Goal: Task Accomplishment & Management: Use online tool/utility

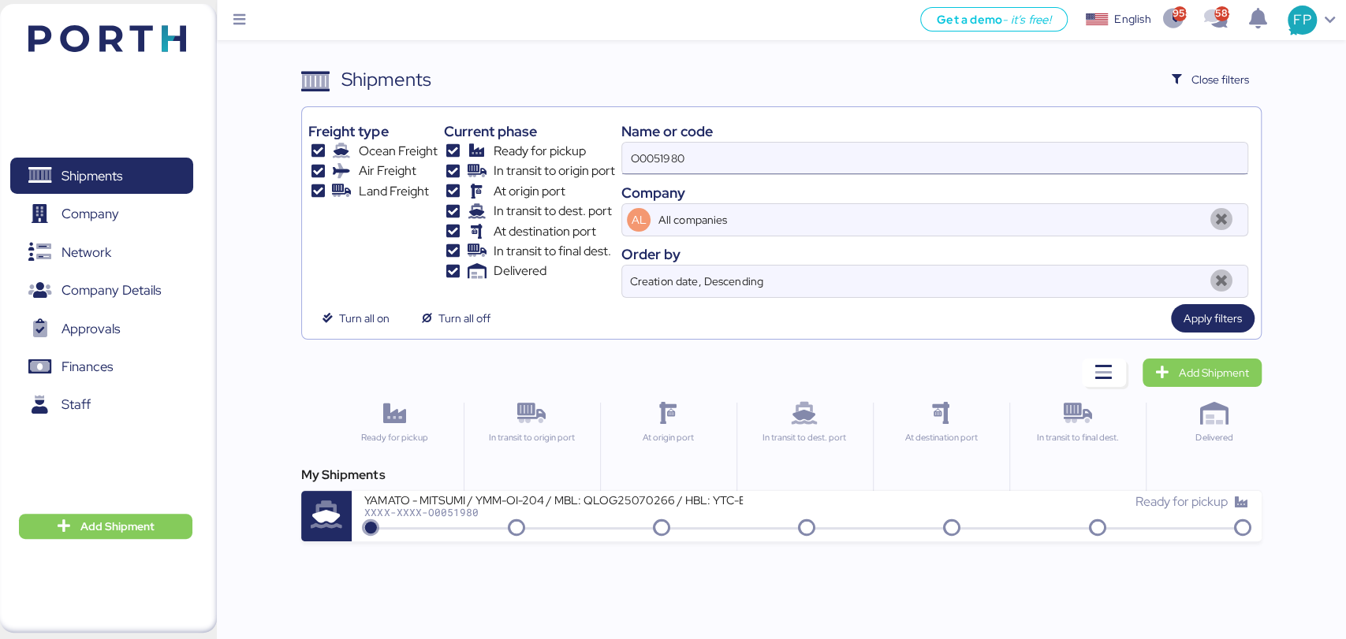
click at [671, 152] on input "O0051980" at bounding box center [934, 159] width 624 height 32
paste input "863"
type input "O0051863"
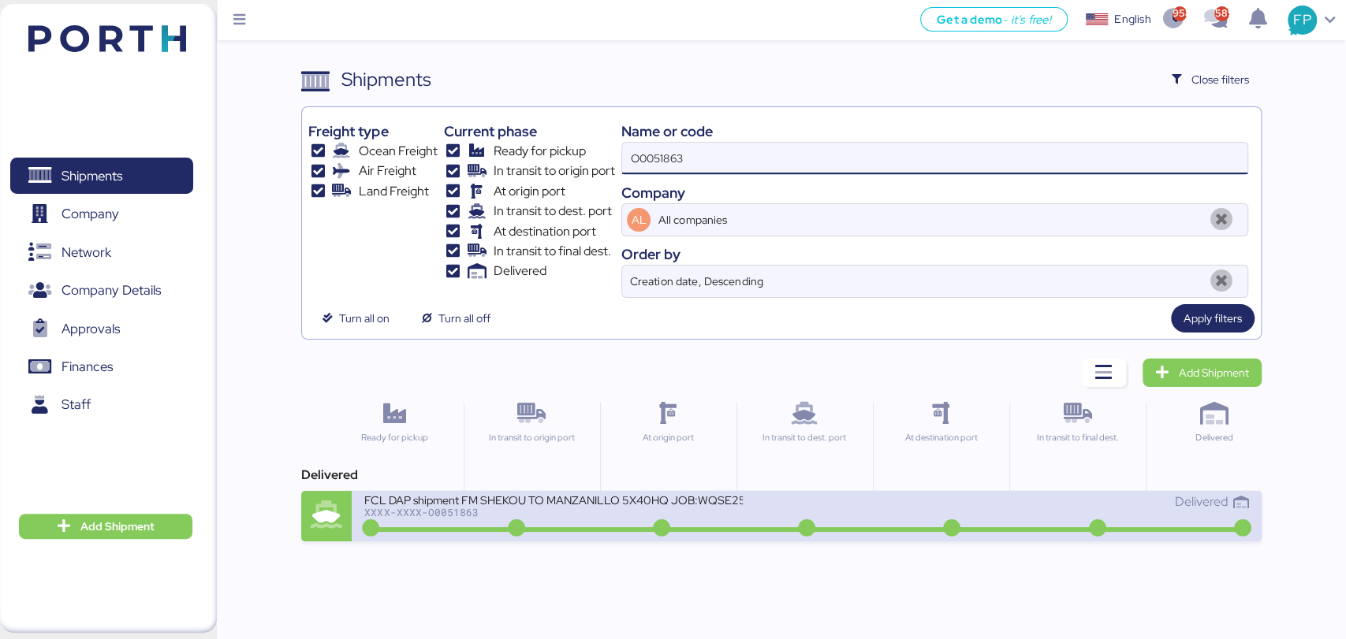
click at [572, 531] on div at bounding box center [805, 529] width 877 height 5
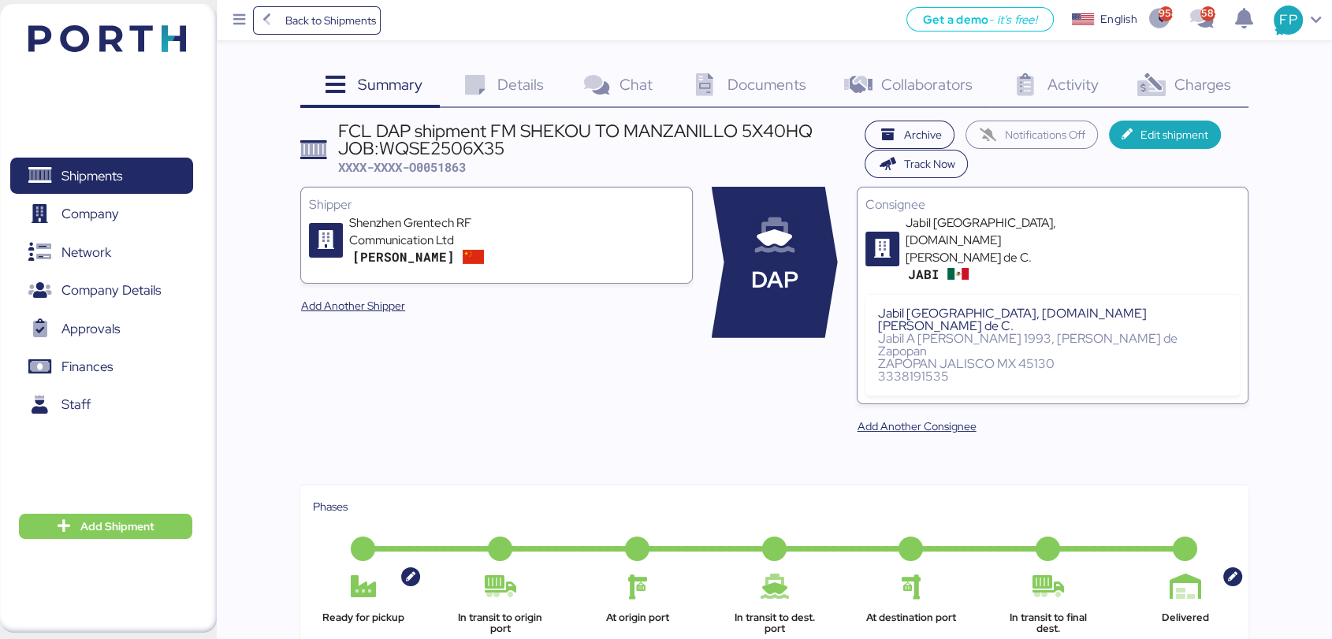
click at [1185, 88] on span "Charges" at bounding box center [1202, 84] width 57 height 20
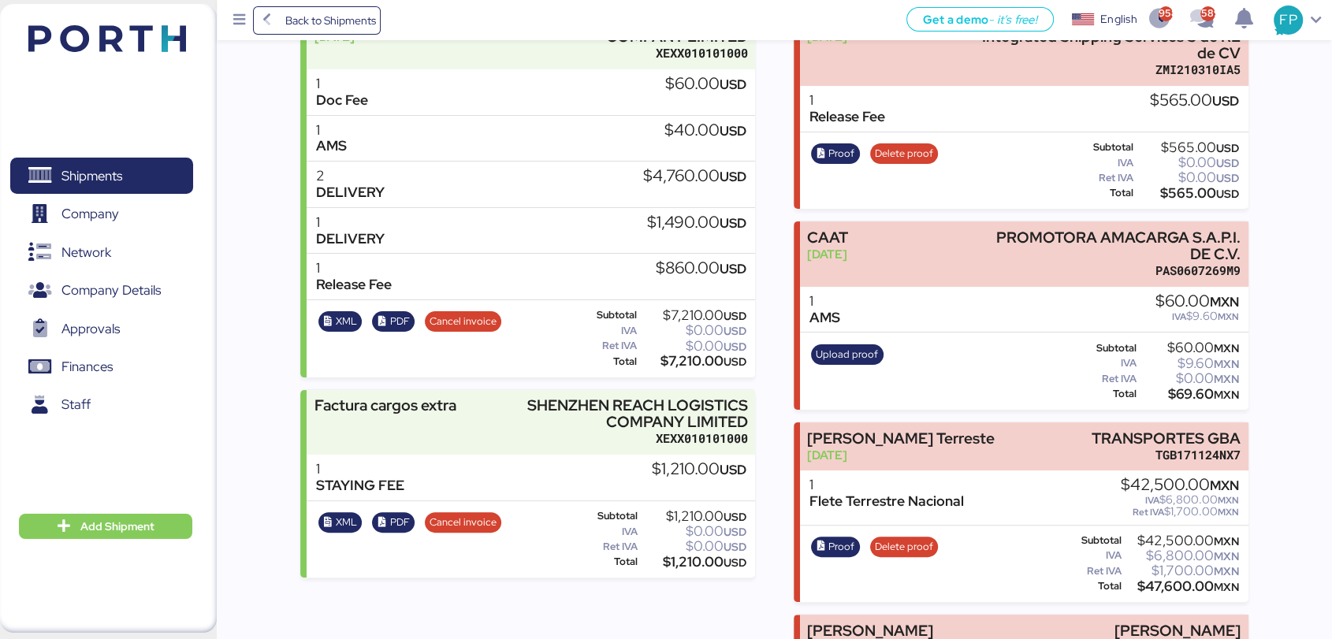
scroll to position [246, 0]
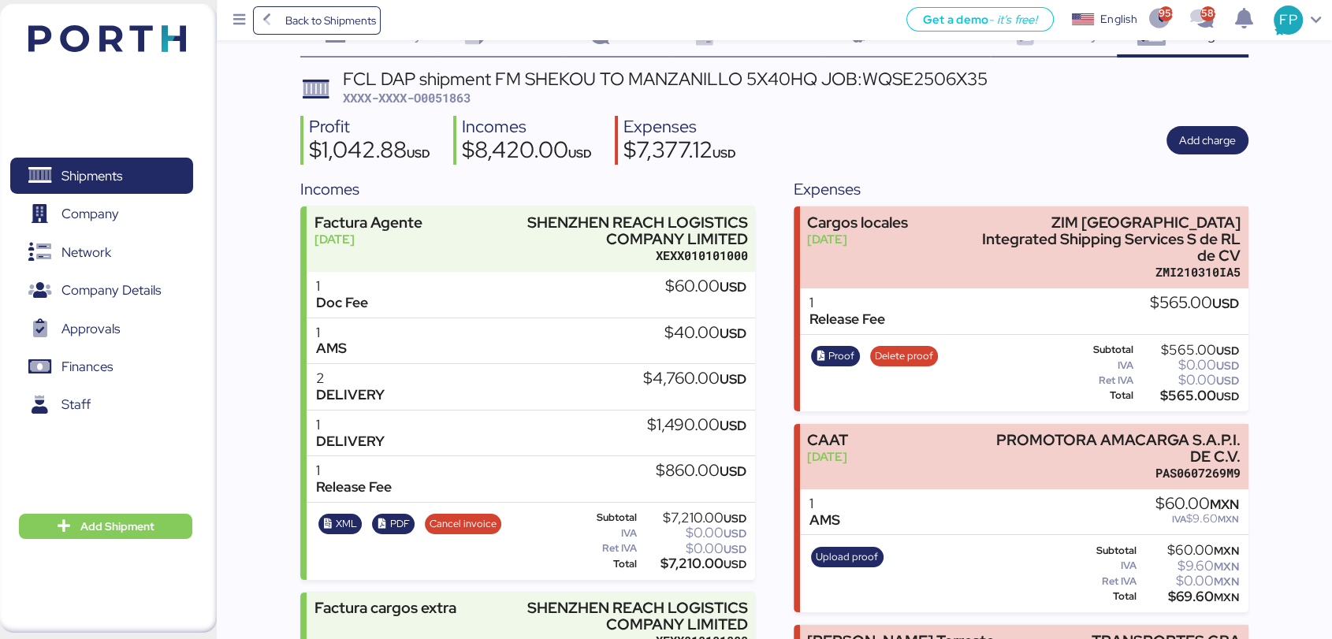
scroll to position [0, 0]
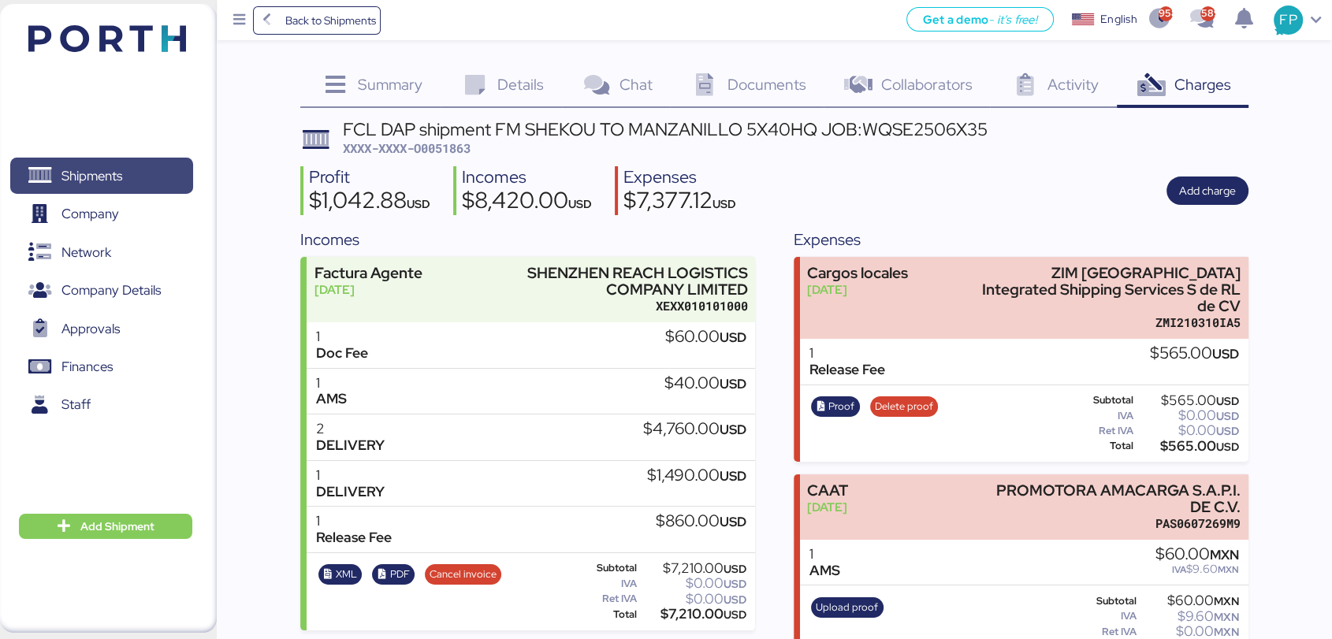
click at [151, 172] on span "Shipments" at bounding box center [101, 176] width 169 height 23
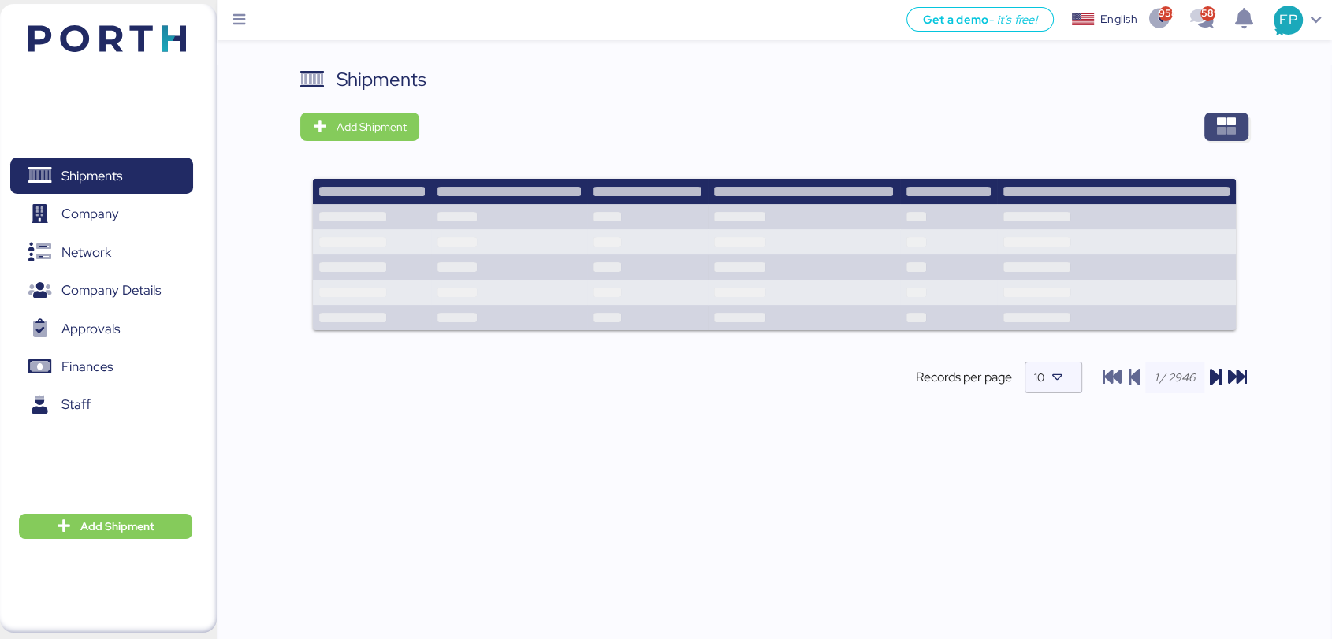
click at [1211, 132] on span "button" at bounding box center [1227, 127] width 44 height 28
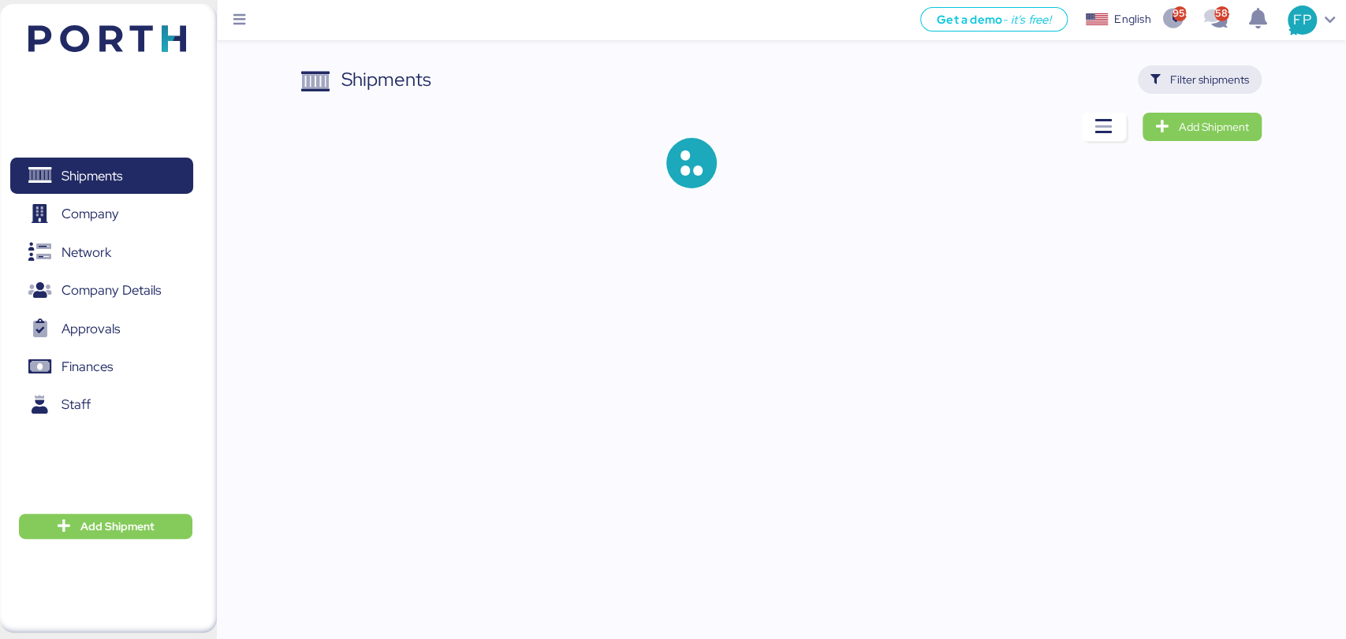
click at [1197, 77] on span "Filter shipments" at bounding box center [1209, 79] width 79 height 19
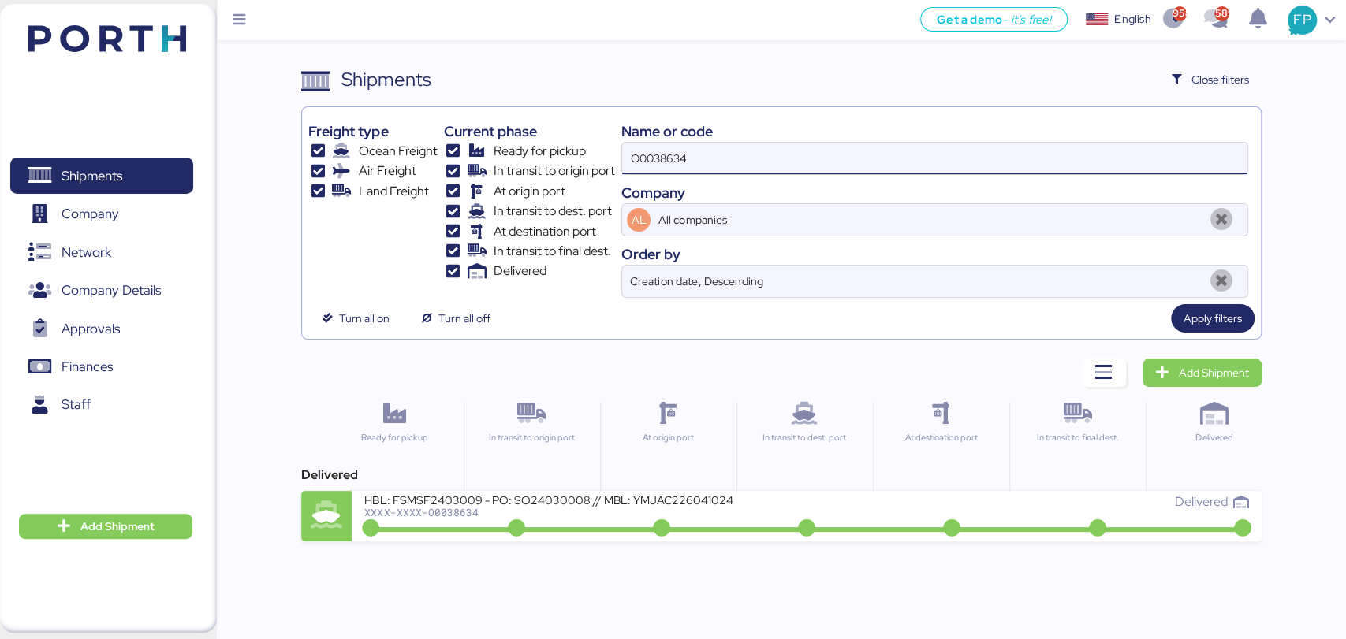
click at [666, 152] on input "O0038634" at bounding box center [934, 159] width 624 height 32
paste input "51939"
type input "O0051939"
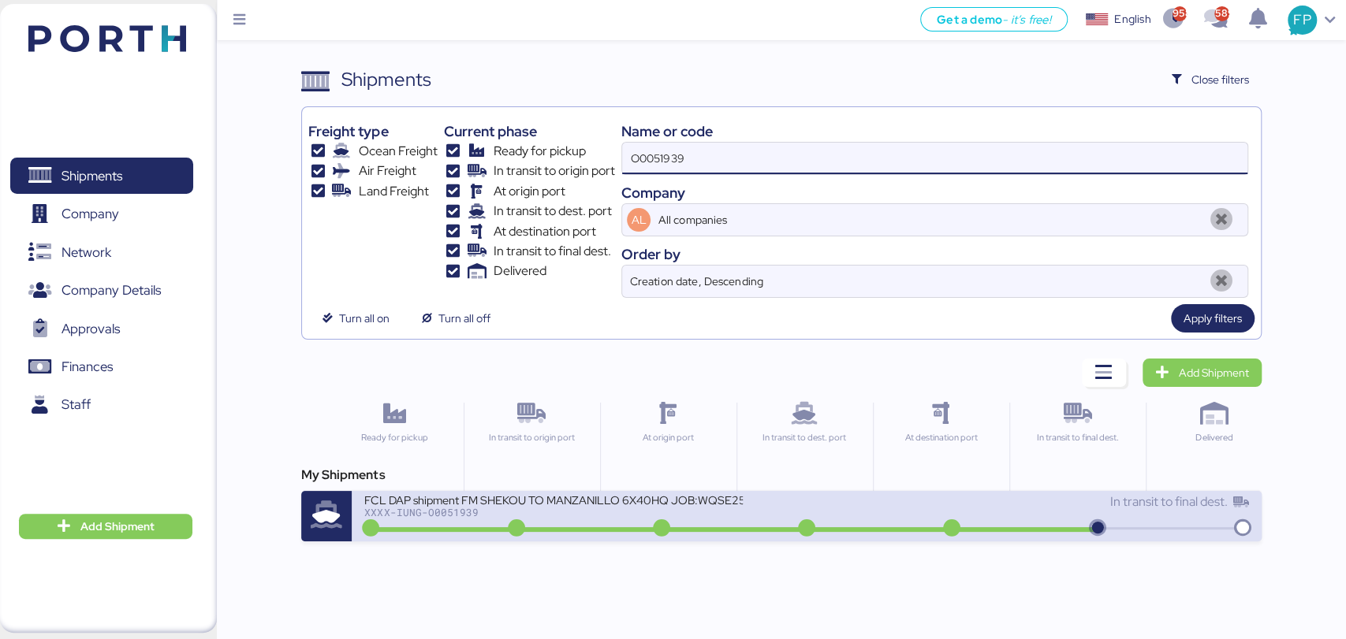
click at [586, 500] on div "FCL DAP shipment FM SHEKOU TO MANZANILLO 6X40HQ JOB:WQSE2507X01" at bounding box center [553, 499] width 378 height 13
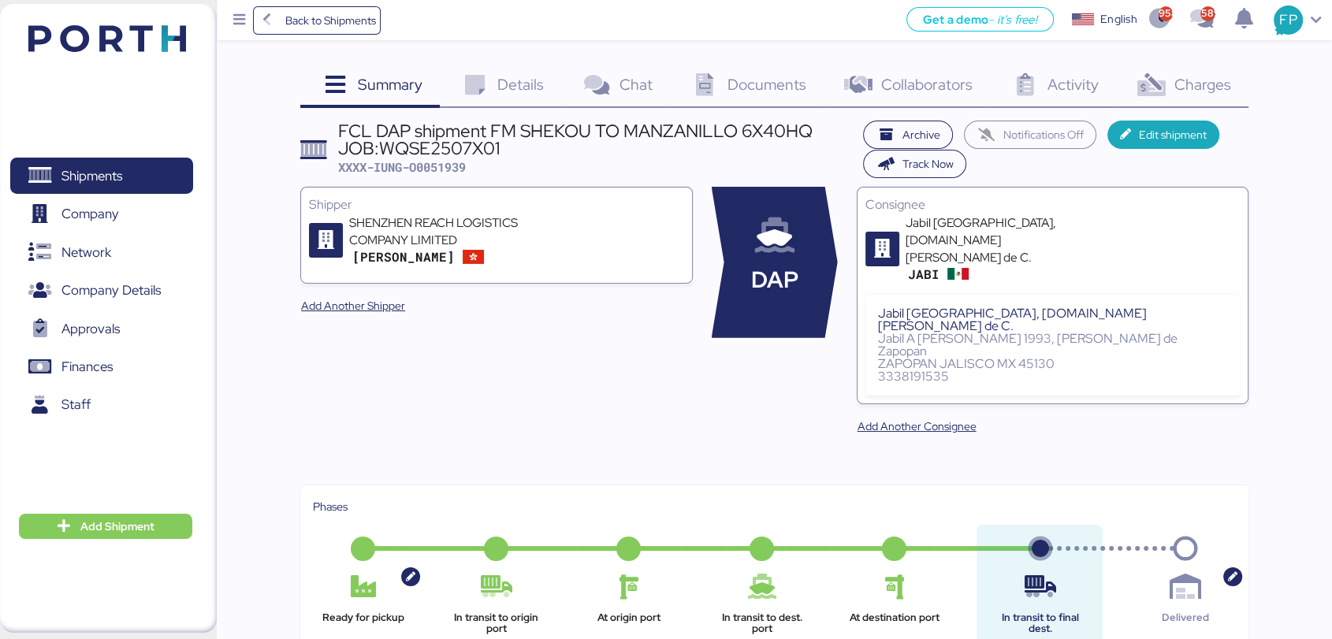
click at [1208, 87] on span "Charges" at bounding box center [1202, 84] width 57 height 20
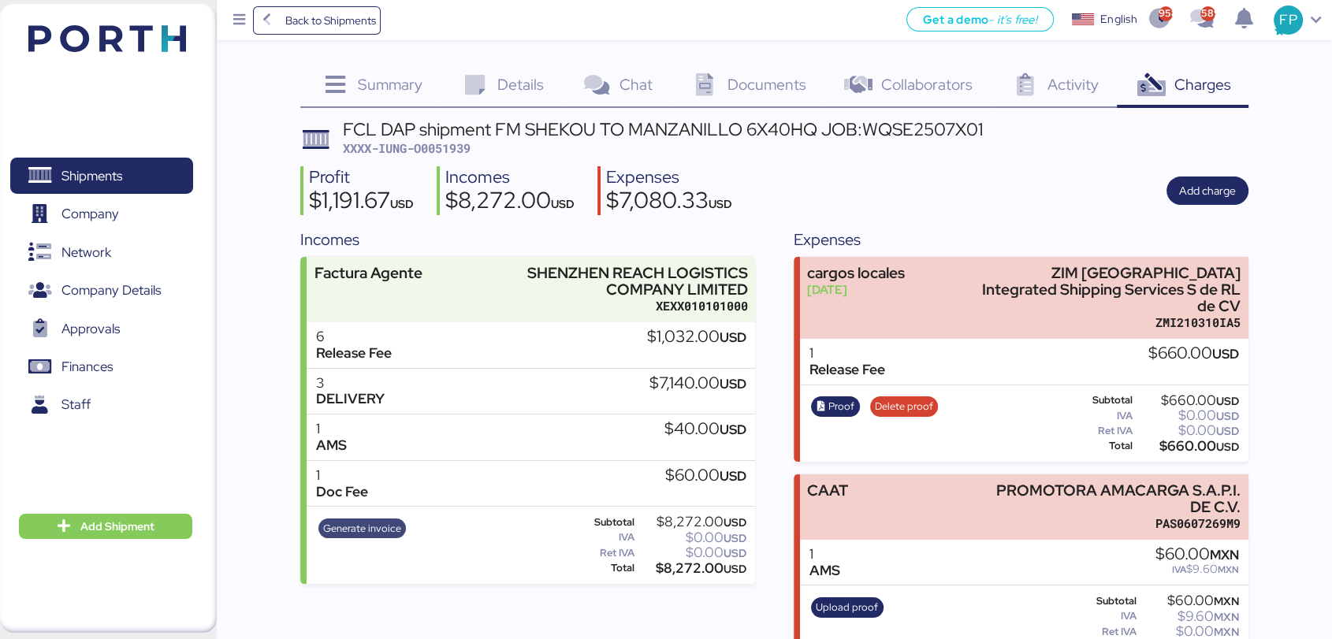
click at [375, 524] on span "Generate invoice" at bounding box center [362, 528] width 78 height 17
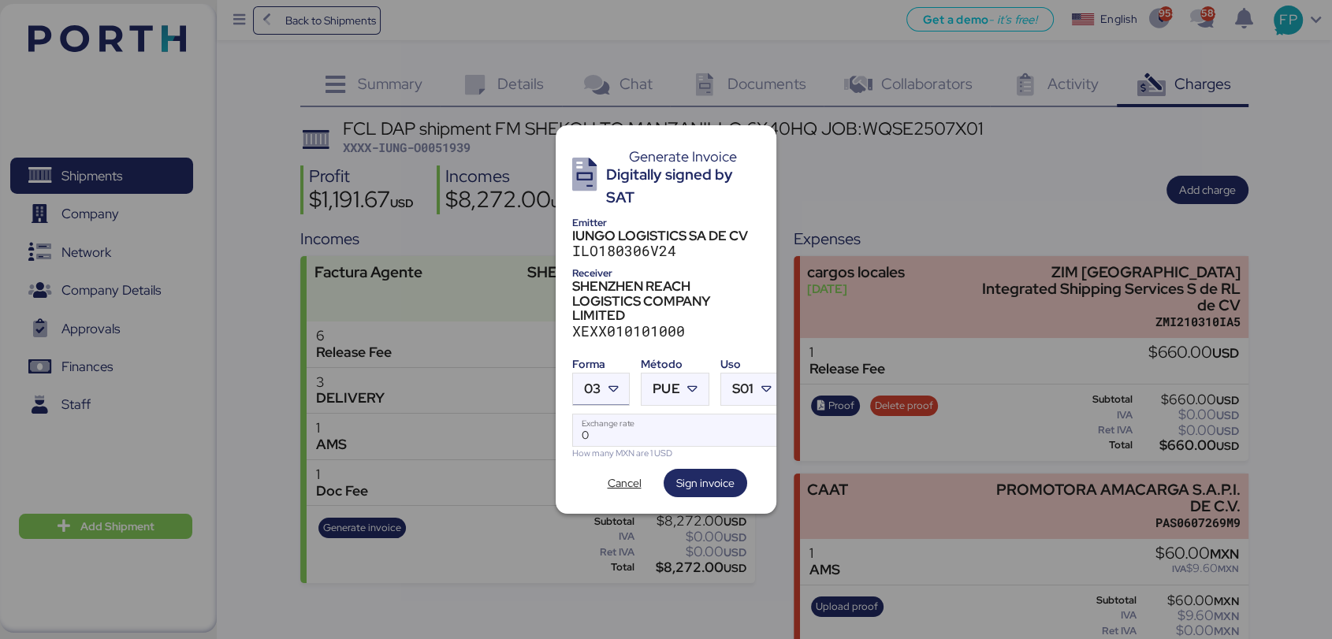
click at [609, 382] on icon at bounding box center [613, 390] width 16 height 16
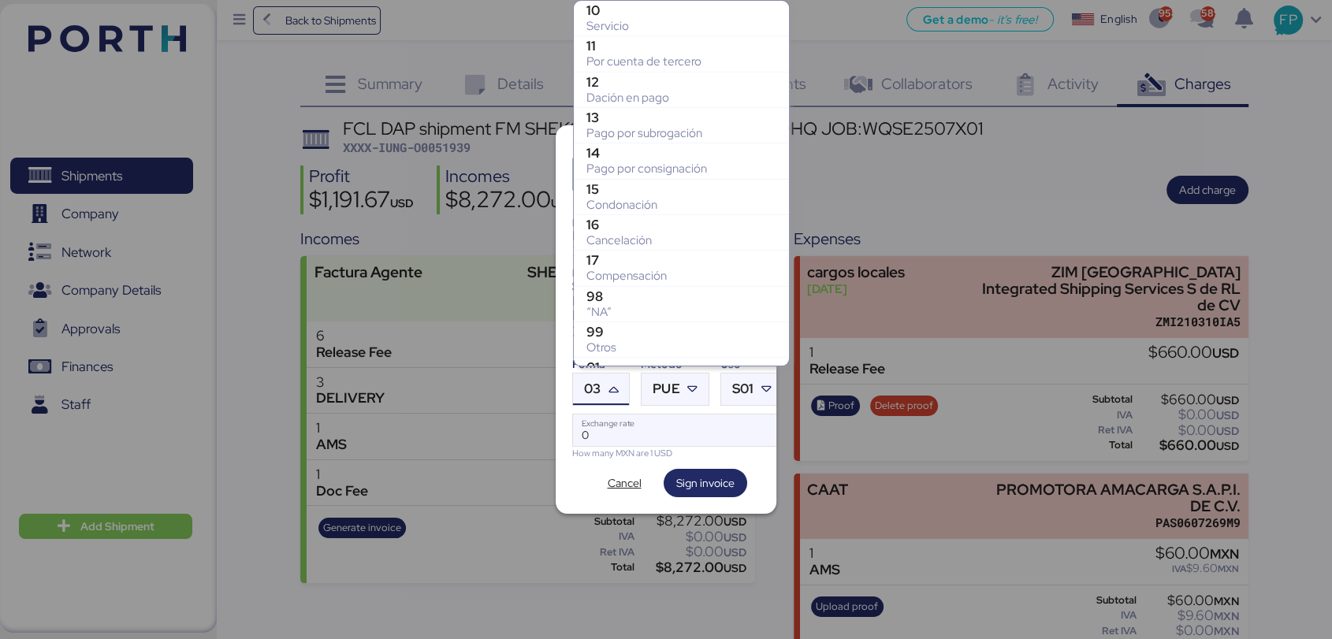
scroll to position [311, 0]
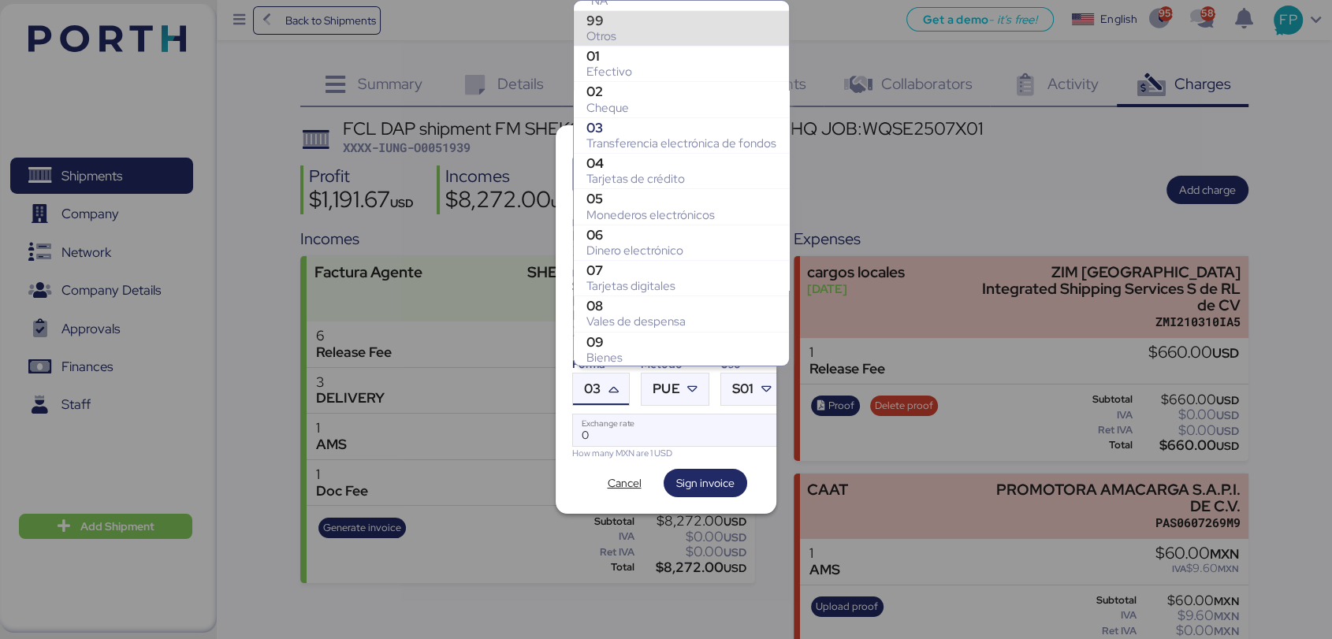
click at [604, 20] on div "99" at bounding box center [682, 21] width 190 height 16
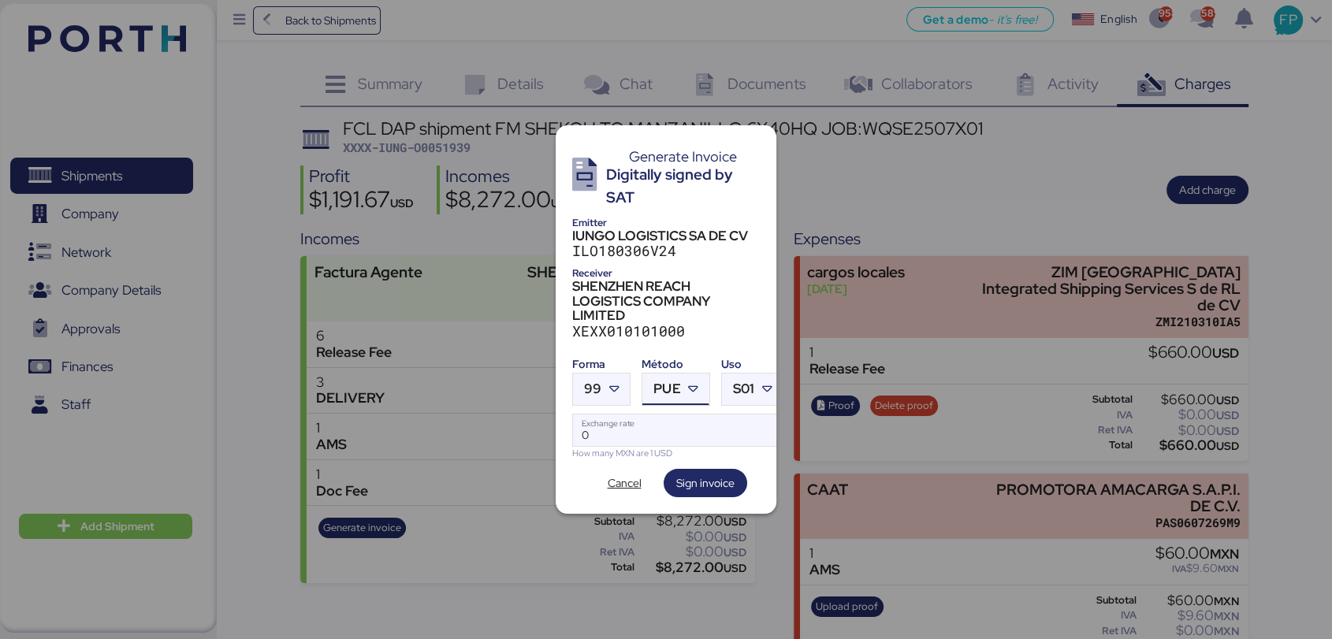
click at [675, 393] on div "PUE" at bounding box center [667, 390] width 27 height 32
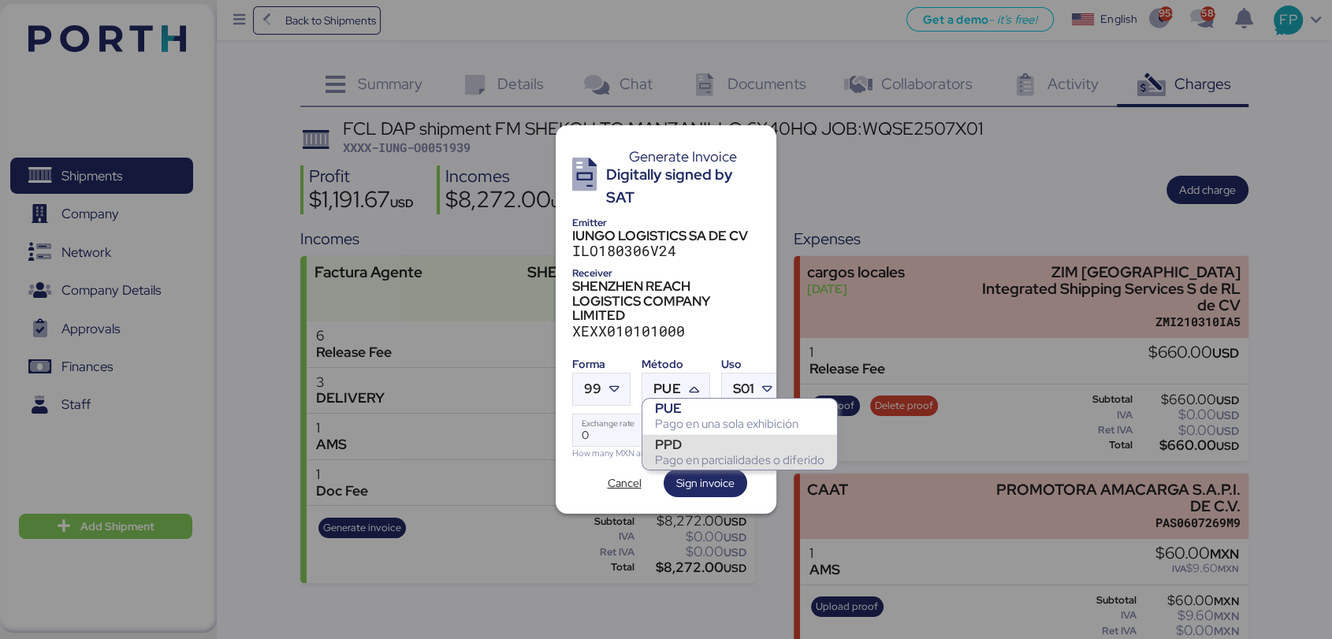
click at [692, 444] on div "PPD" at bounding box center [739, 445] width 169 height 16
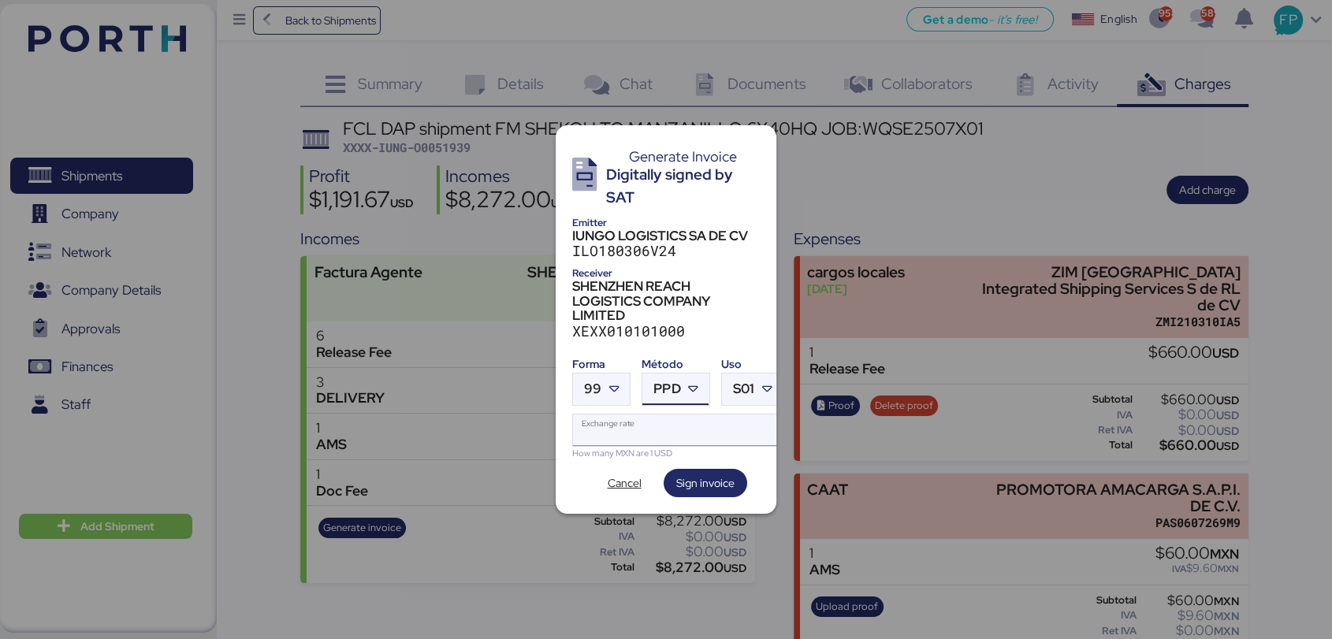
click at [651, 430] on input "Exchange rate" at bounding box center [678, 431] width 210 height 32
type input "0"
click at [692, 280] on div "SHENZHEN REACH LOGISTICS COMPANY LIMITED" at bounding box center [666, 300] width 188 height 43
click at [594, 425] on input "Exchange rate" at bounding box center [678, 431] width 210 height 32
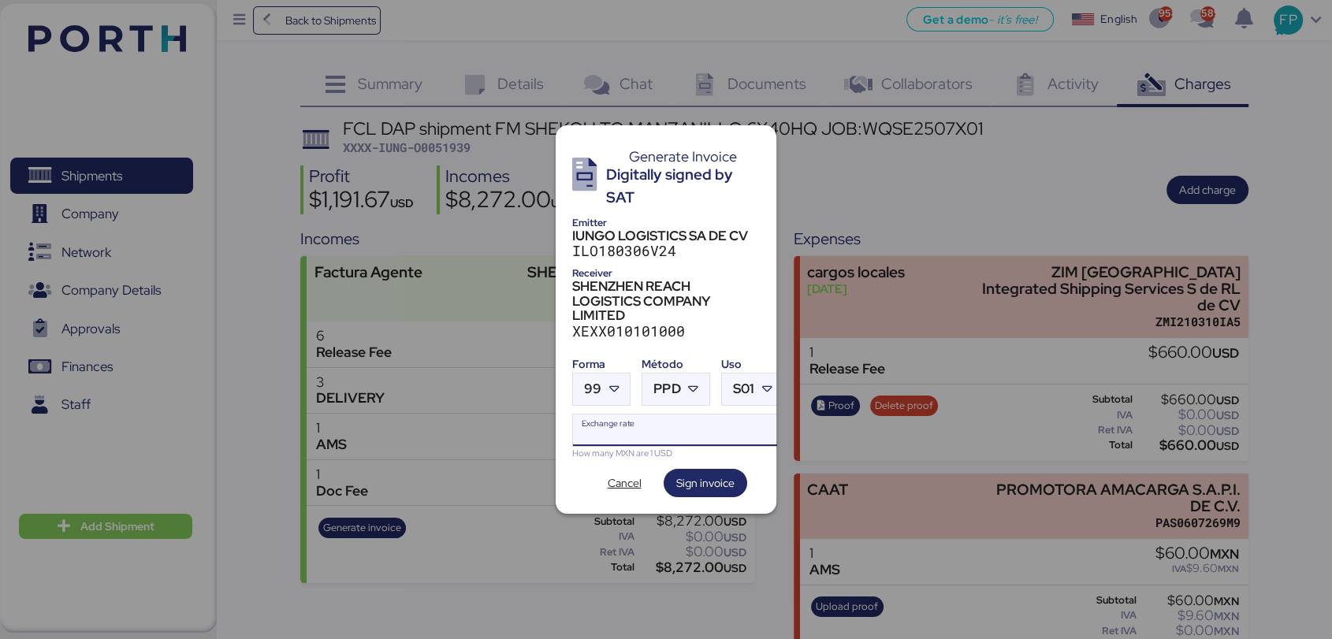
paste input "18.6014"
type input "18.6014"
click at [709, 474] on span "Sign invoice" at bounding box center [705, 483] width 58 height 19
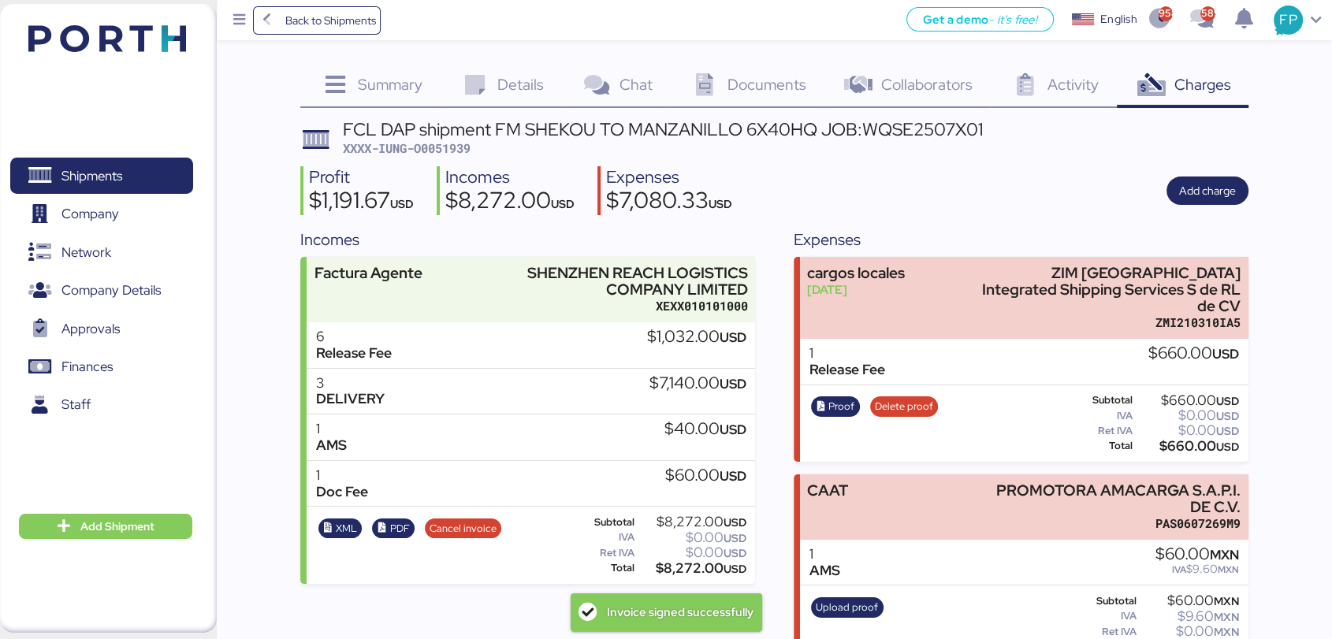
click at [456, 147] on span "XXXX-IUNG-O0051939" at bounding box center [407, 148] width 128 height 16
copy span "O0051939"
click at [687, 572] on div "$8,272.00 USD" at bounding box center [691, 569] width 109 height 12
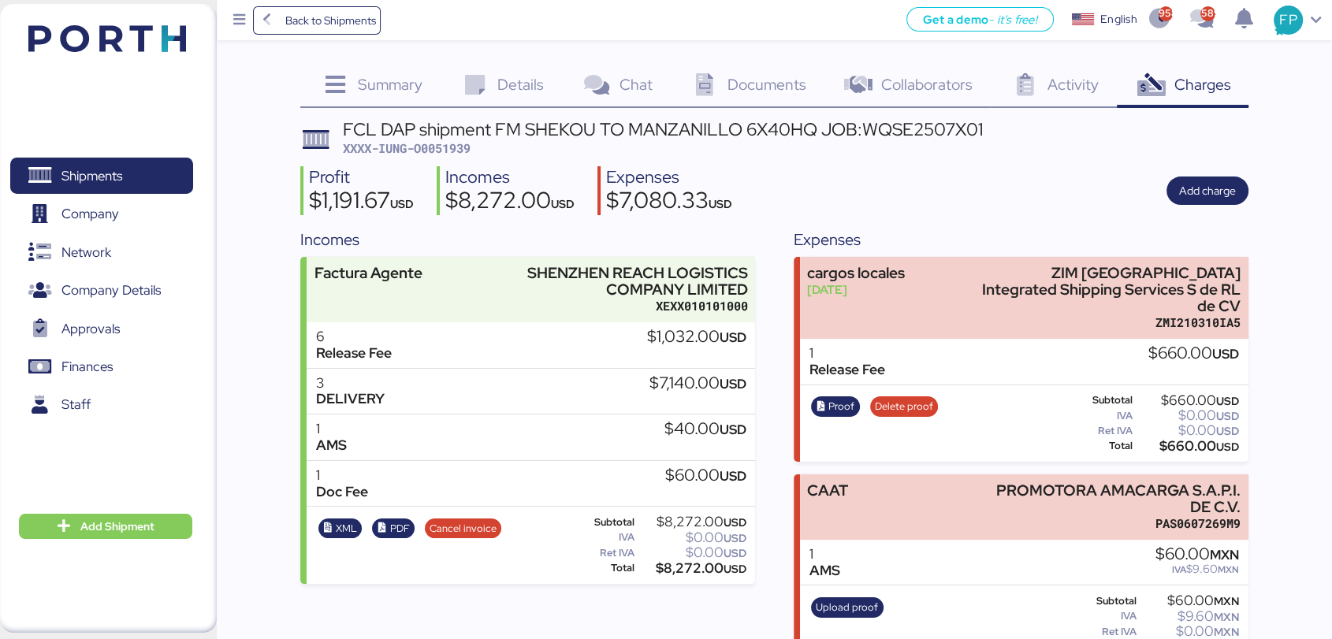
copy div "8,272.00"
click at [910, 121] on div "FCL DAP shipment FM SHEKOU TO MANZANILLO 6X40HQ JOB:WQSE2507X01" at bounding box center [663, 129] width 640 height 17
copy div "WQSE2507X01"
click at [150, 166] on span "Shipments" at bounding box center [101, 176] width 169 height 23
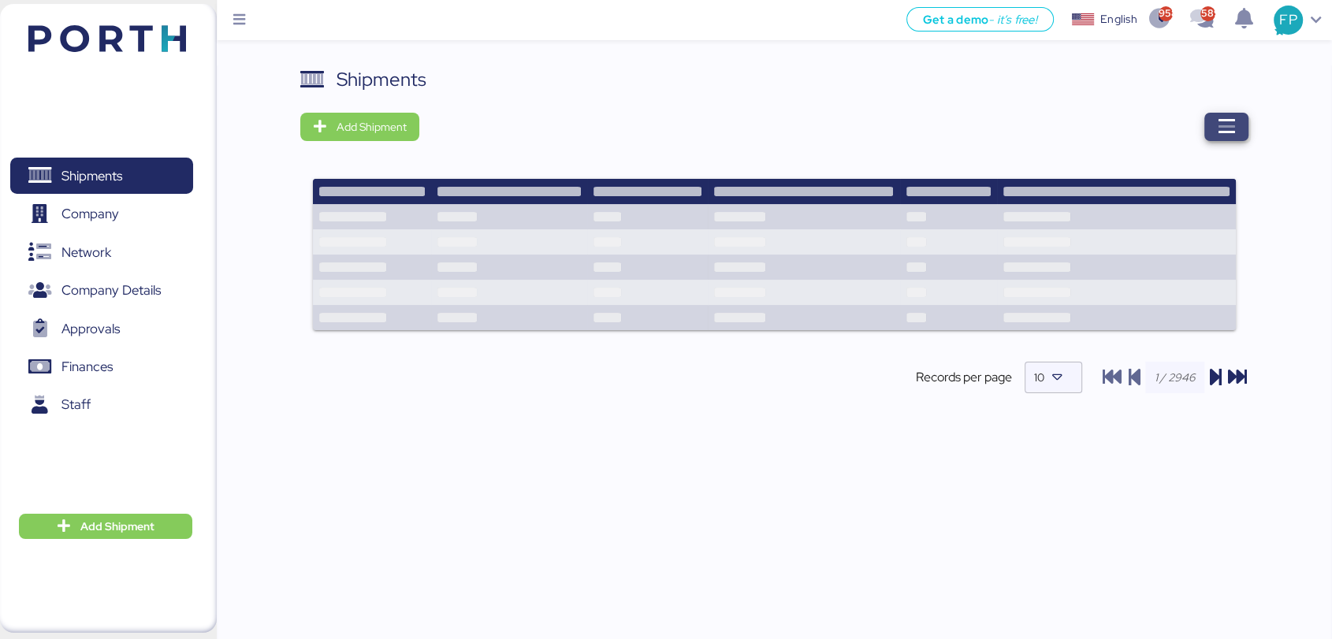
click at [1216, 139] on span "button" at bounding box center [1227, 127] width 44 height 28
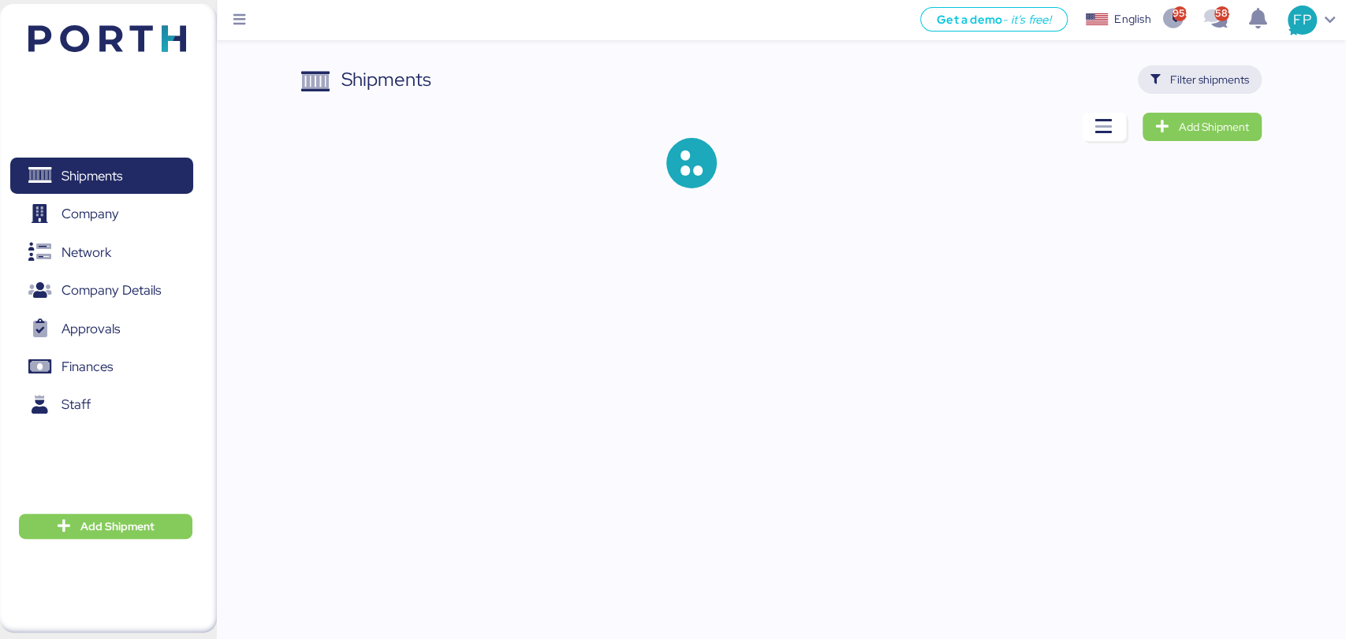
click at [1219, 82] on span "Filter shipments" at bounding box center [1209, 79] width 79 height 19
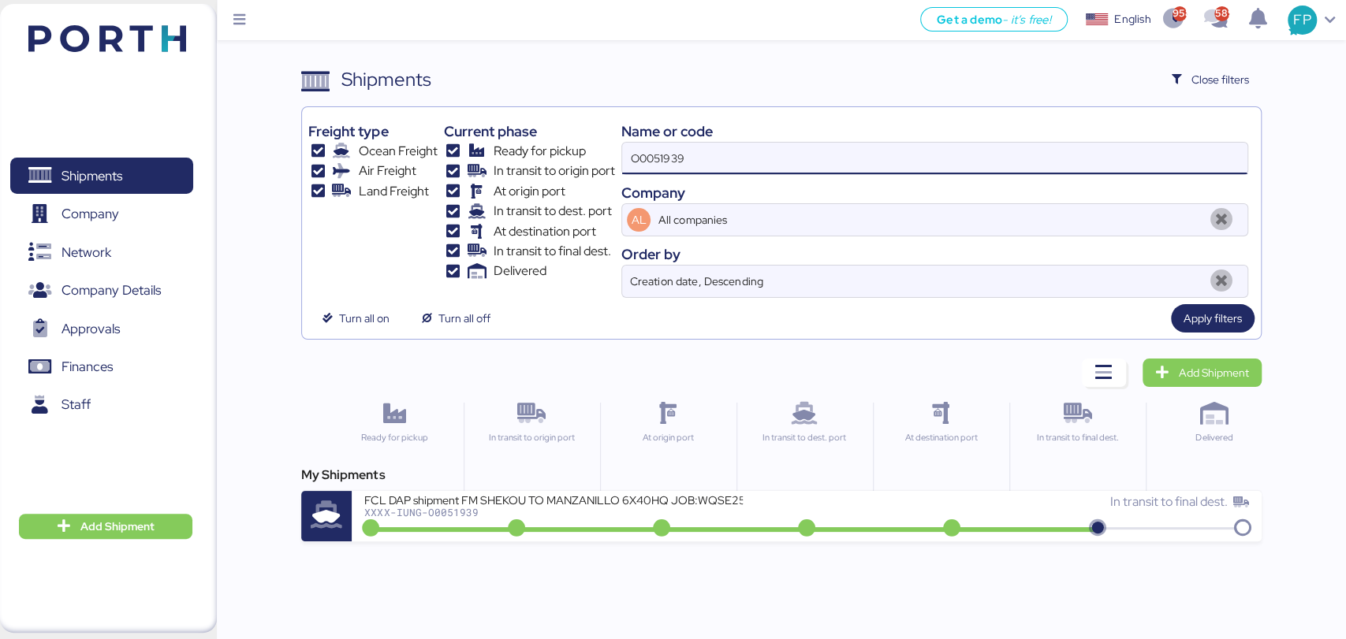
click at [671, 158] on input "O0051939" at bounding box center [934, 159] width 624 height 32
paste input "72"
type input "O0051972"
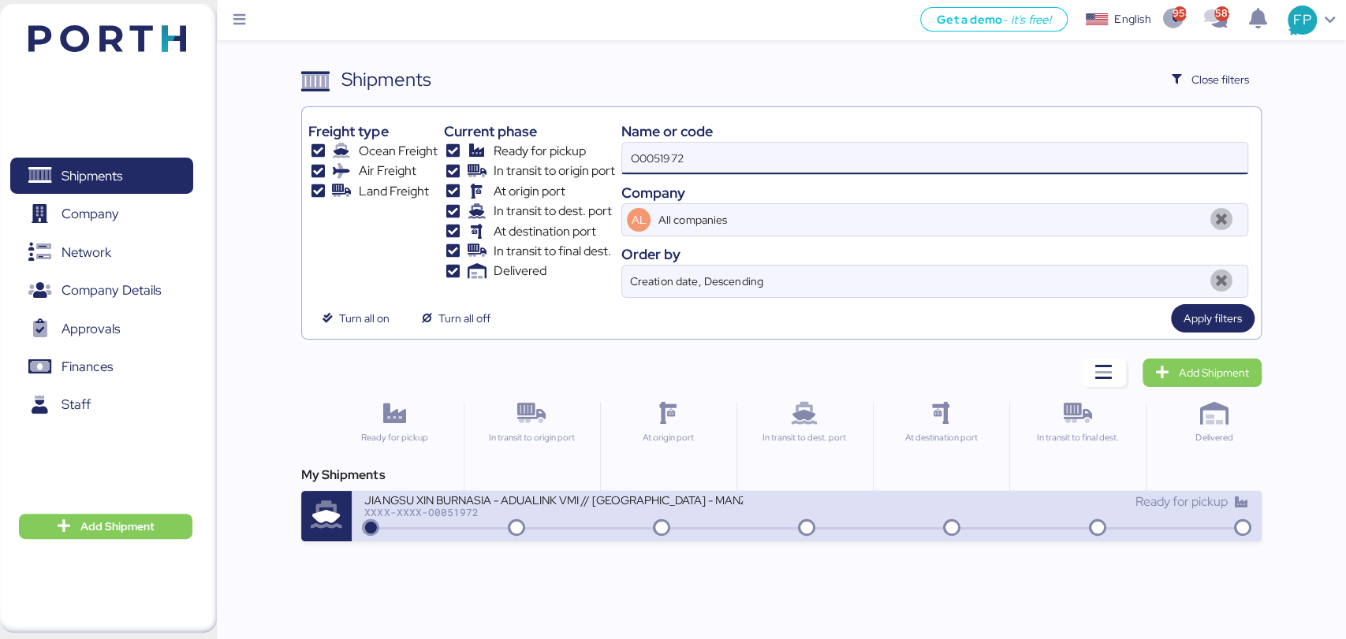
click at [501, 516] on div "XXXX-XXXX-O0051972" at bounding box center [553, 512] width 378 height 11
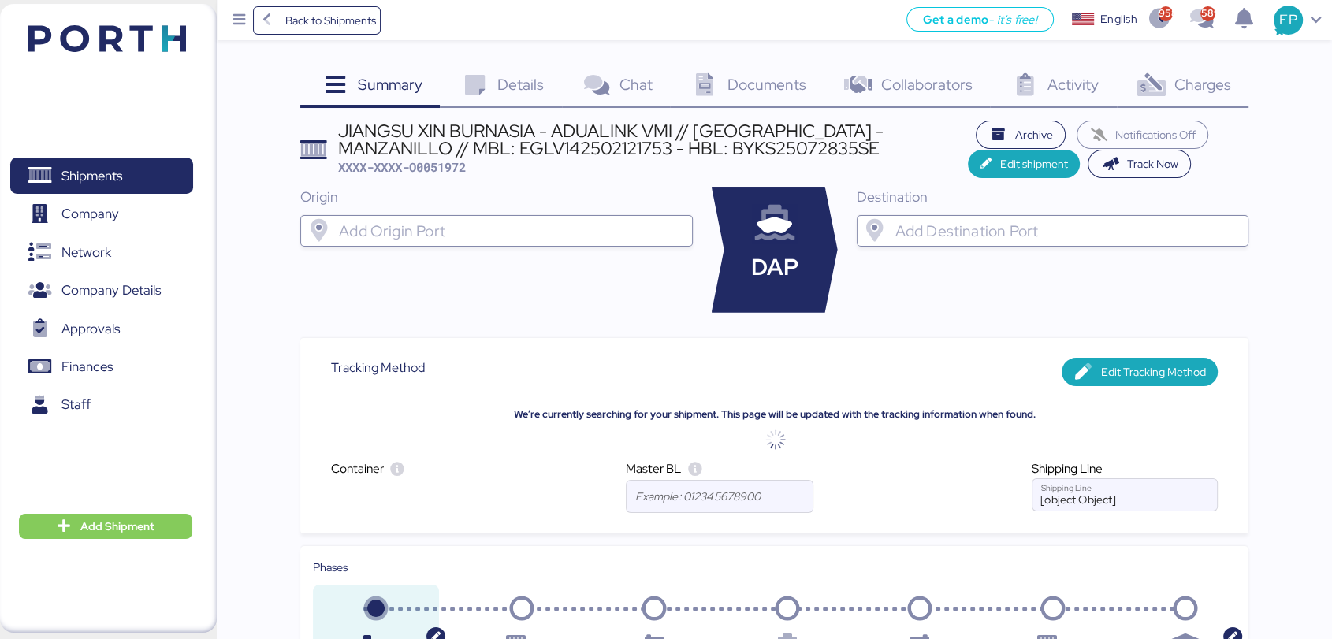
click at [1189, 97] on div "Charges 0" at bounding box center [1183, 86] width 132 height 43
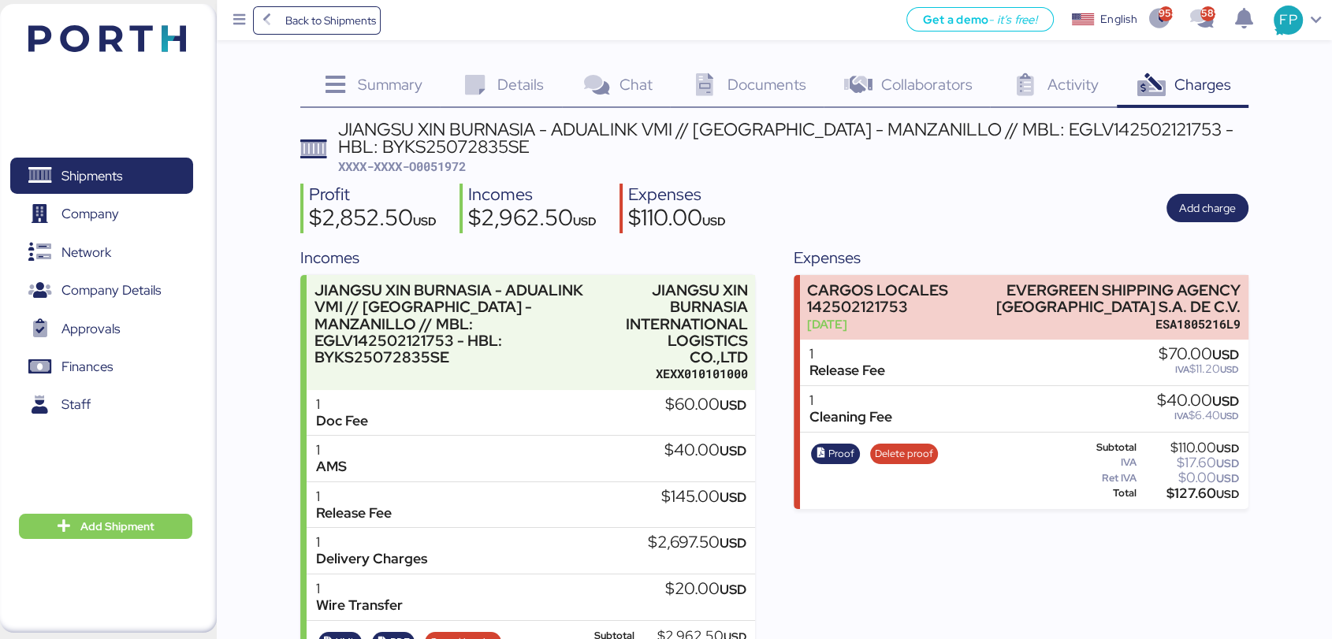
scroll to position [56, 0]
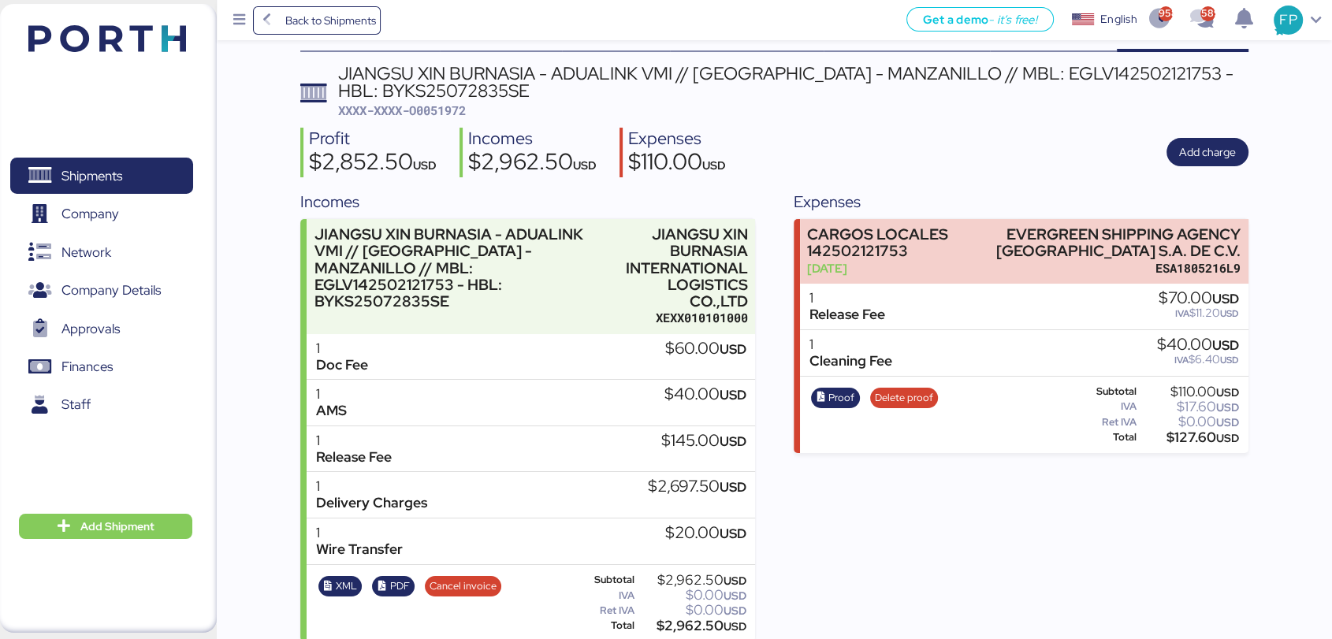
click at [679, 620] on div "$2,962.50 USD" at bounding box center [692, 626] width 109 height 12
copy div "2,962.50"
click at [1050, 84] on div "JIANGSU XIN BURNASIA - ADUALINK VMI // [GEOGRAPHIC_DATA] - MANZANILLO // MBL: E…" at bounding box center [793, 82] width 911 height 35
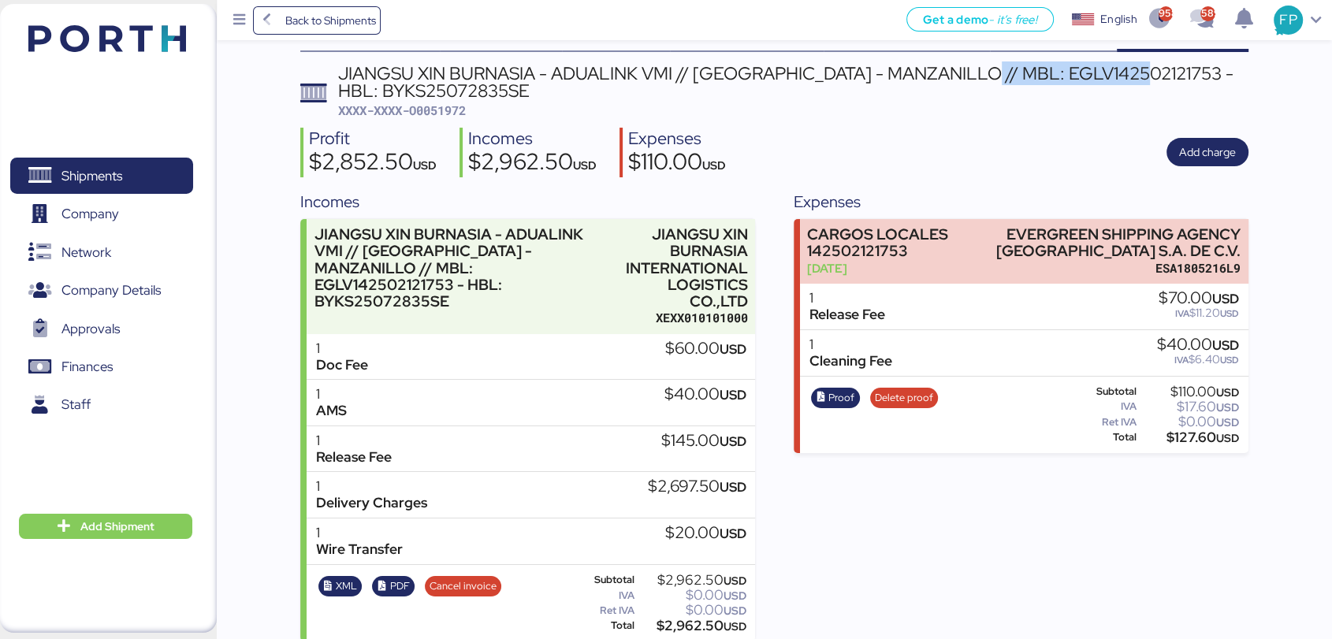
copy div "EGLV142502121753"
click at [107, 183] on span "Shipments" at bounding box center [91, 176] width 61 height 23
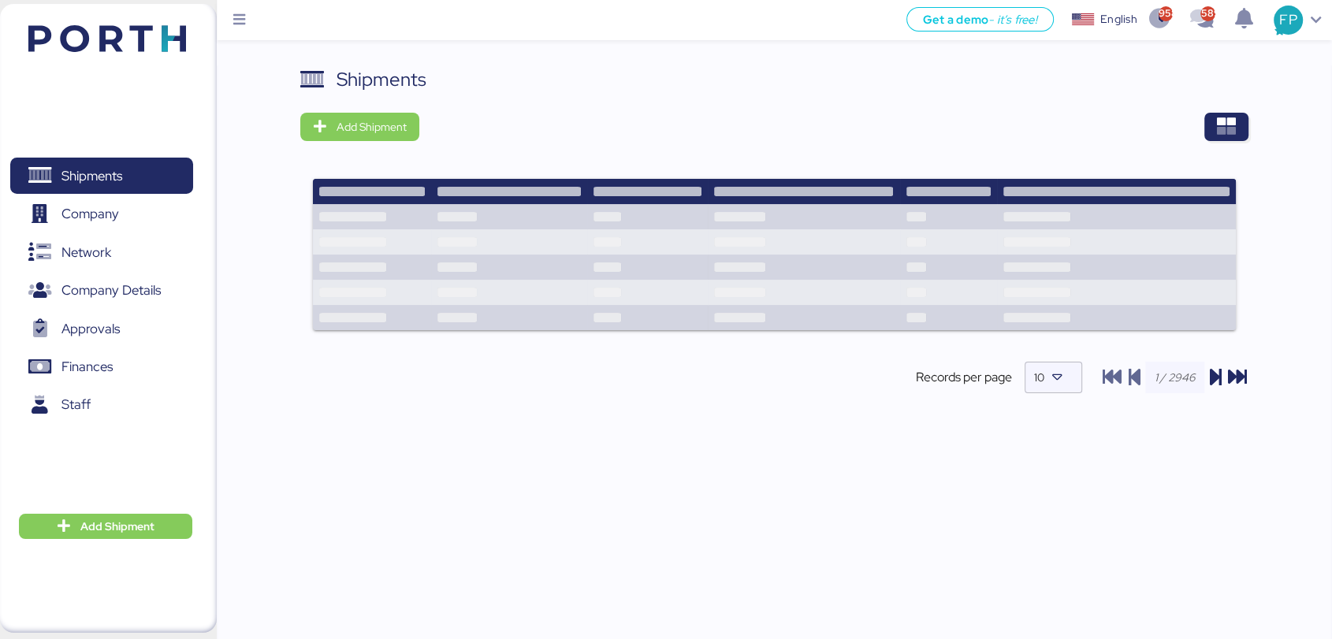
click at [1216, 142] on div "Shipments Add Shipment Records per page 10" at bounding box center [774, 242] width 948 height 355
click at [1218, 121] on icon "button" at bounding box center [1226, 126] width 19 height 19
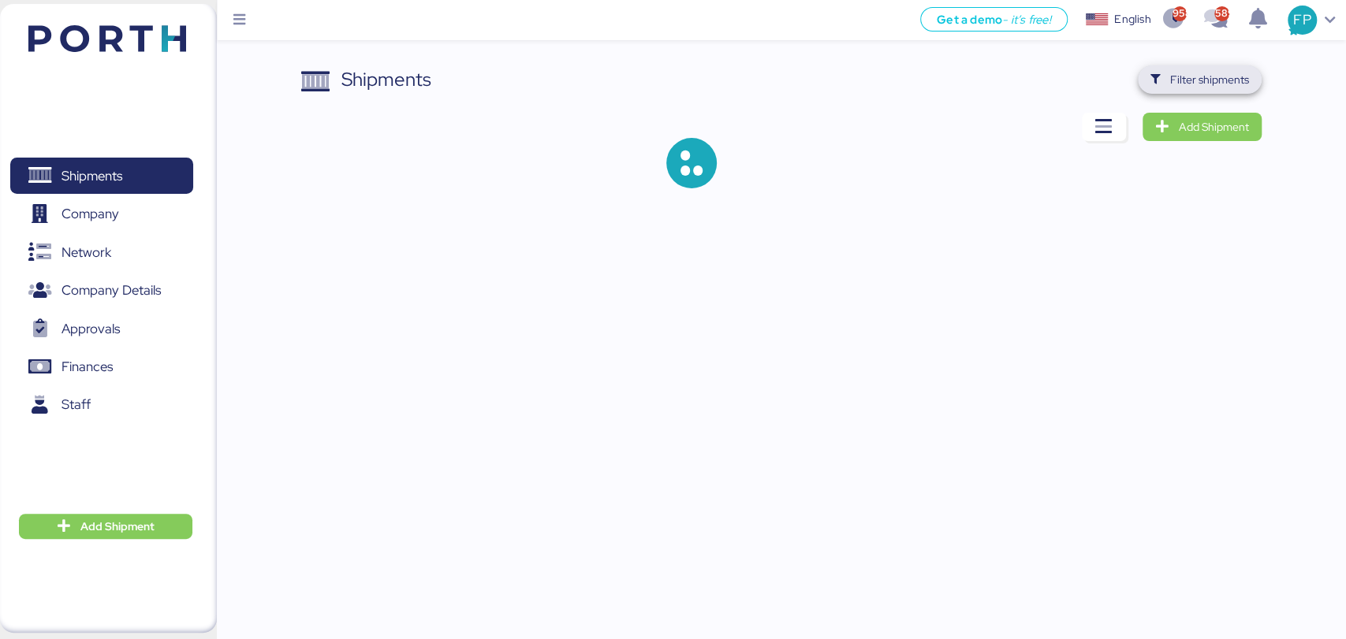
click at [1188, 76] on span "Filter shipments" at bounding box center [1209, 79] width 79 height 19
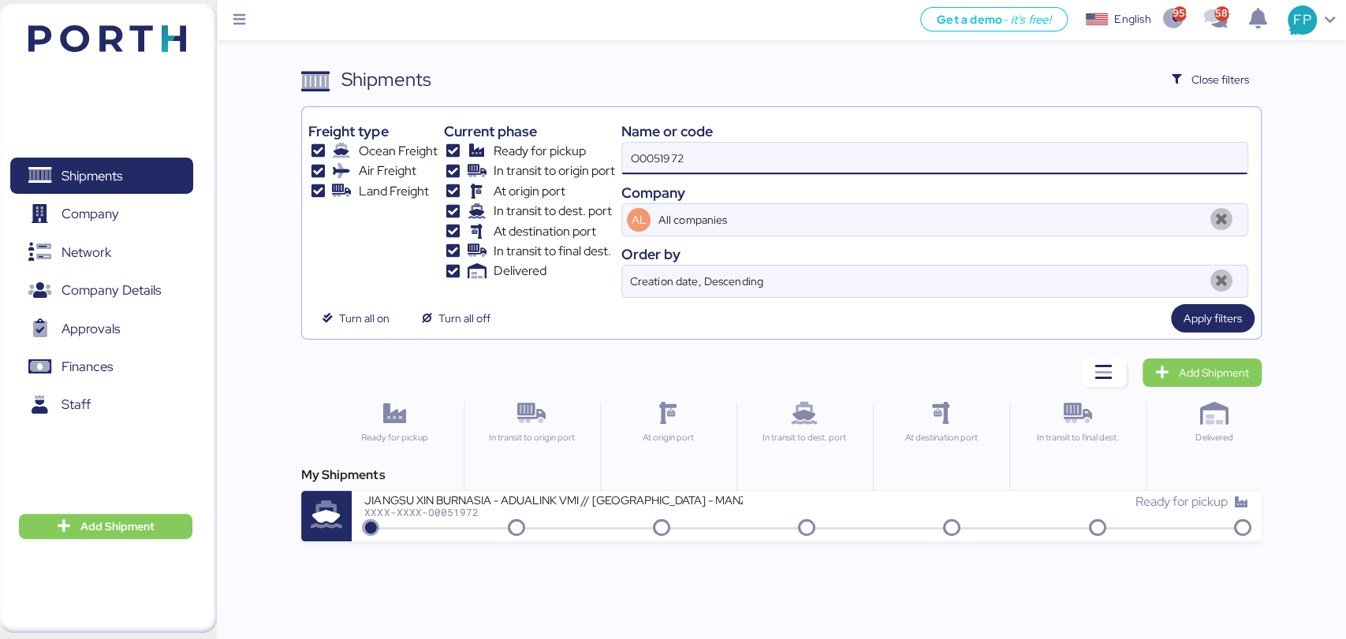
click at [656, 159] on input "O0051972" at bounding box center [934, 159] width 624 height 32
paste input "3"
type input "O0051973"
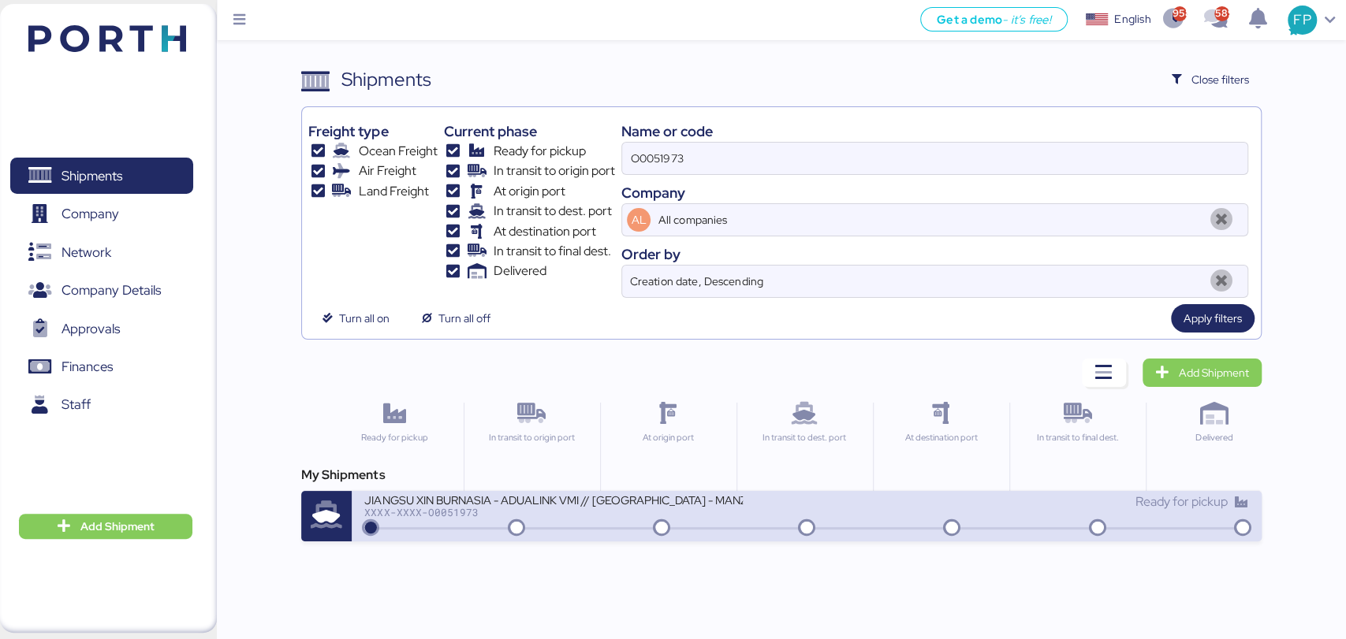
click at [578, 500] on div "JIANGSU XIN BURNASIA - ADUALINK VMI // SHANGHAI - MANZANILLO // MBL: EGLV142502…" at bounding box center [553, 499] width 378 height 13
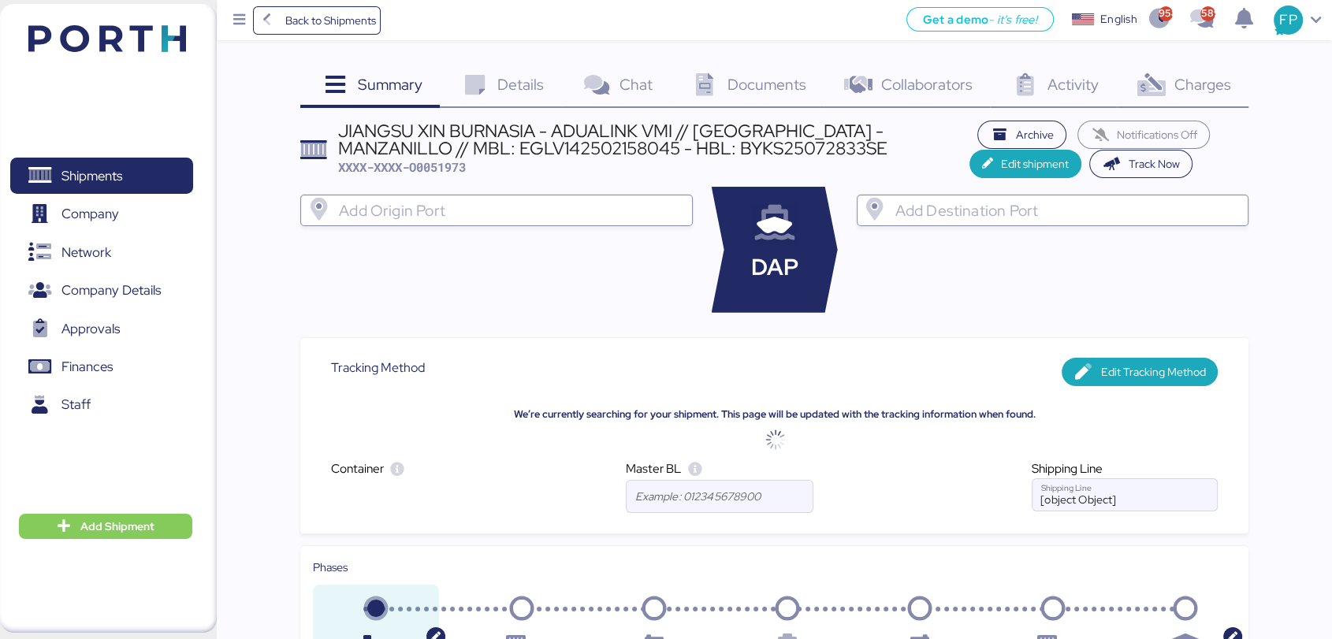
click at [1192, 88] on span "Charges" at bounding box center [1202, 84] width 57 height 20
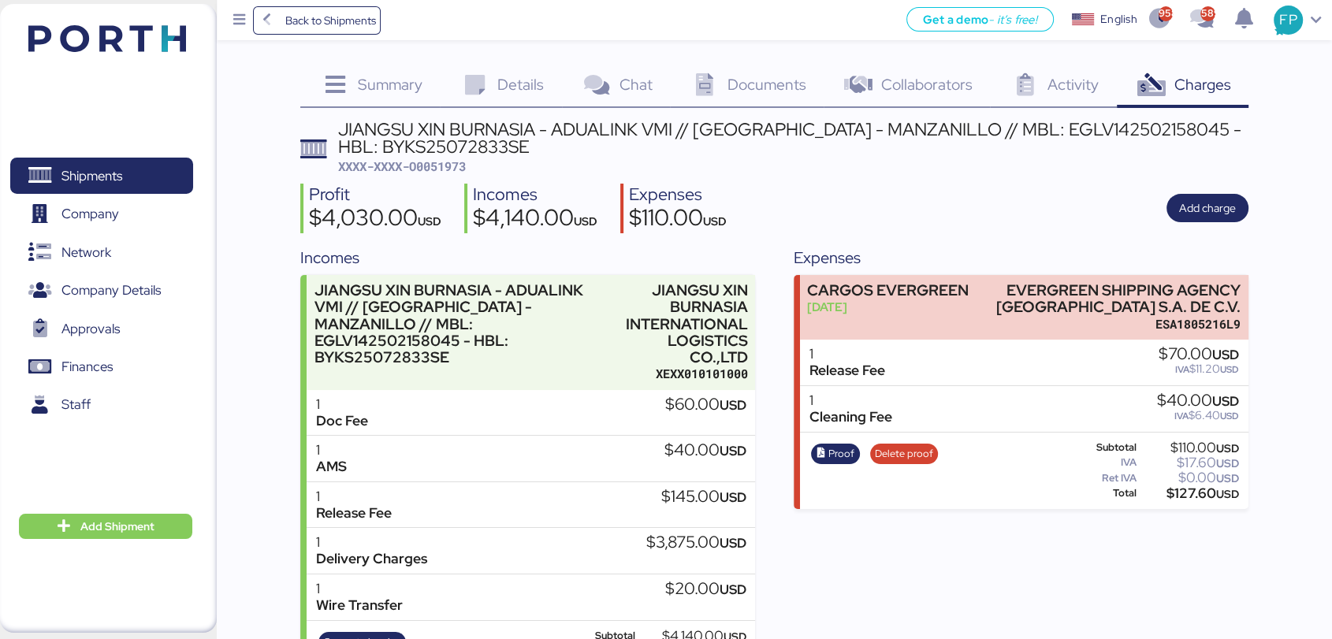
scroll to position [56, 0]
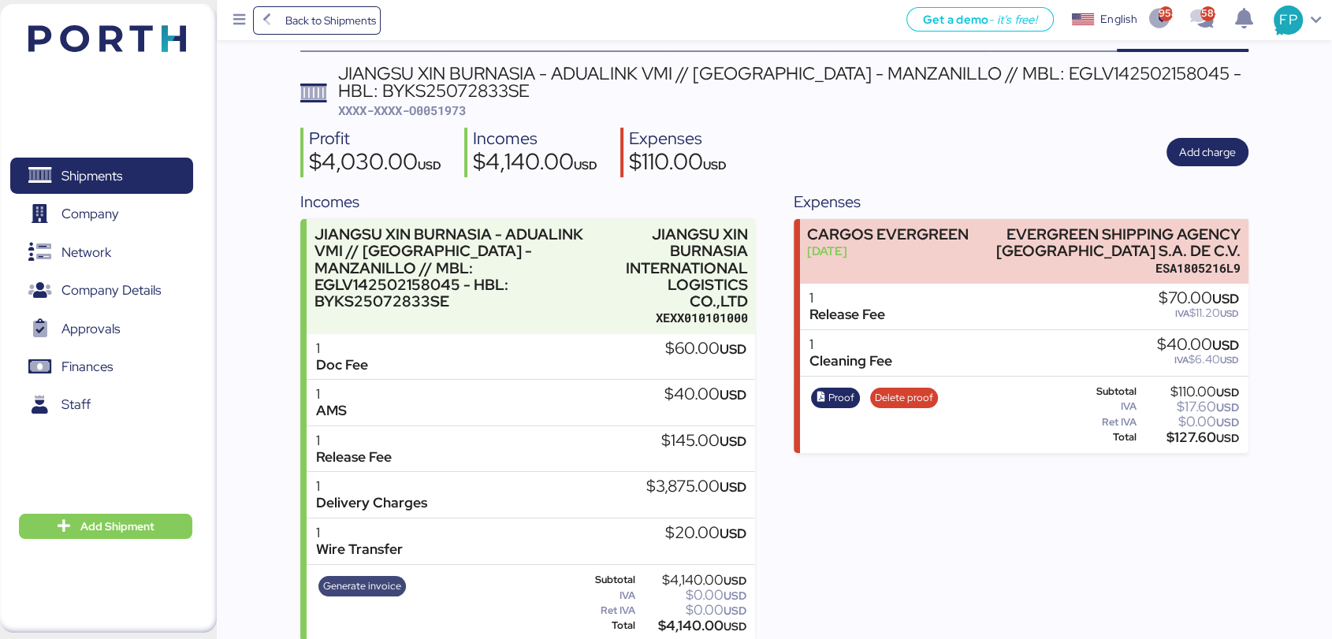
click at [366, 578] on span "Generate invoice" at bounding box center [362, 586] width 78 height 17
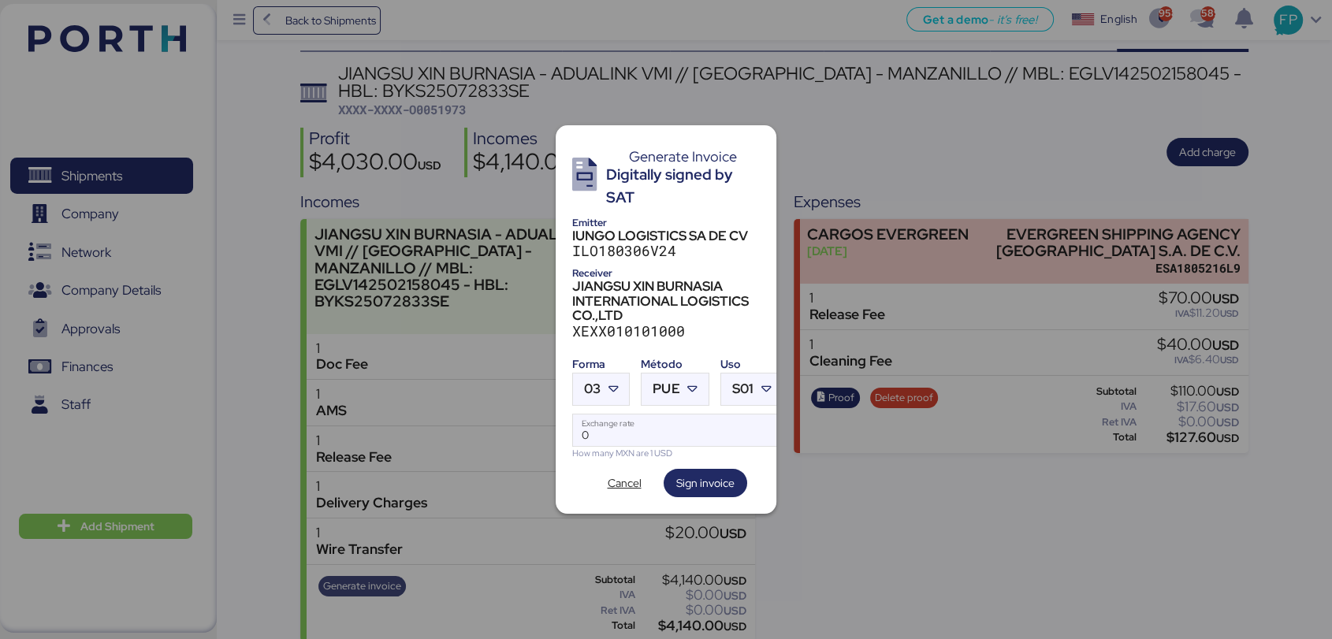
scroll to position [0, 0]
click at [598, 391] on div "03" at bounding box center [592, 390] width 17 height 32
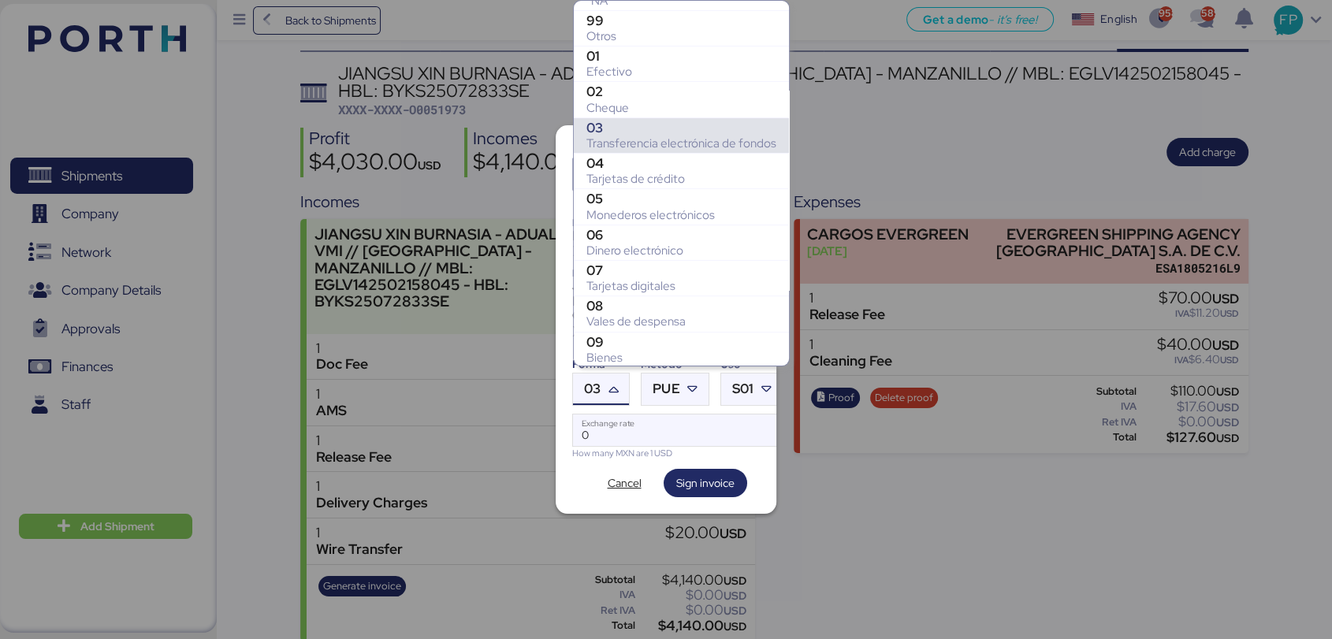
scroll to position [251, 0]
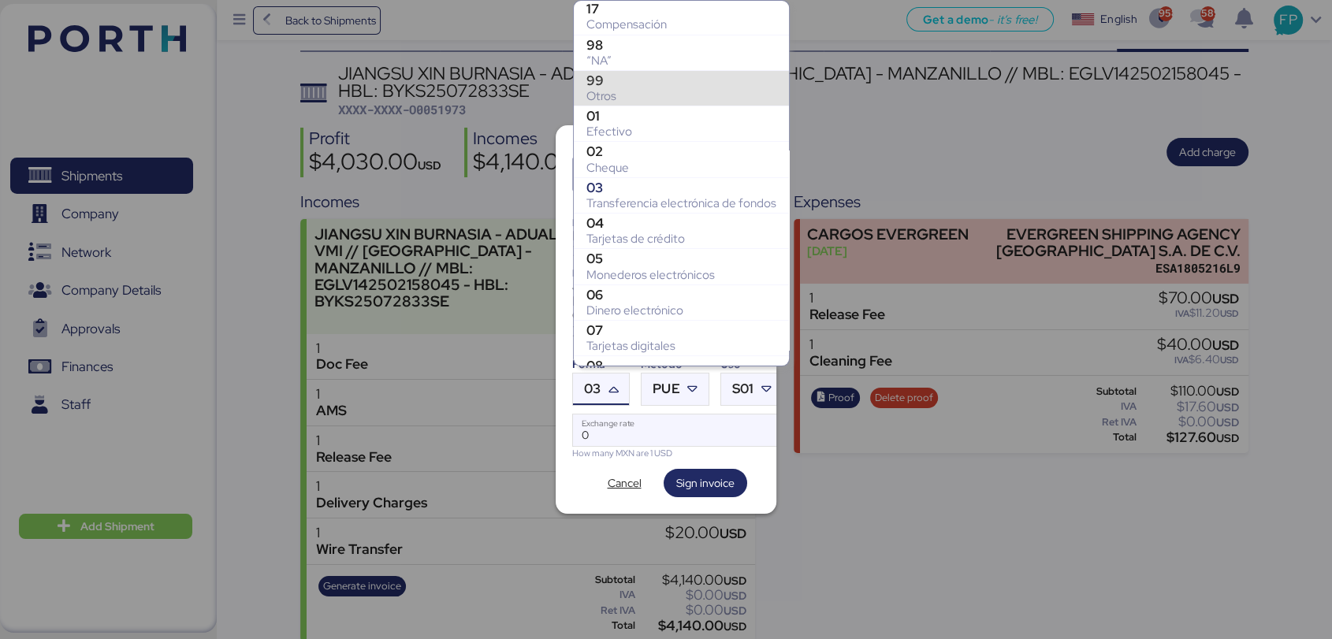
click at [605, 84] on div "99" at bounding box center [682, 81] width 190 height 16
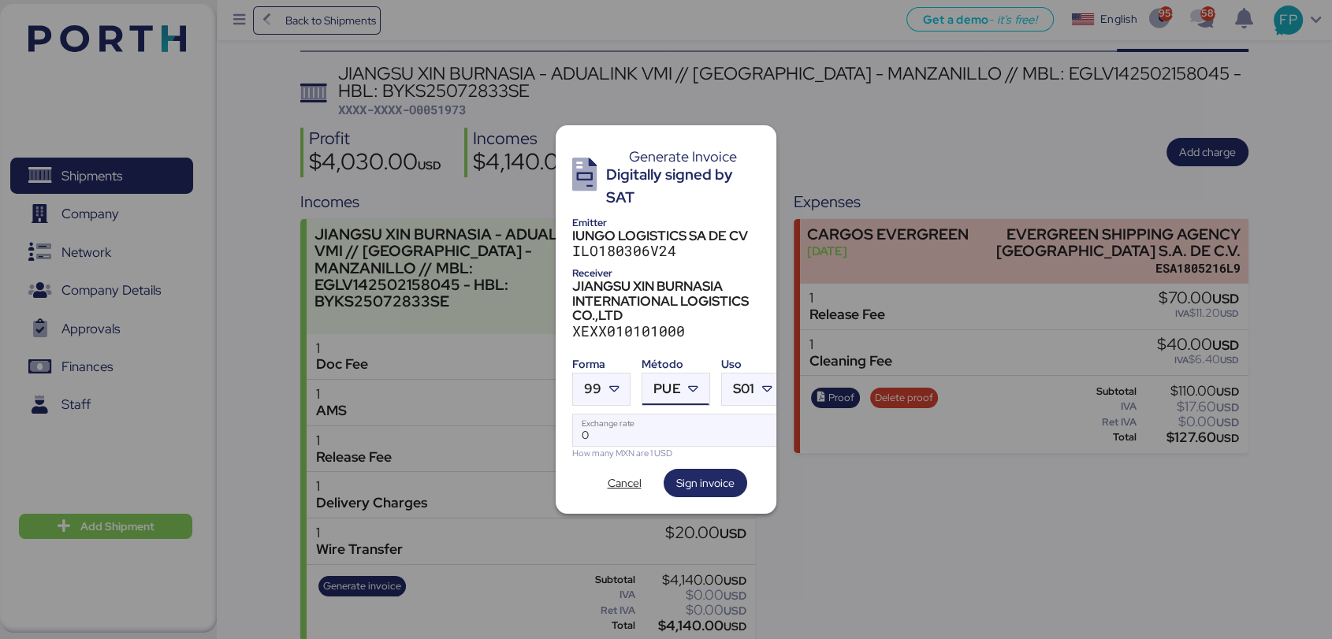
click at [665, 374] on div "PUE" at bounding box center [667, 390] width 27 height 32
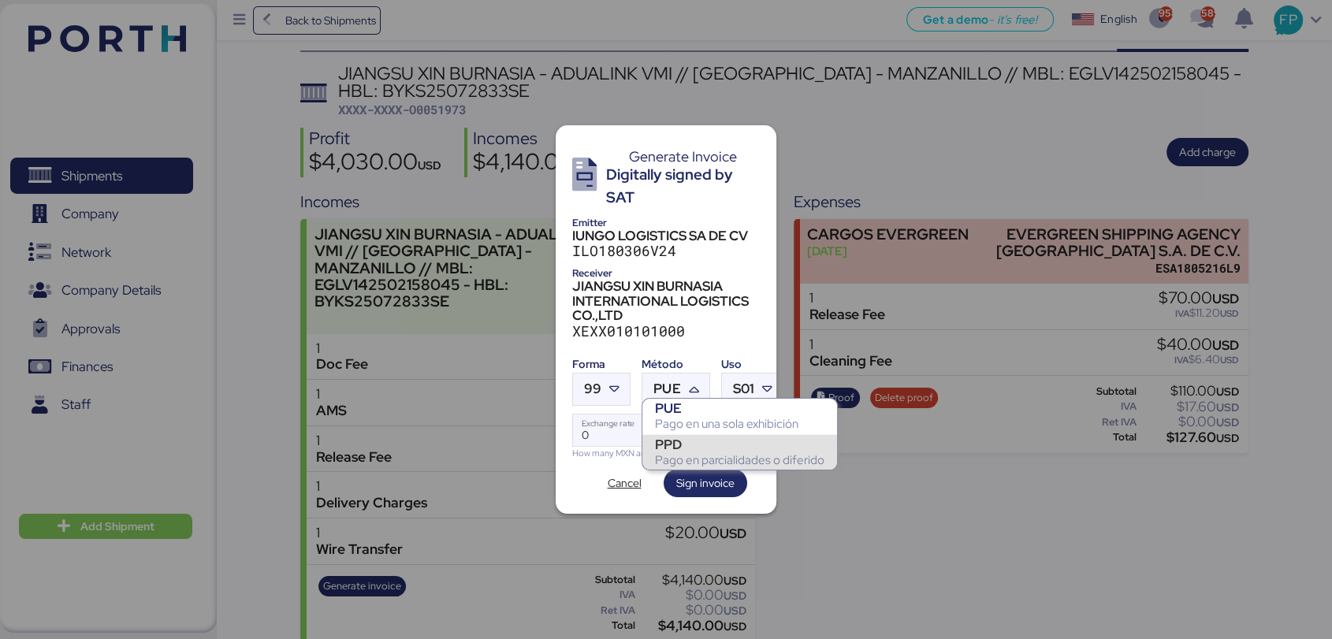
click at [673, 442] on div "PPD" at bounding box center [739, 445] width 169 height 16
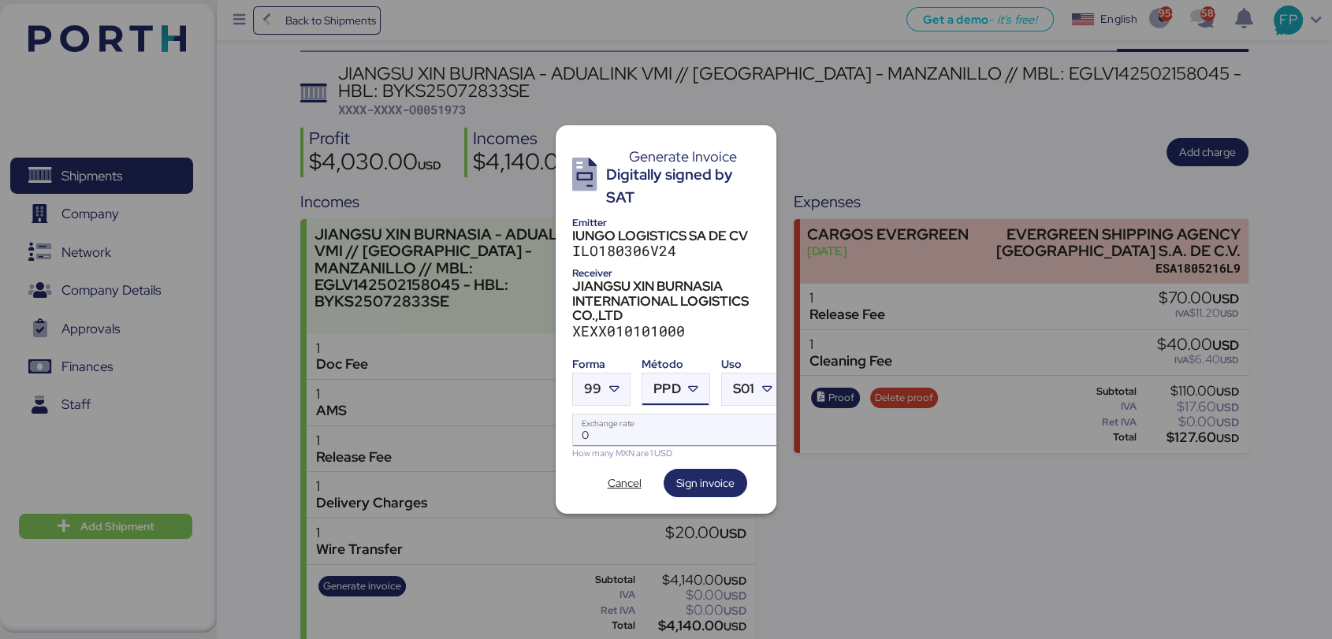
click at [650, 434] on input "0" at bounding box center [678, 431] width 210 height 32
type input "0"
click at [607, 415] on input "Exchange rate" at bounding box center [678, 431] width 210 height 32
paste input "18.6014"
type input "18.6014"
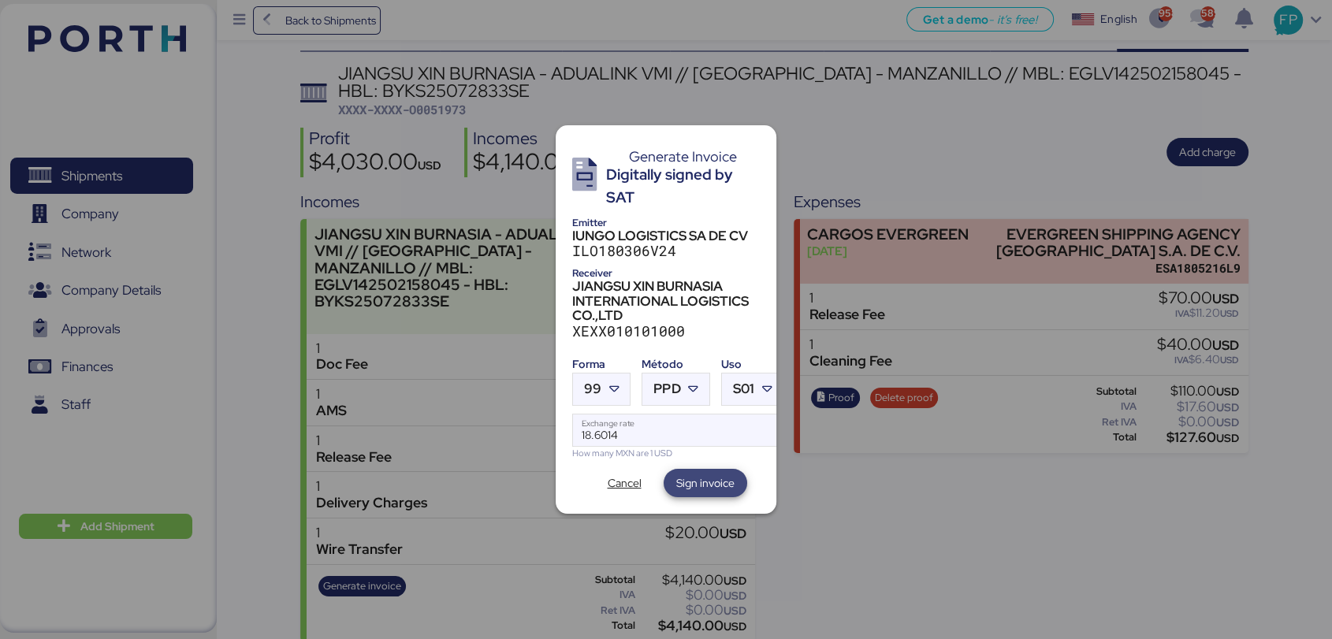
click at [716, 485] on span "Sign invoice" at bounding box center [705, 483] width 58 height 19
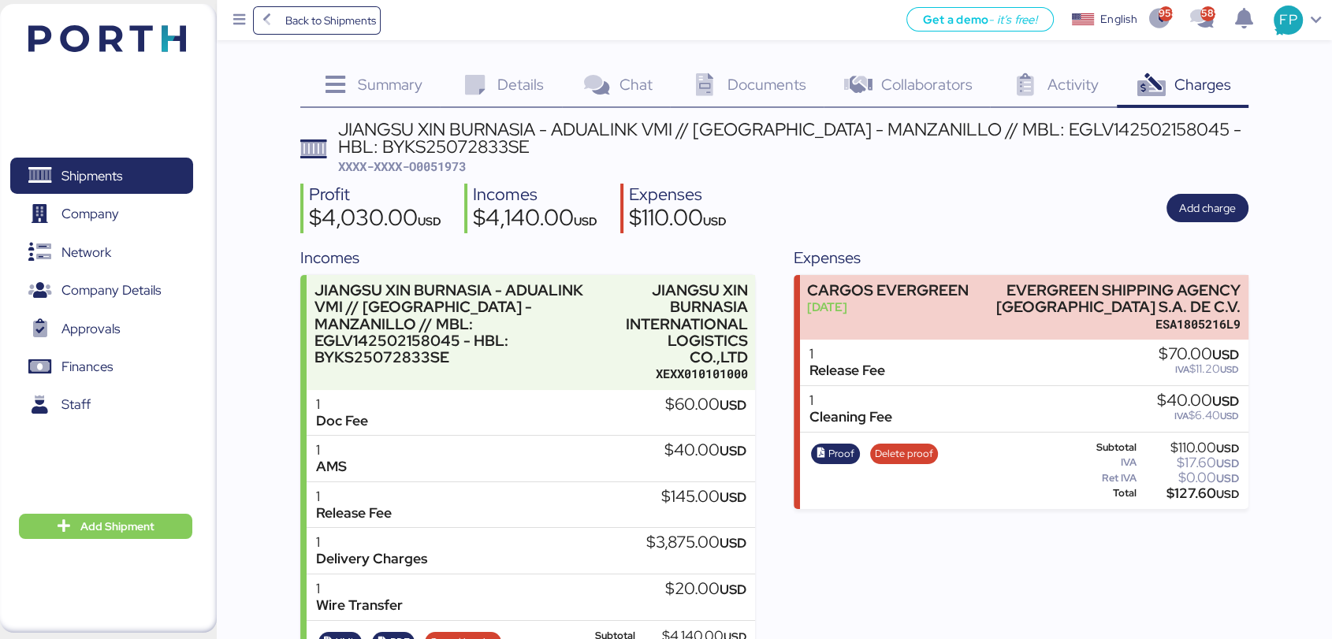
click at [439, 166] on span "XXXX-XXXX-O0051973" at bounding box center [402, 166] width 128 height 16
copy span "O0051973"
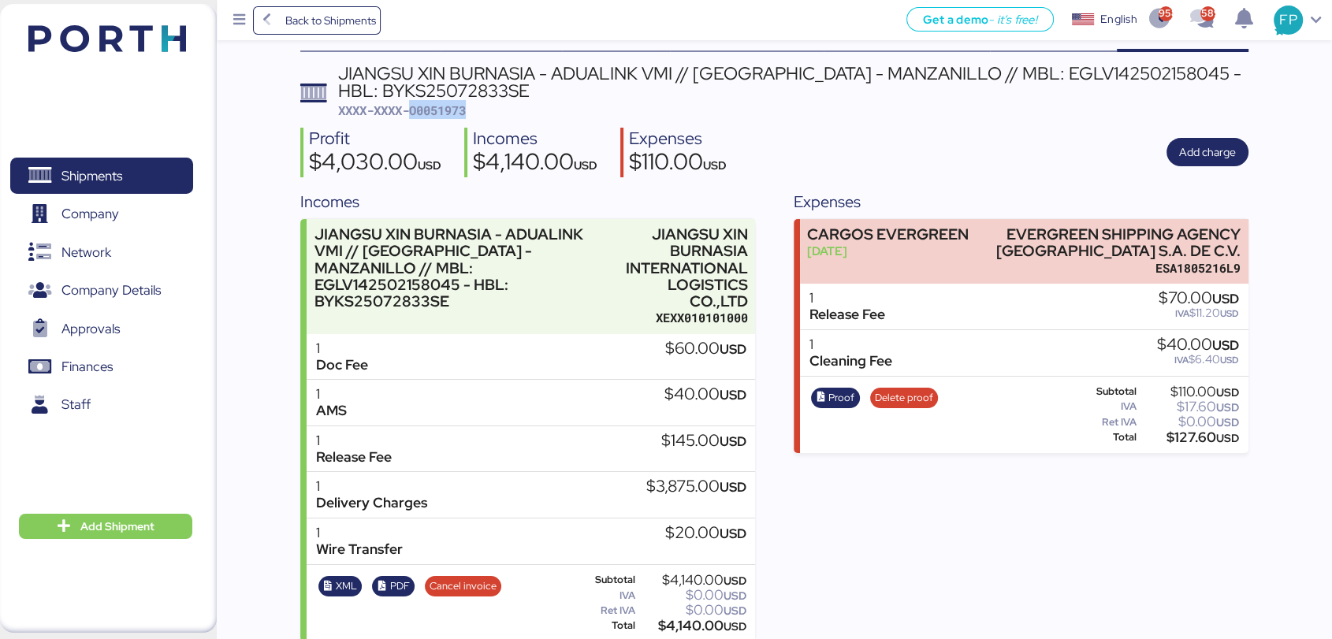
click at [460, 109] on span "XXXX-XXXX-O0051973" at bounding box center [402, 110] width 128 height 16
click at [687, 620] on div "$4,140.00 USD" at bounding box center [693, 626] width 108 height 12
copy div "4,140.00"
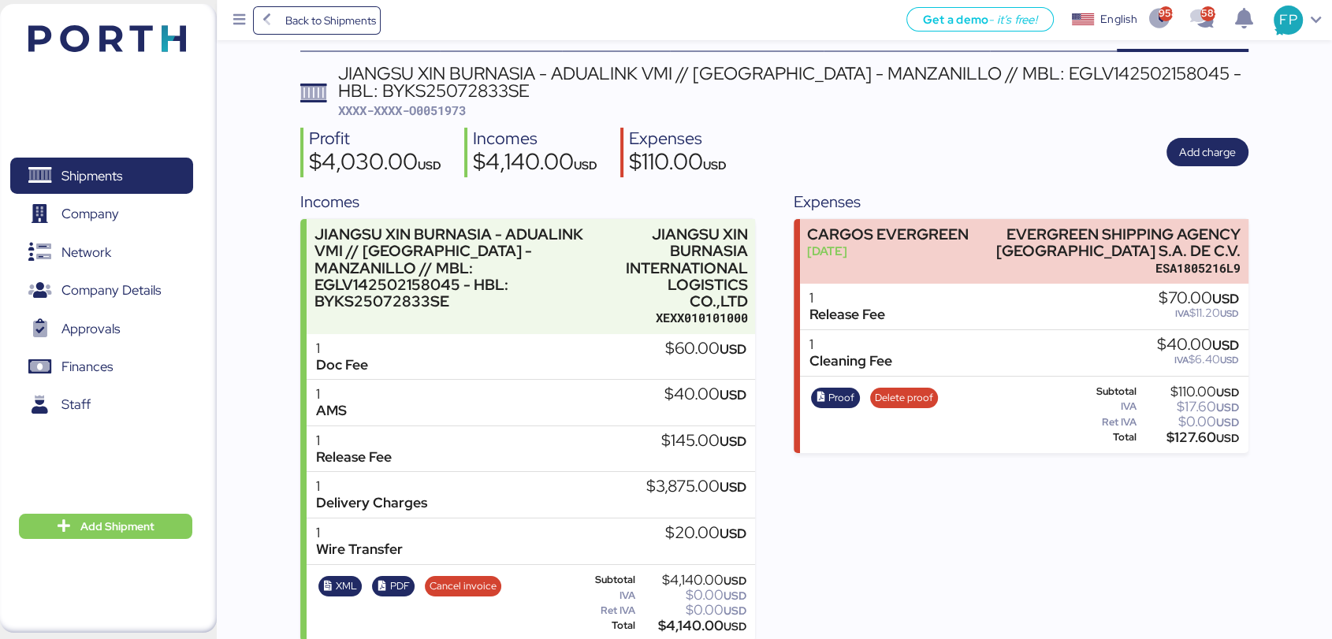
click at [1026, 75] on div "JIANGSU XIN BURNASIA - ADUALINK VMI // SHANGHAI - MANZANILLO // MBL: EGLV142502…" at bounding box center [793, 82] width 911 height 35
copy div "EGLV142502158045"
click at [434, 106] on span "XXXX-XXXX-O0051973" at bounding box center [402, 110] width 128 height 16
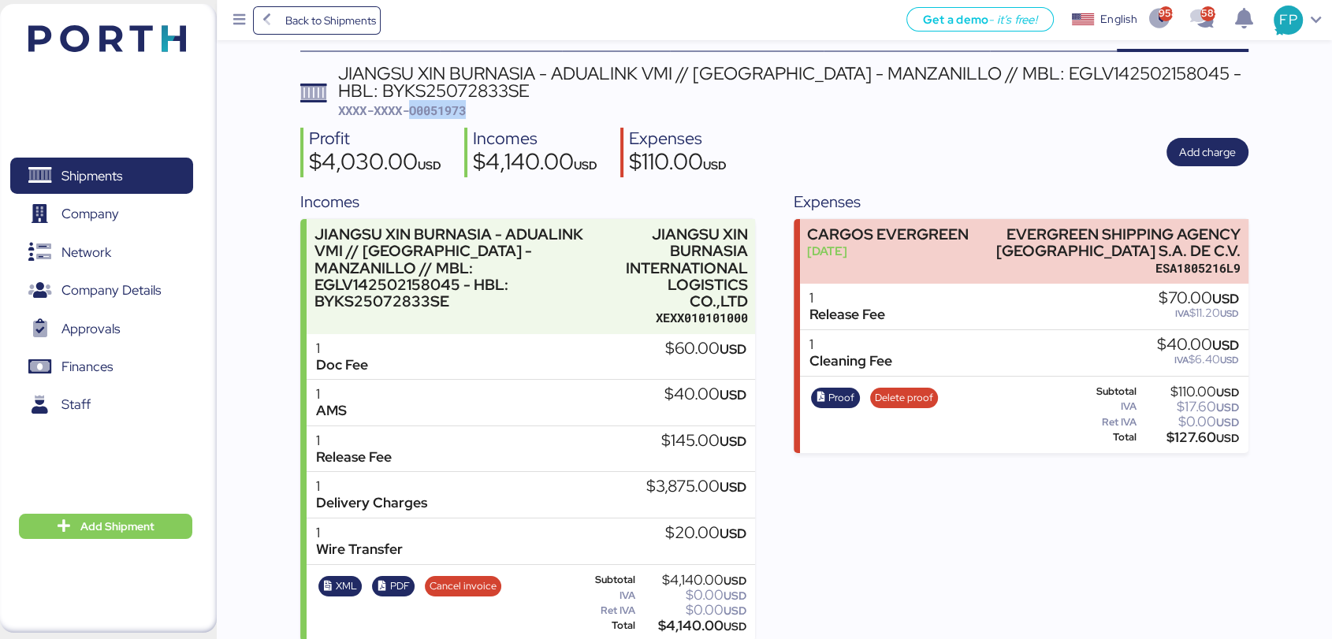
copy span "O0051973"
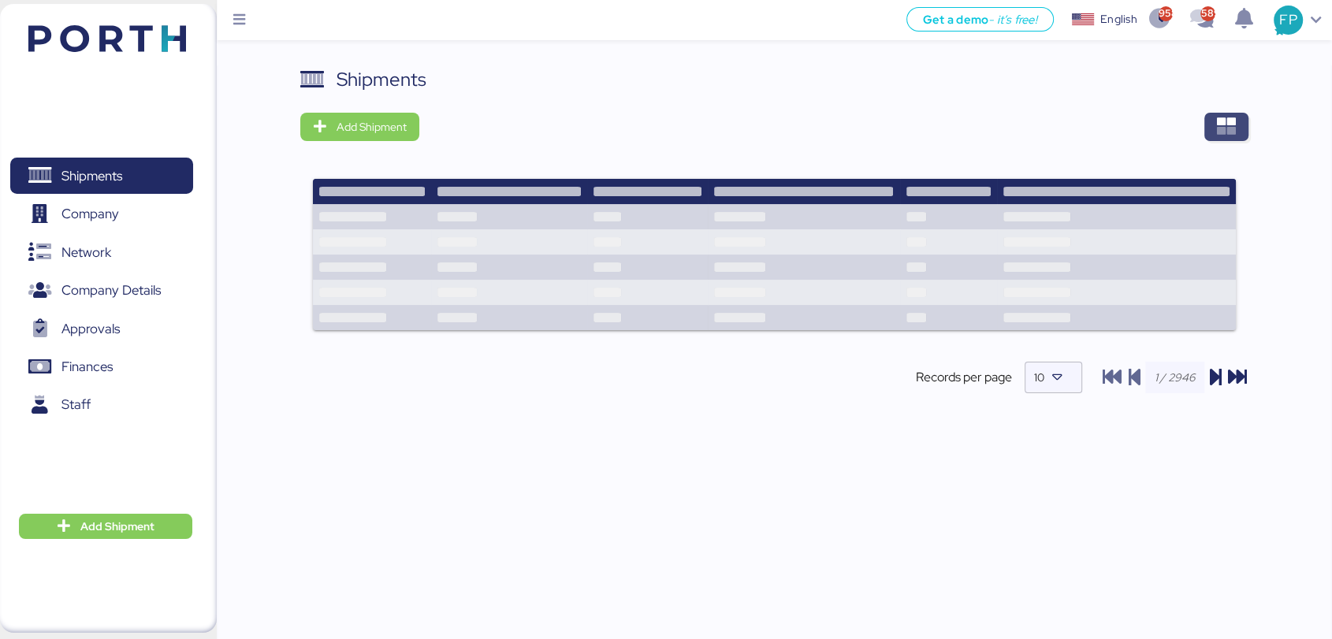
click at [1217, 125] on icon "button" at bounding box center [1226, 126] width 19 height 19
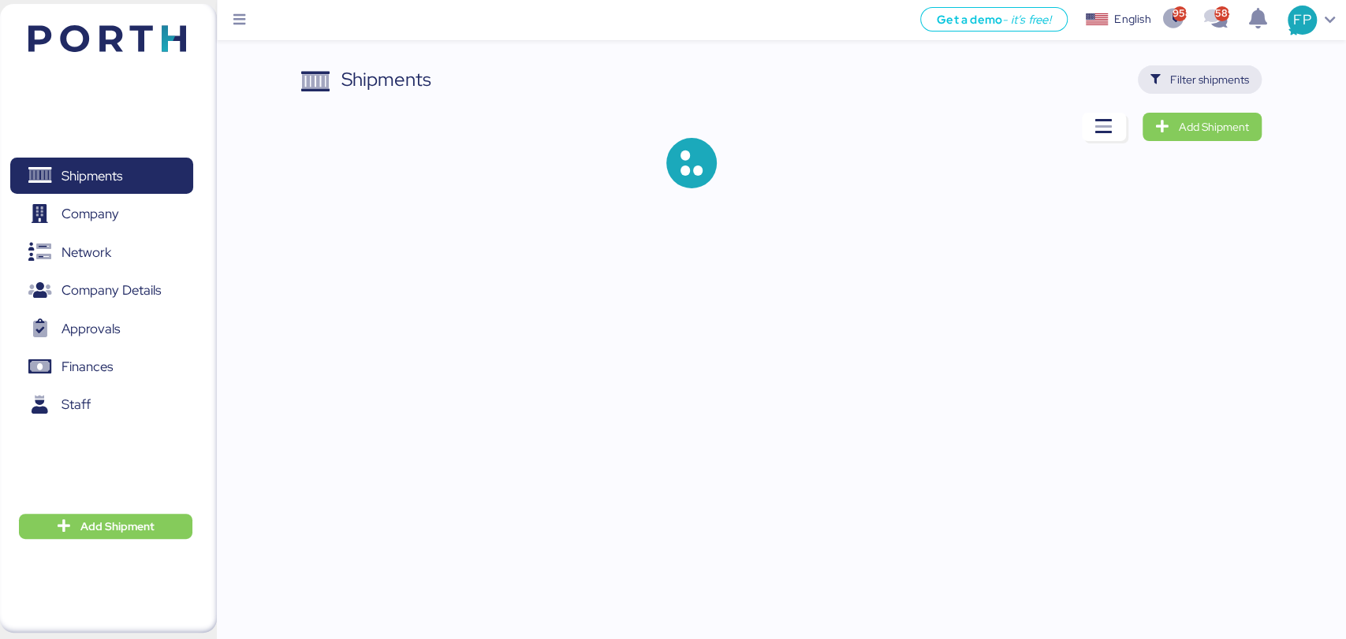
click at [1171, 84] on span "Filter shipments" at bounding box center [1209, 79] width 79 height 19
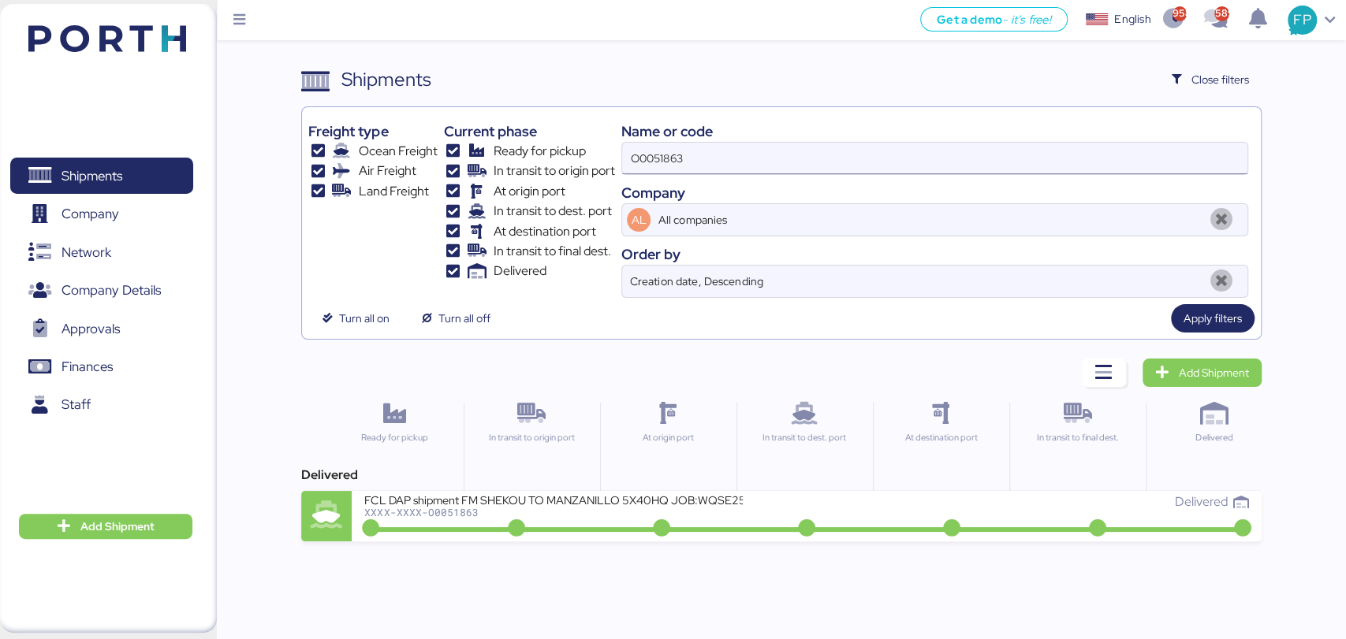
click at [656, 154] on input "O0051863" at bounding box center [934, 159] width 624 height 32
paste input "38634"
type input "O0038634"
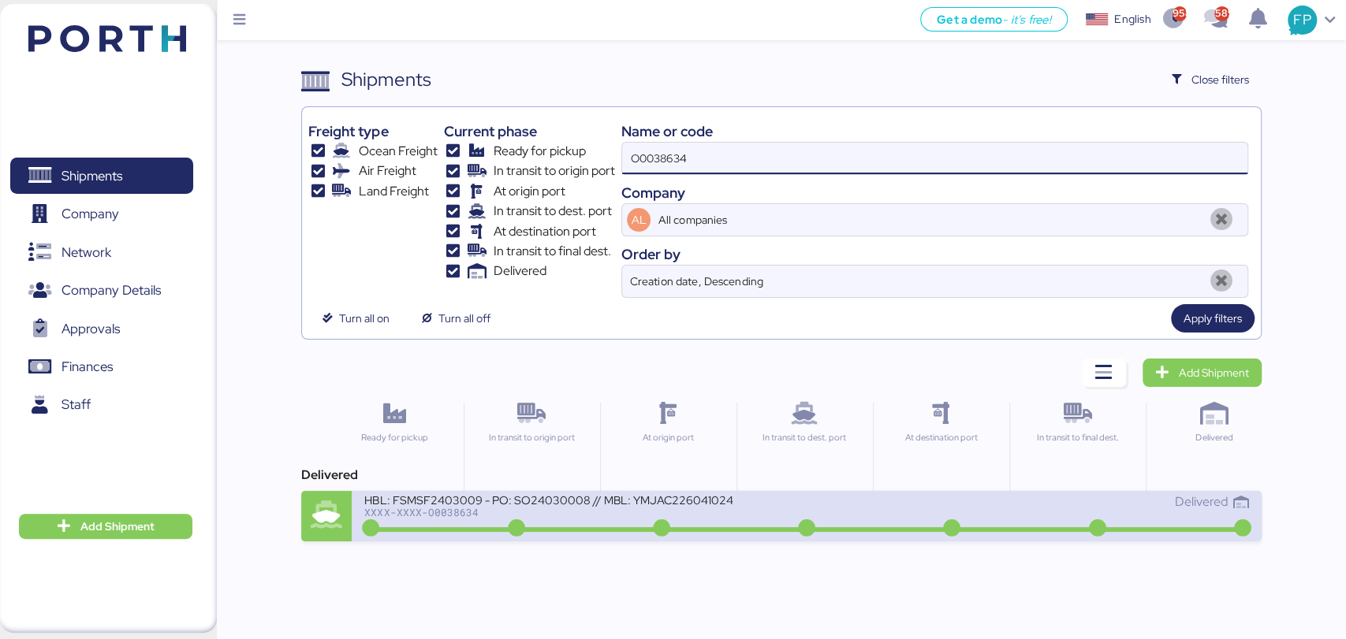
click at [592, 495] on div "HBL: FSMSF2403009 - PO: SO24030008 // MBL: YMJAC226041024" at bounding box center [553, 499] width 378 height 13
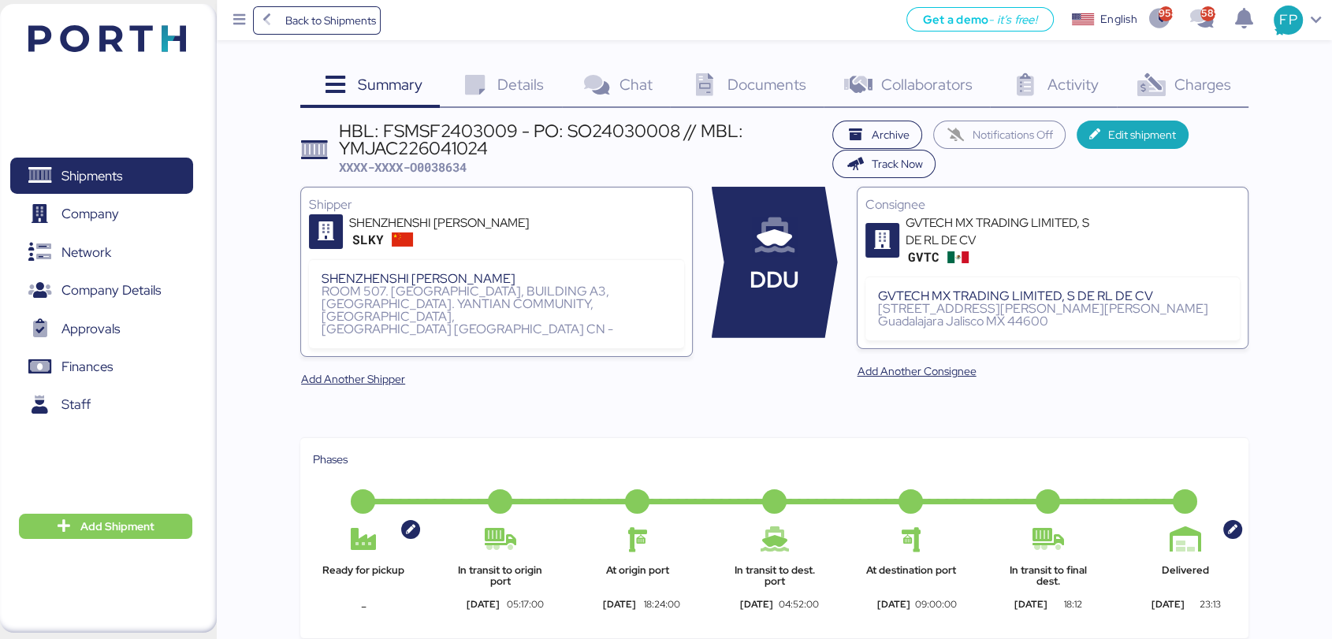
click at [1153, 106] on div "Charges 0" at bounding box center [1183, 86] width 132 height 43
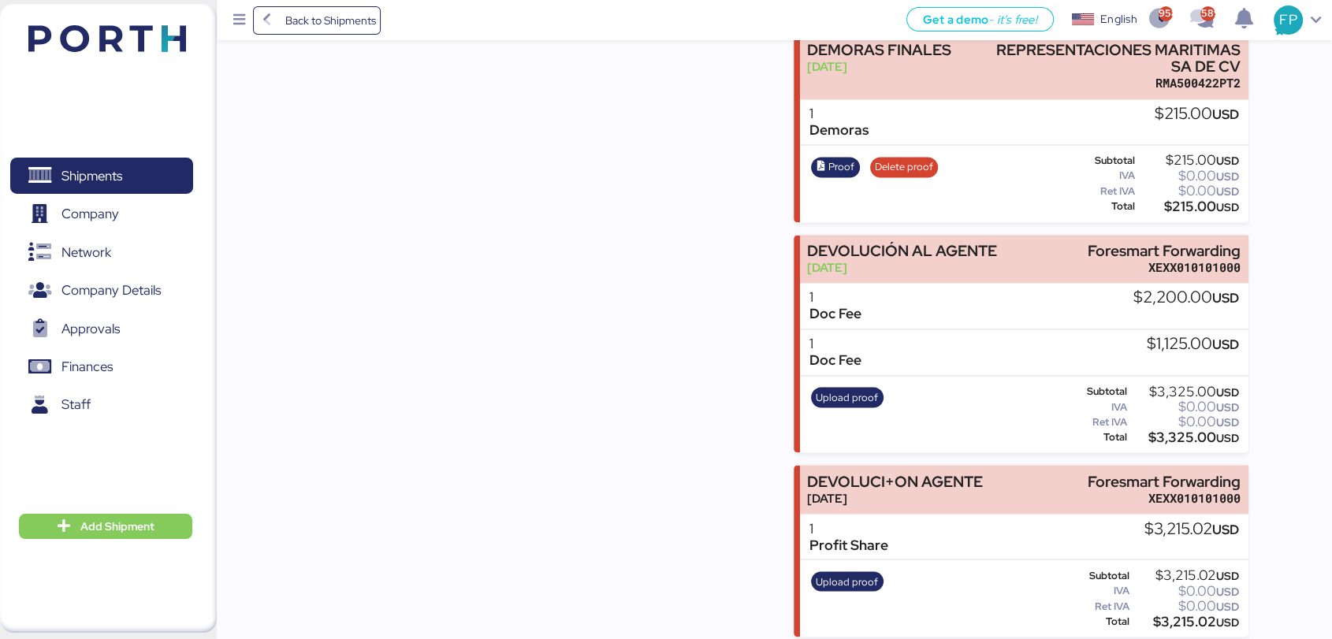
scroll to position [2667, 0]
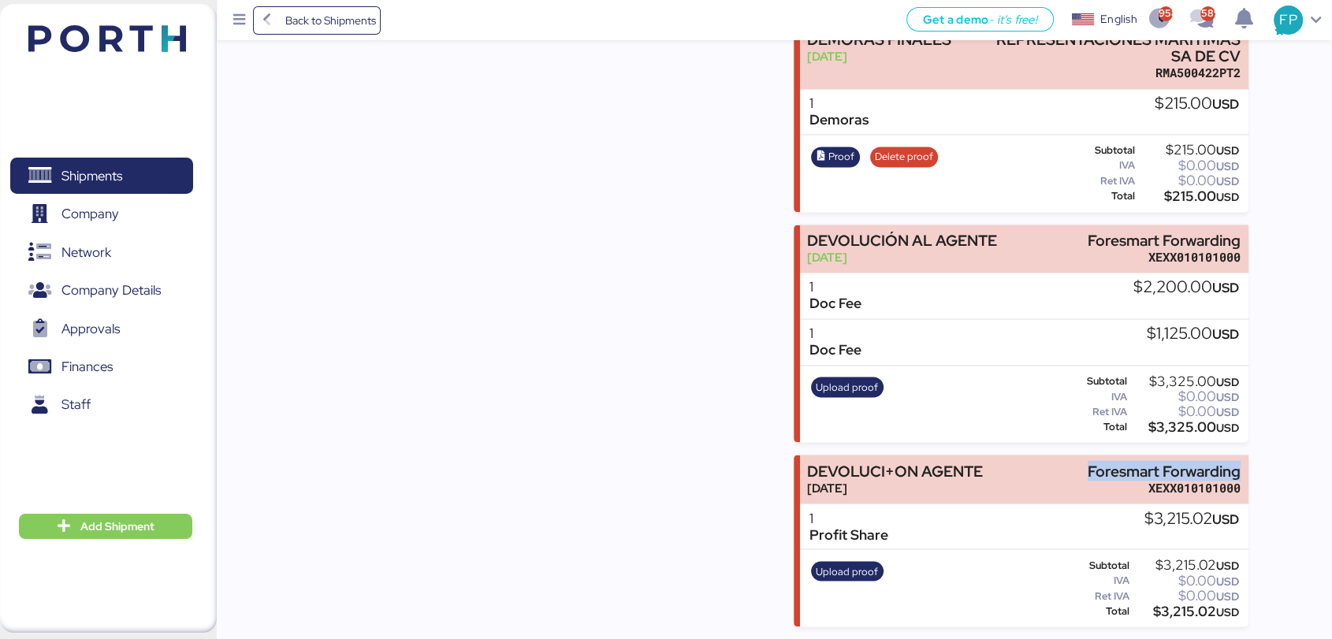
drag, startPoint x: 1082, startPoint y: 460, endPoint x: 1271, endPoint y: 460, distance: 189.2
copy div "Foresmart Forwarding"
click at [1186, 616] on div "$3,215.02 USD" at bounding box center [1186, 611] width 106 height 12
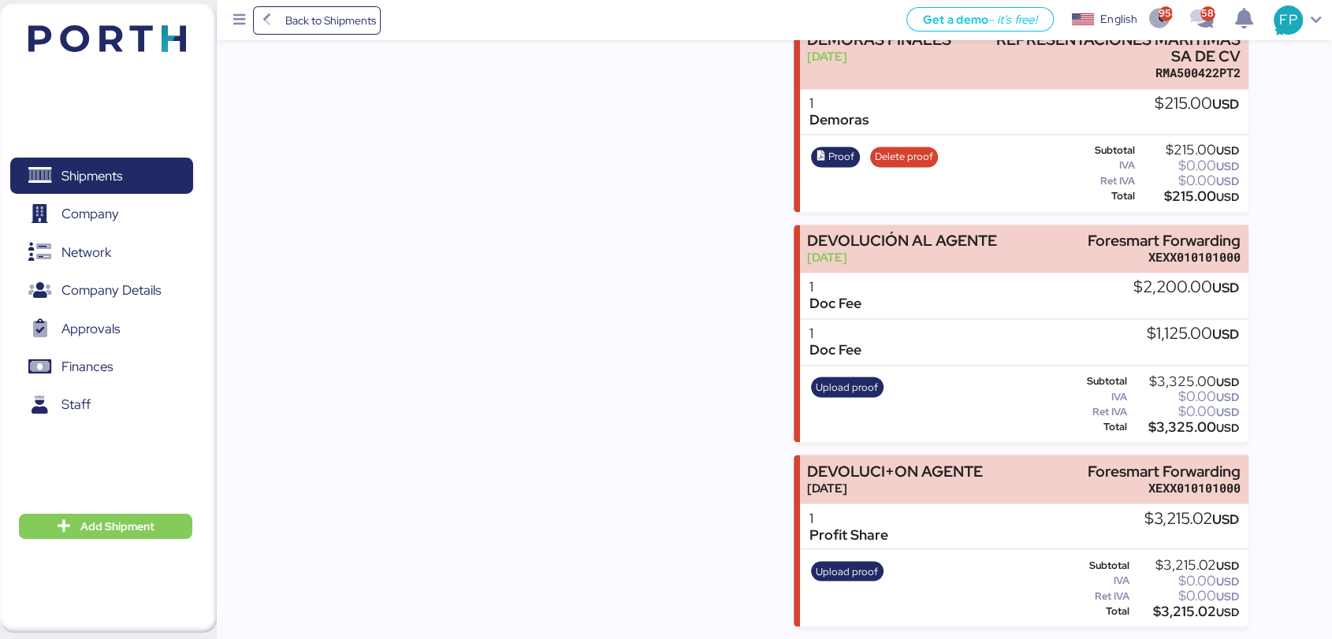
copy div "3,215.02"
drag, startPoint x: 1078, startPoint y: 458, endPoint x: 1276, endPoint y: 456, distance: 197.9
copy div "Foresmart Forwarding"
click at [1182, 614] on div "$3,215.02 USD" at bounding box center [1186, 611] width 106 height 12
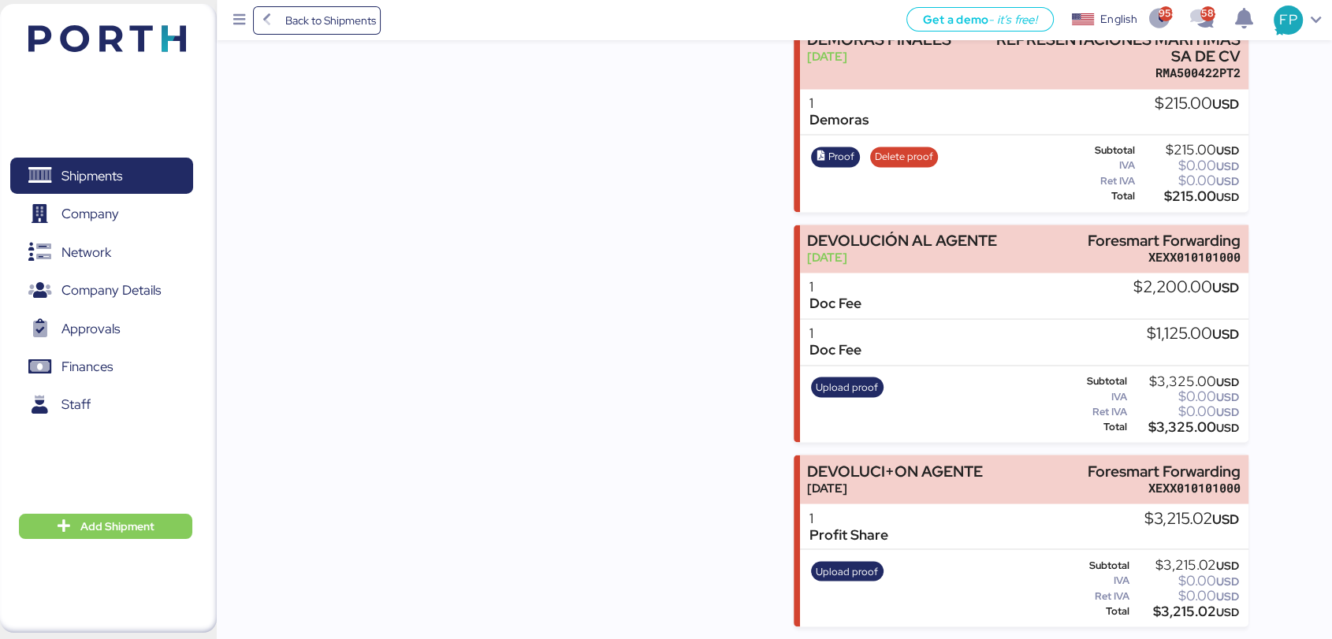
click at [1182, 614] on div "$3,215.02 USD" at bounding box center [1186, 611] width 106 height 12
copy div "3,215.02"
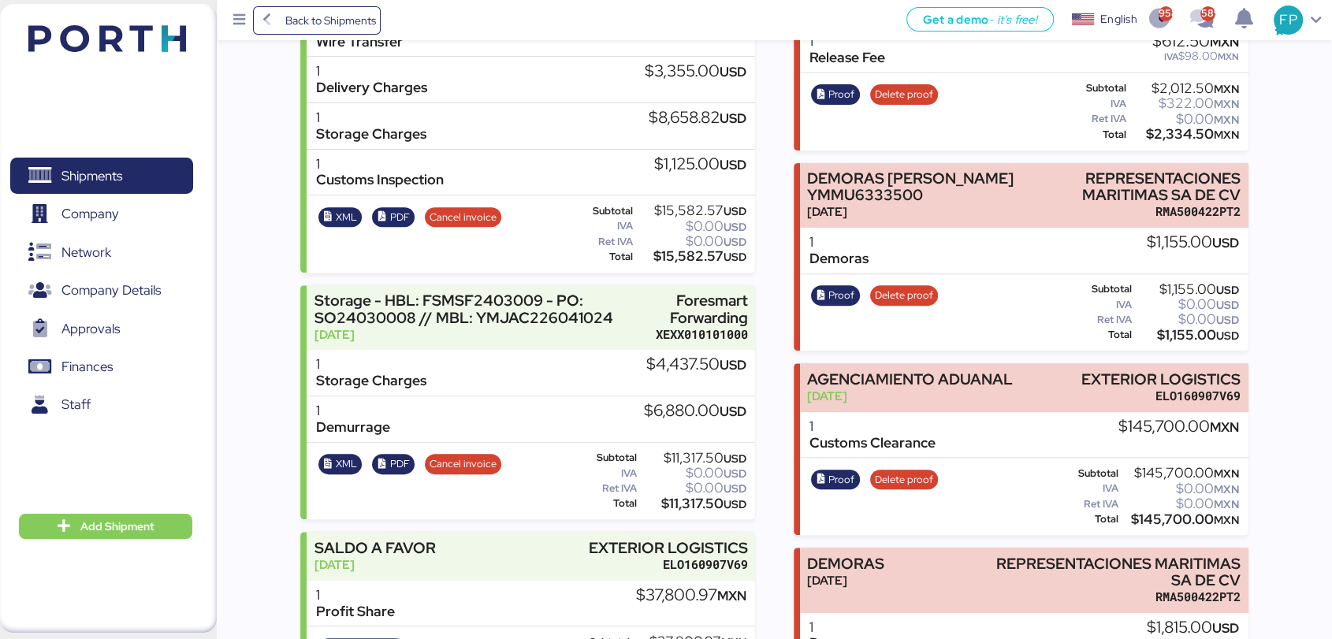
scroll to position [0, 0]
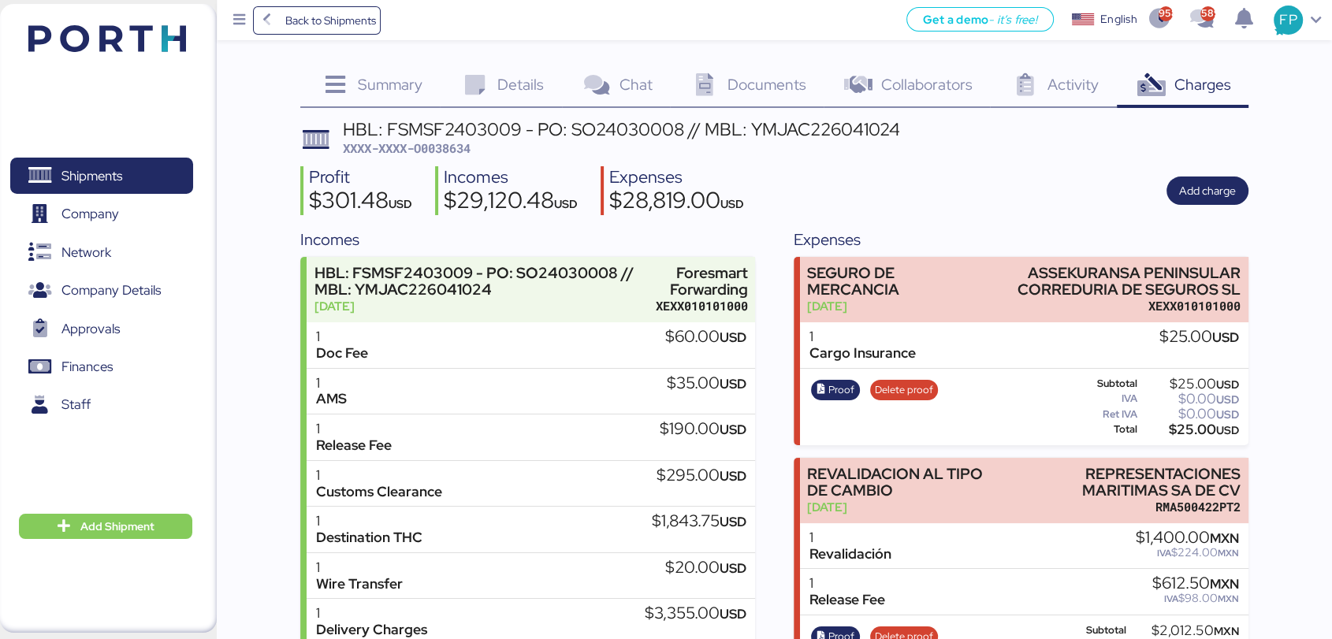
click at [453, 148] on span "XXXX-XXXX-O0038634" at bounding box center [407, 148] width 128 height 16
copy span "O0038634"
click at [132, 184] on span "Shipments" at bounding box center [101, 176] width 169 height 23
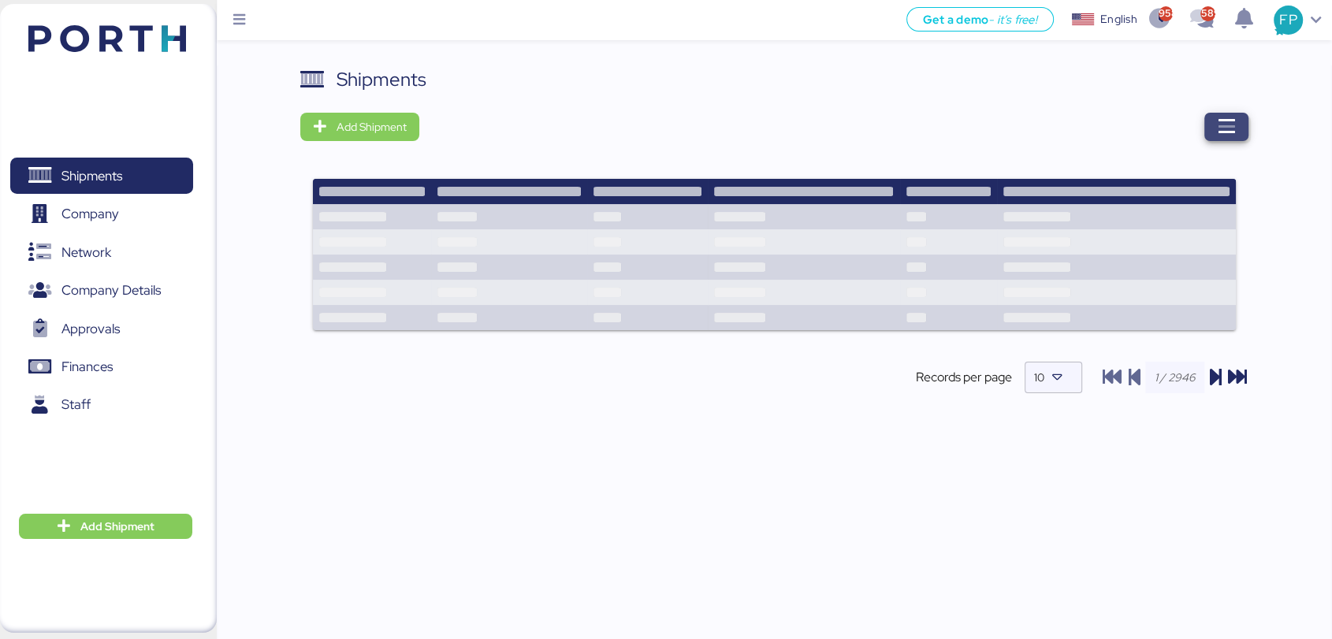
click at [1238, 125] on span "button" at bounding box center [1227, 127] width 44 height 28
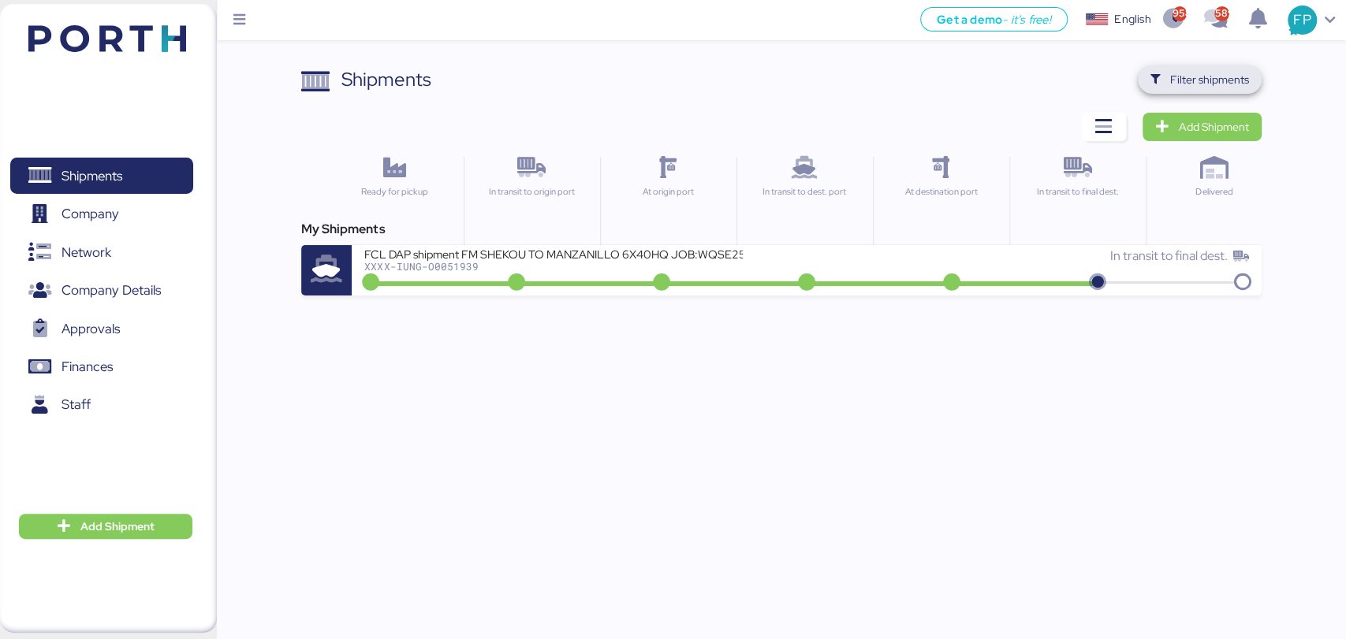
click at [1186, 72] on span "Filter shipments" at bounding box center [1209, 79] width 79 height 19
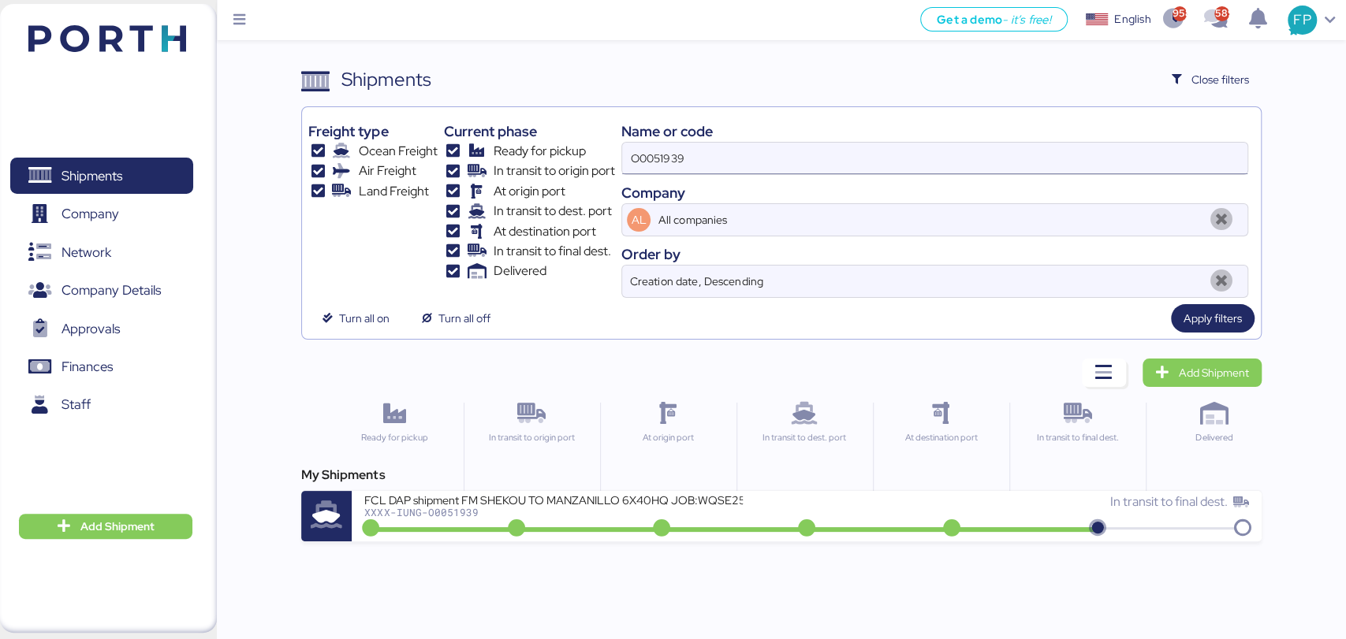
click at [668, 162] on input "O0051939" at bounding box center [934, 159] width 624 height 32
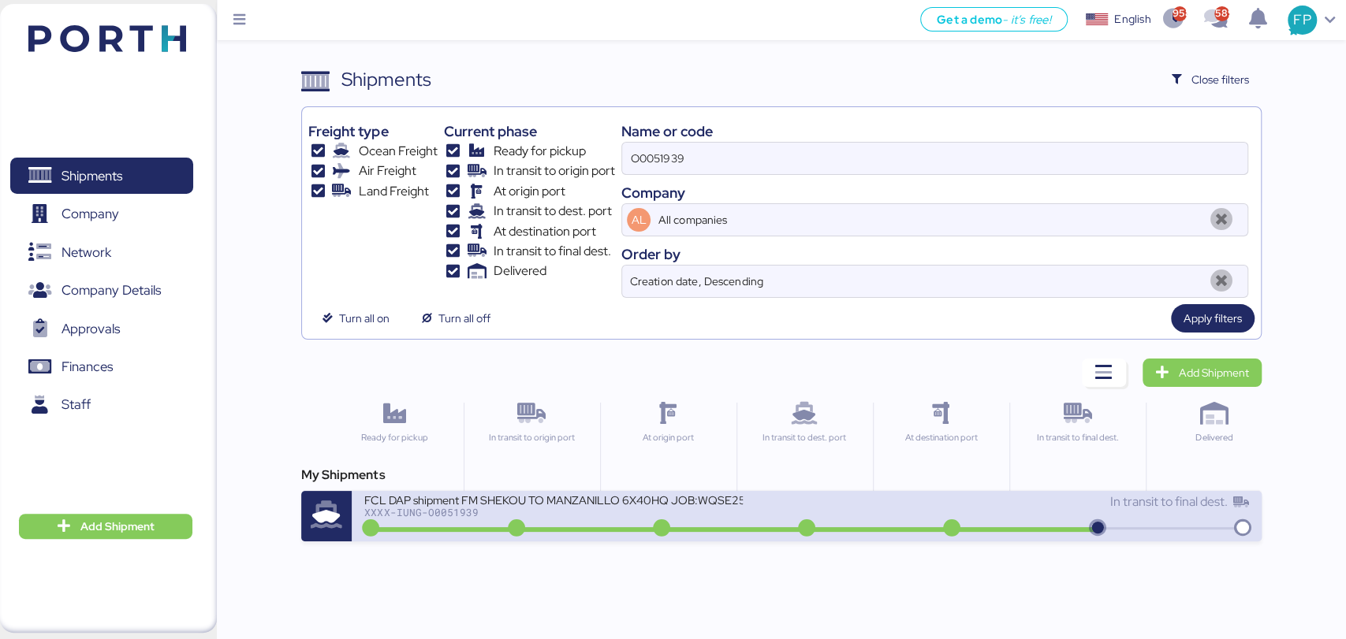
click at [554, 520] on div "FCL DAP shipment FM SHEKOU TO MANZANILLO 6X40HQ JOB:WQSE2507X01 XXXX-IUNG-O0051…" at bounding box center [585, 510] width 442 height 34
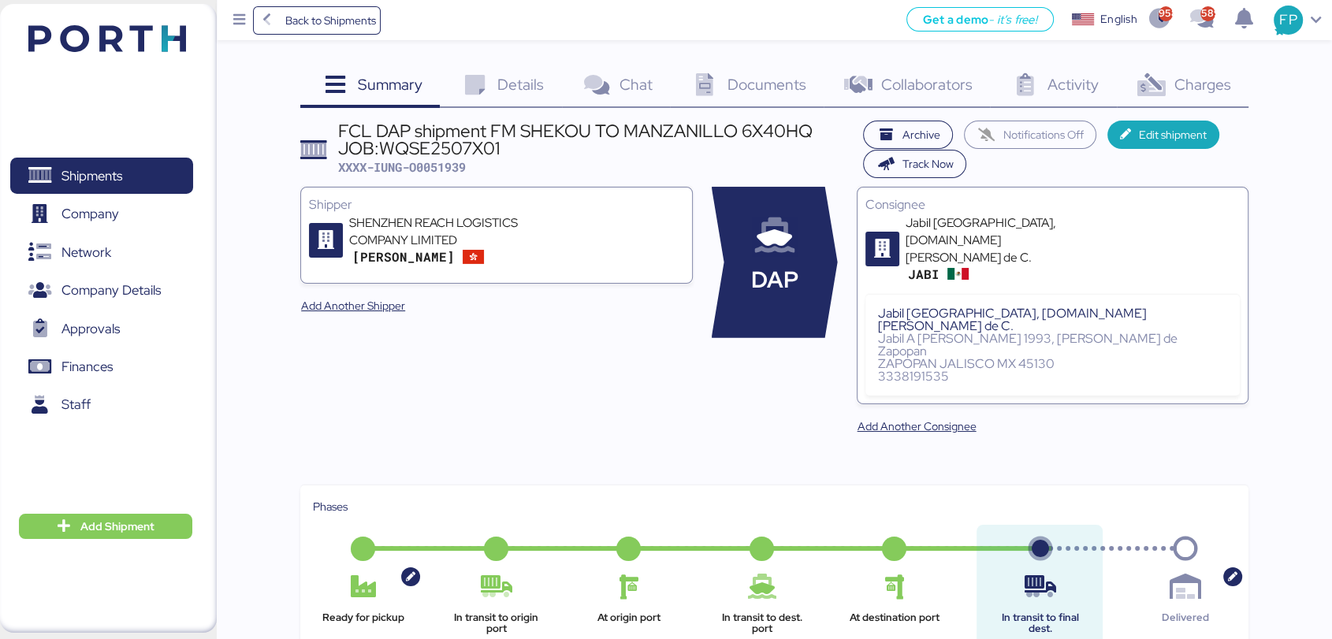
click at [1195, 78] on span "Charges" at bounding box center [1202, 84] width 57 height 20
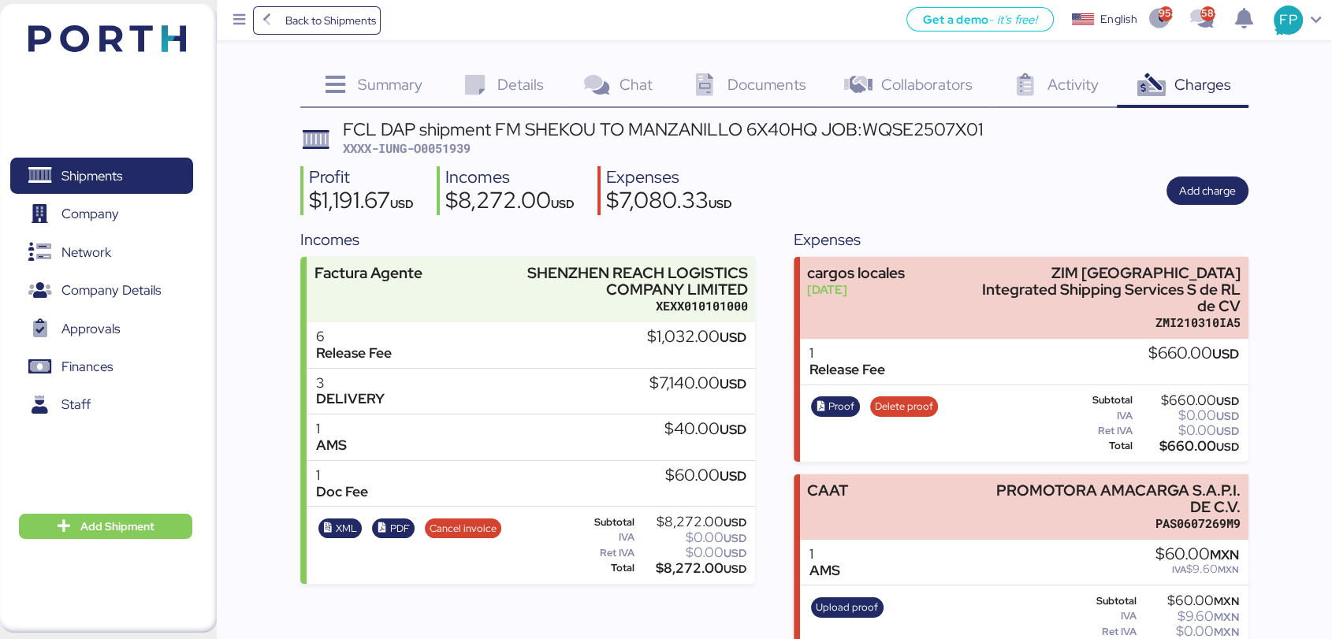
click at [430, 144] on span "XXXX-IUNG-O0051939" at bounding box center [407, 148] width 128 height 16
copy span "O0051939"
click at [120, 176] on span "Shipments" at bounding box center [91, 176] width 61 height 23
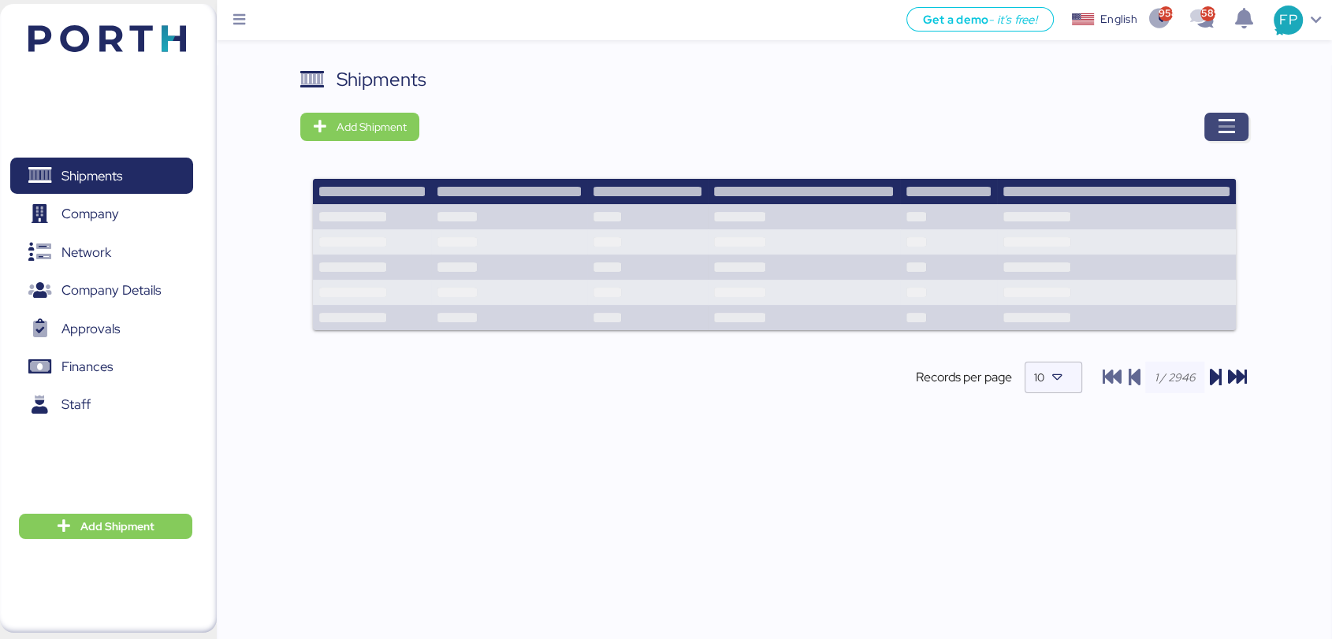
click at [1225, 119] on icon "button" at bounding box center [1226, 126] width 19 height 19
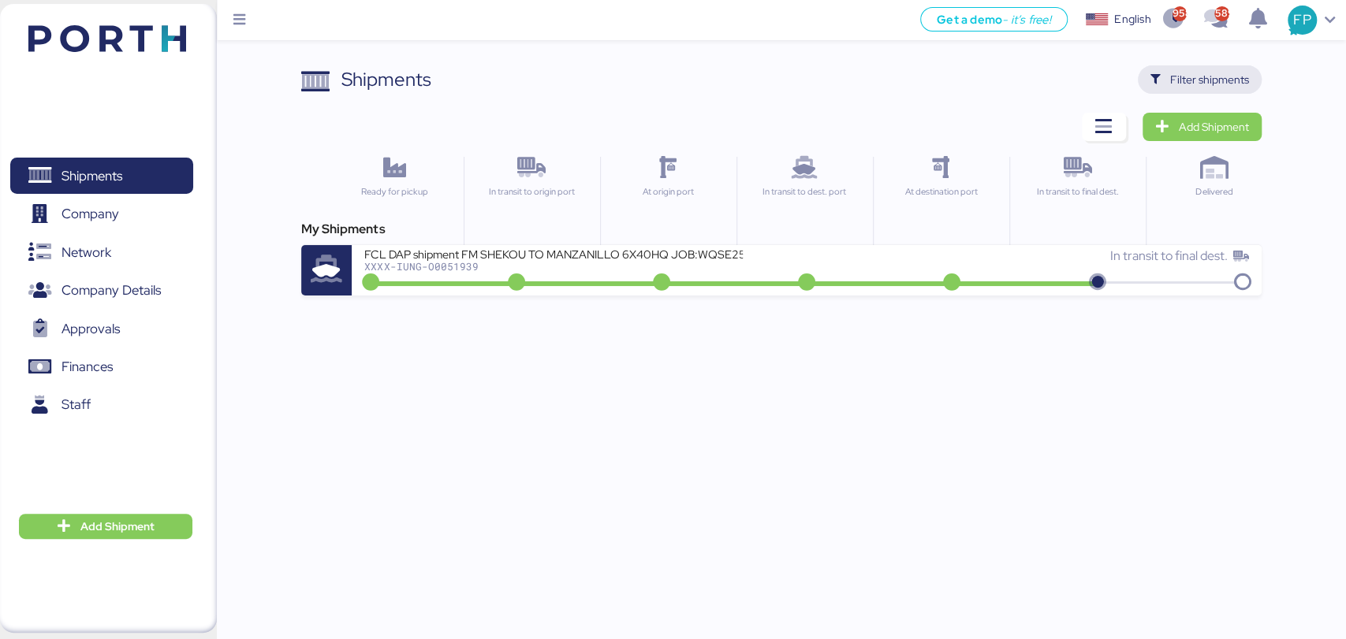
click at [1187, 84] on span "Filter shipments" at bounding box center [1209, 79] width 79 height 19
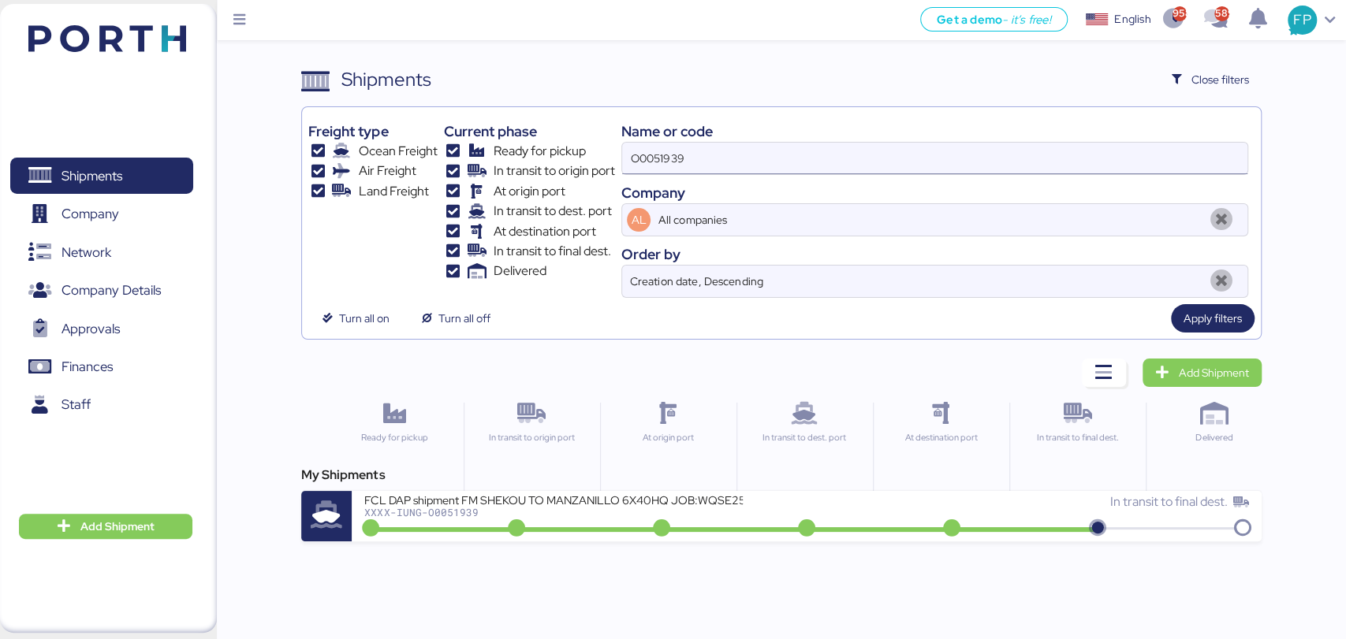
click at [668, 153] on input "O0051939" at bounding box center [934, 159] width 624 height 32
paste input "72"
type input "O0051972"
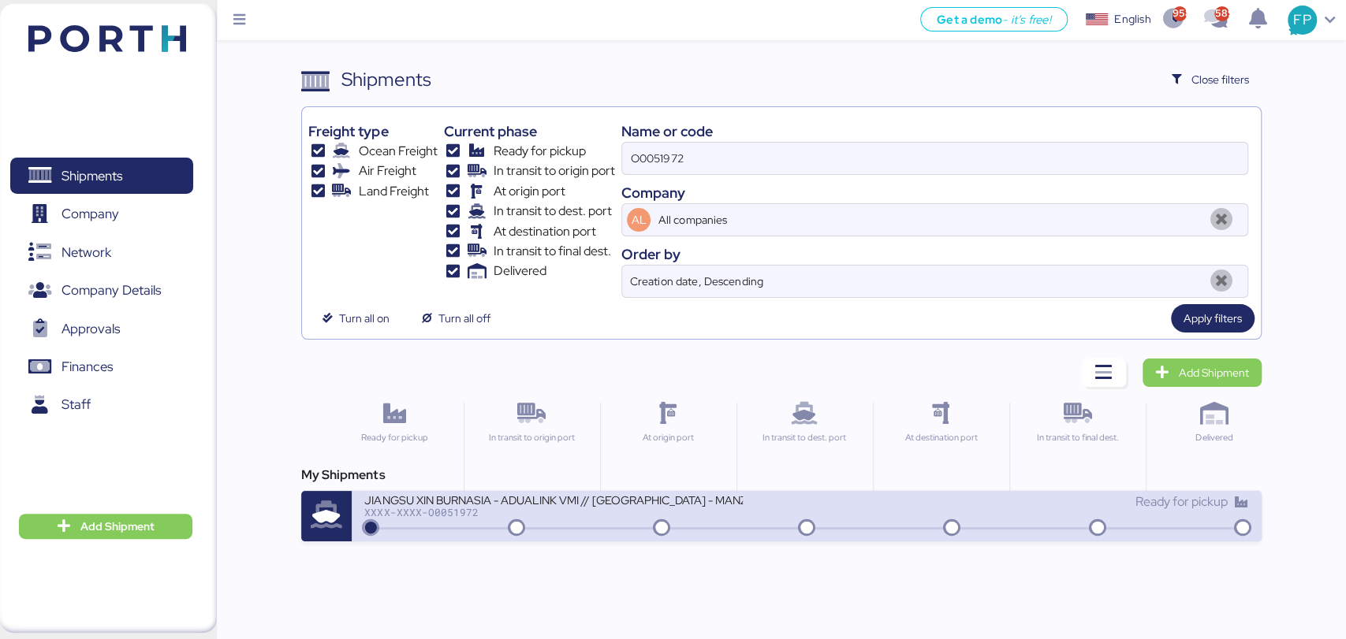
click at [630, 512] on div "XXXX-XXXX-O0051972" at bounding box center [553, 512] width 378 height 11
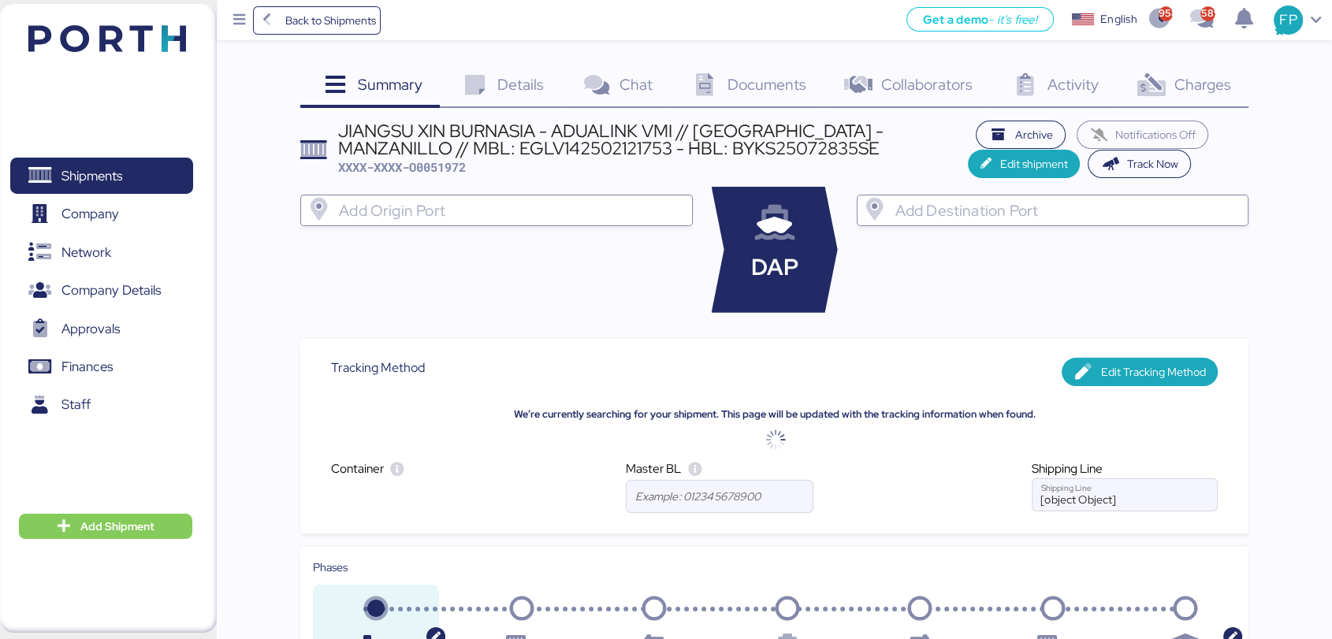
click at [1180, 74] on span "Charges" at bounding box center [1202, 84] width 57 height 20
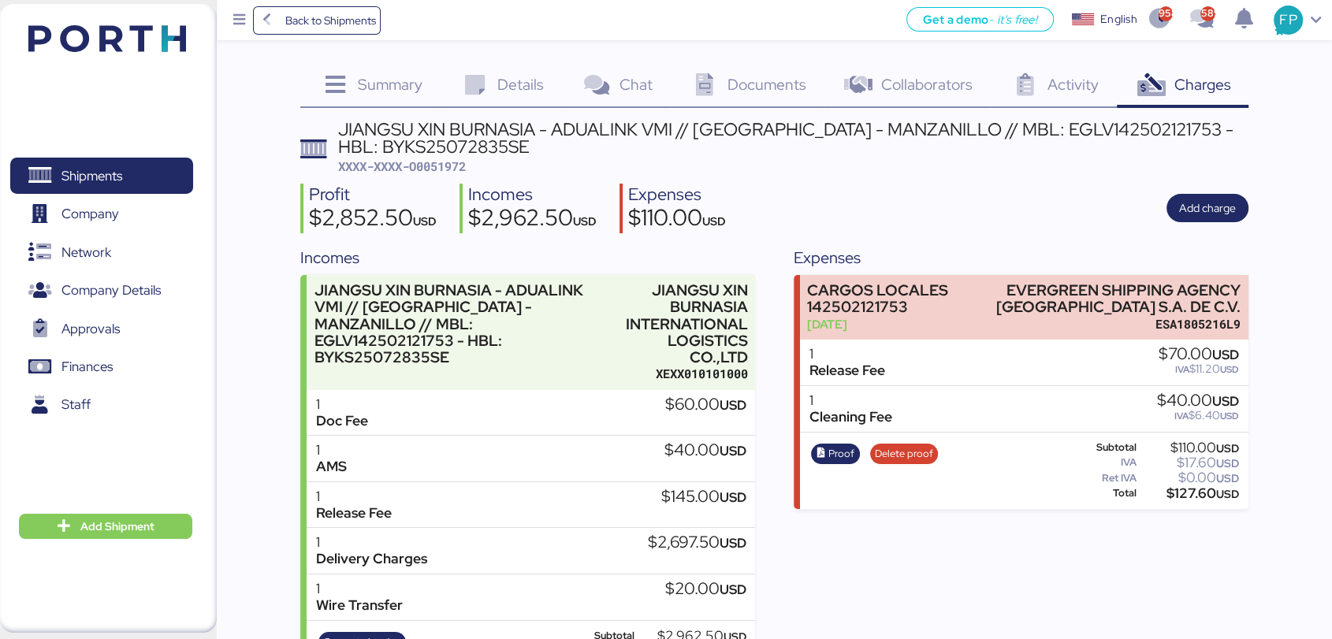
scroll to position [56, 0]
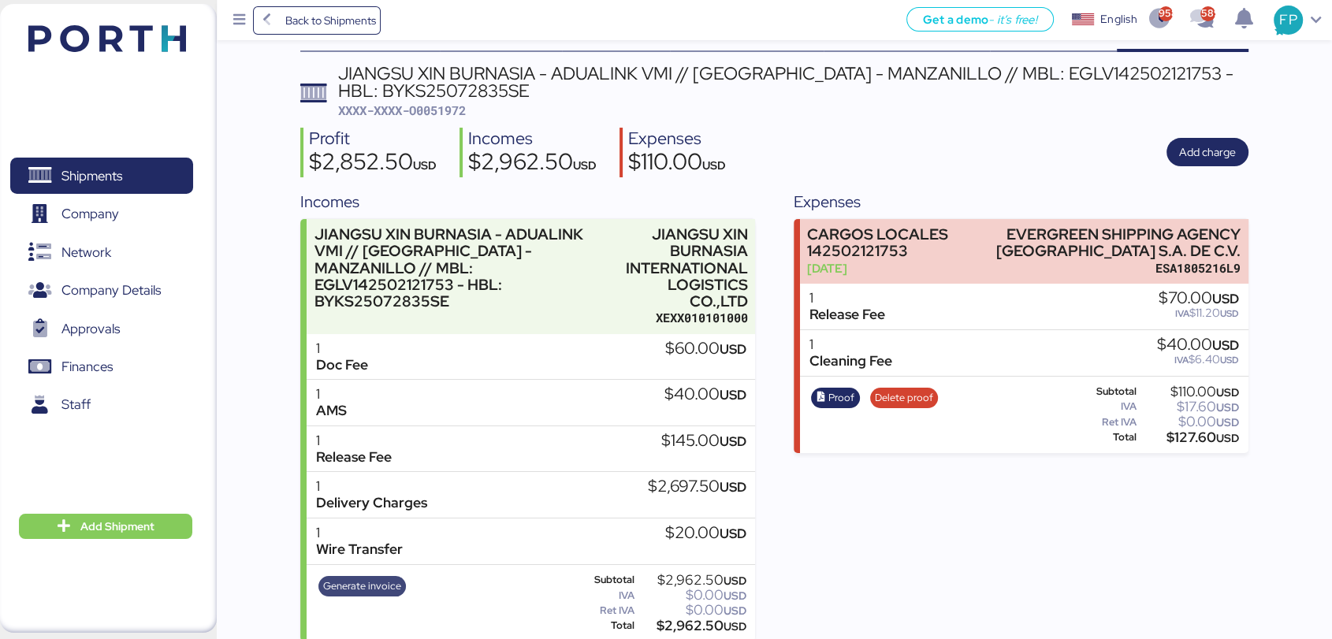
click at [334, 578] on span "Generate invoice" at bounding box center [362, 586] width 78 height 17
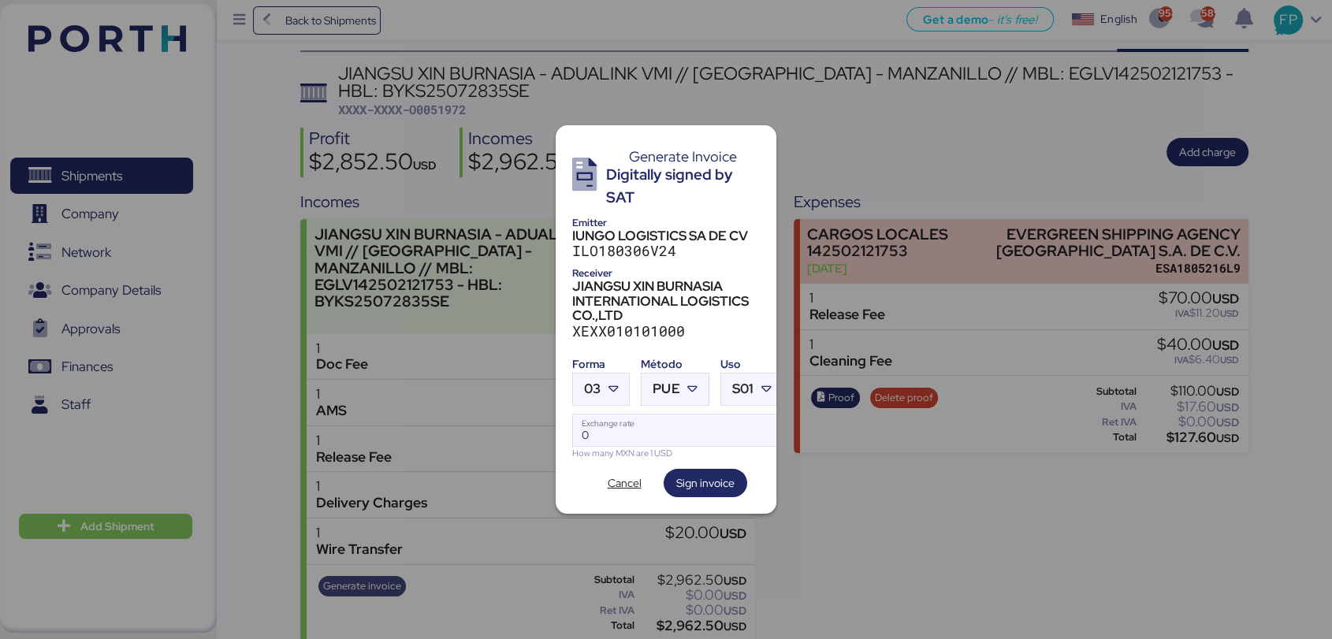
scroll to position [0, 0]
click at [607, 374] on div at bounding box center [615, 390] width 28 height 32
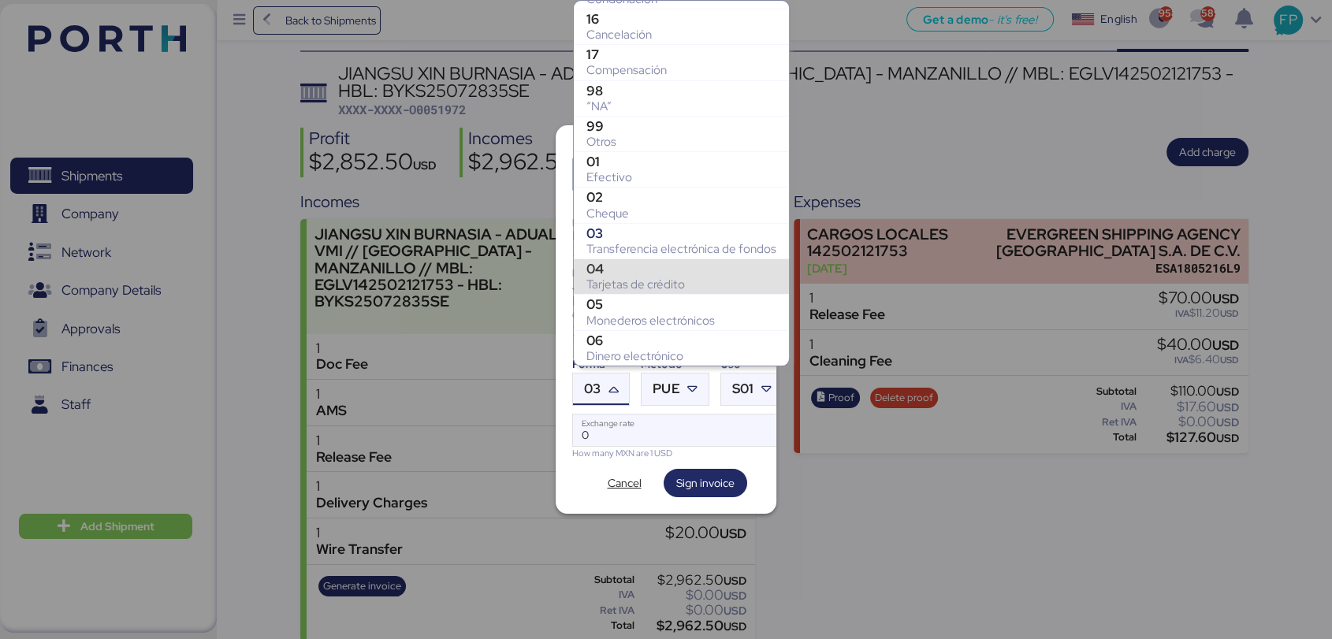
scroll to position [199, 0]
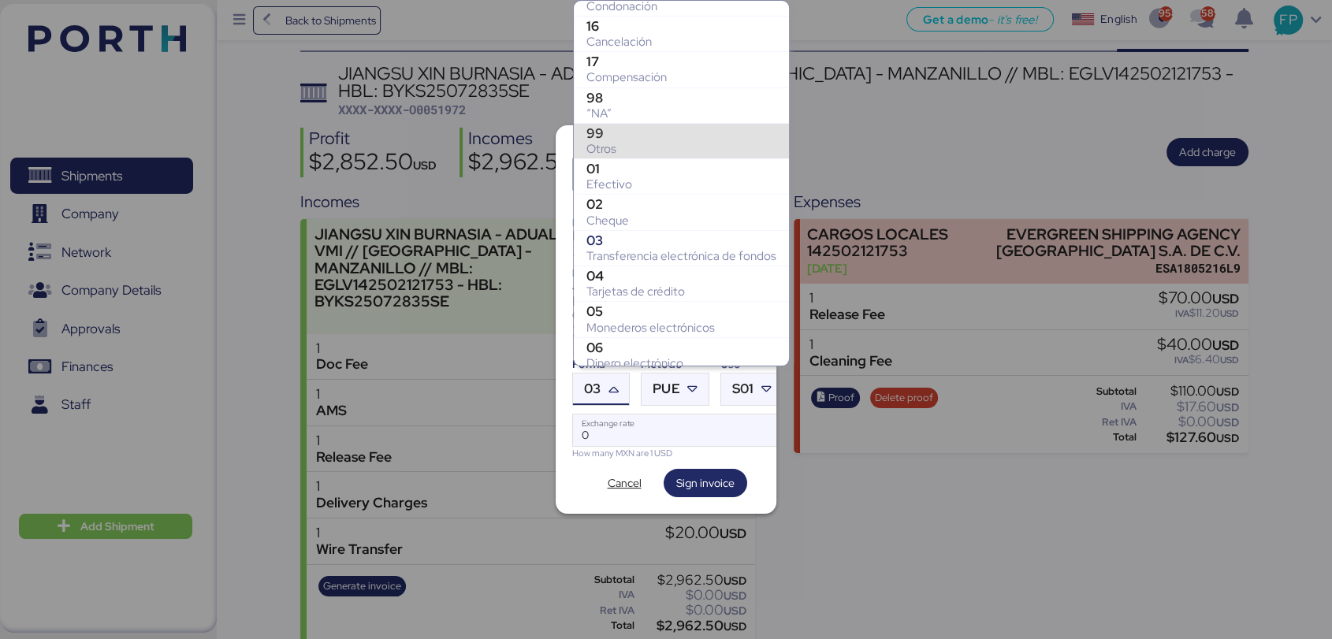
click at [609, 147] on div "Otros" at bounding box center [682, 149] width 190 height 16
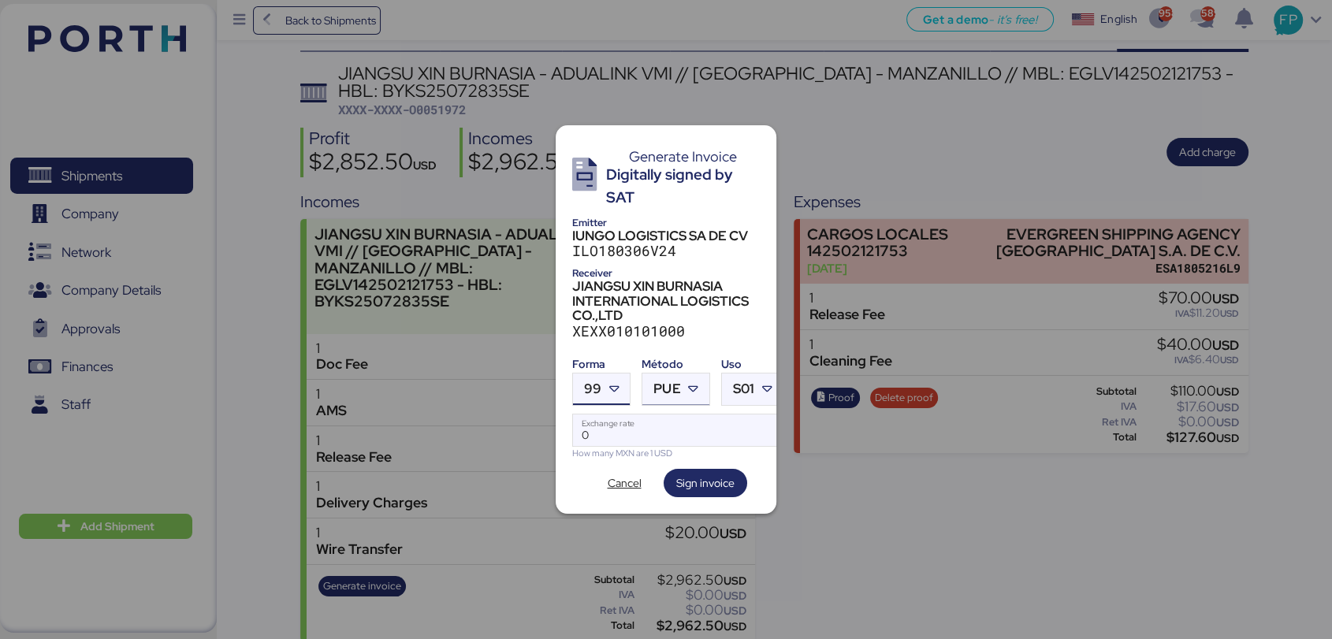
click at [671, 385] on span "PUE" at bounding box center [667, 388] width 27 height 13
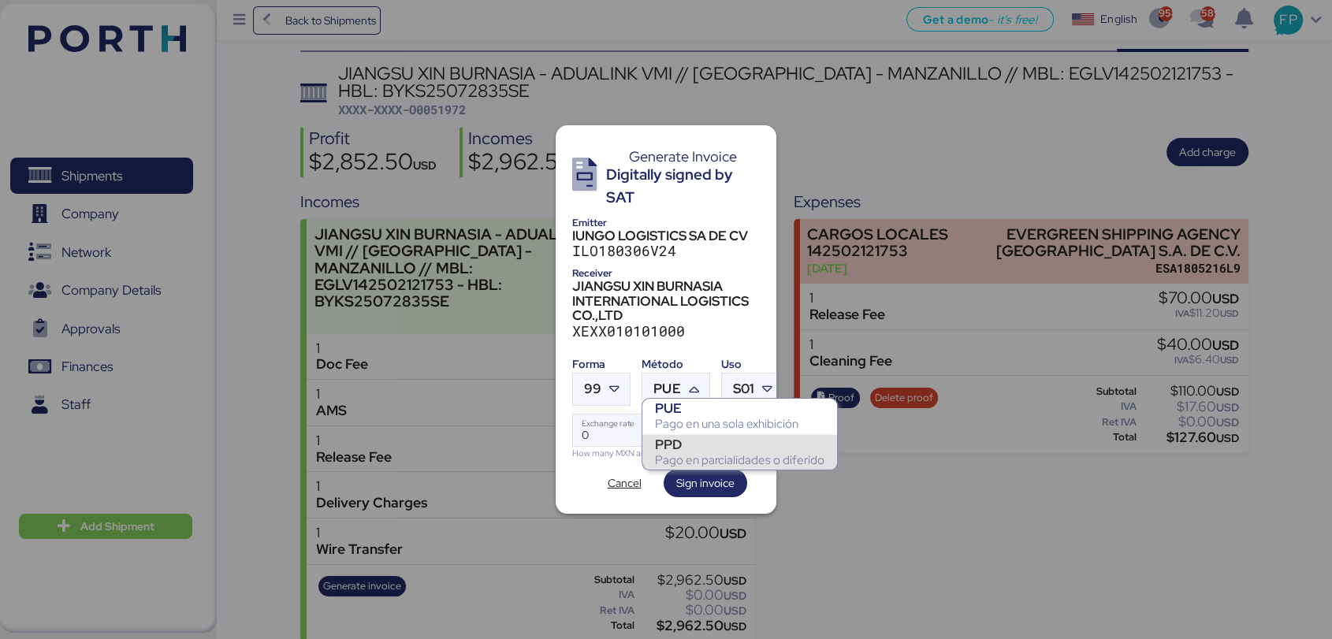
click at [679, 448] on div "PPD" at bounding box center [739, 445] width 169 height 16
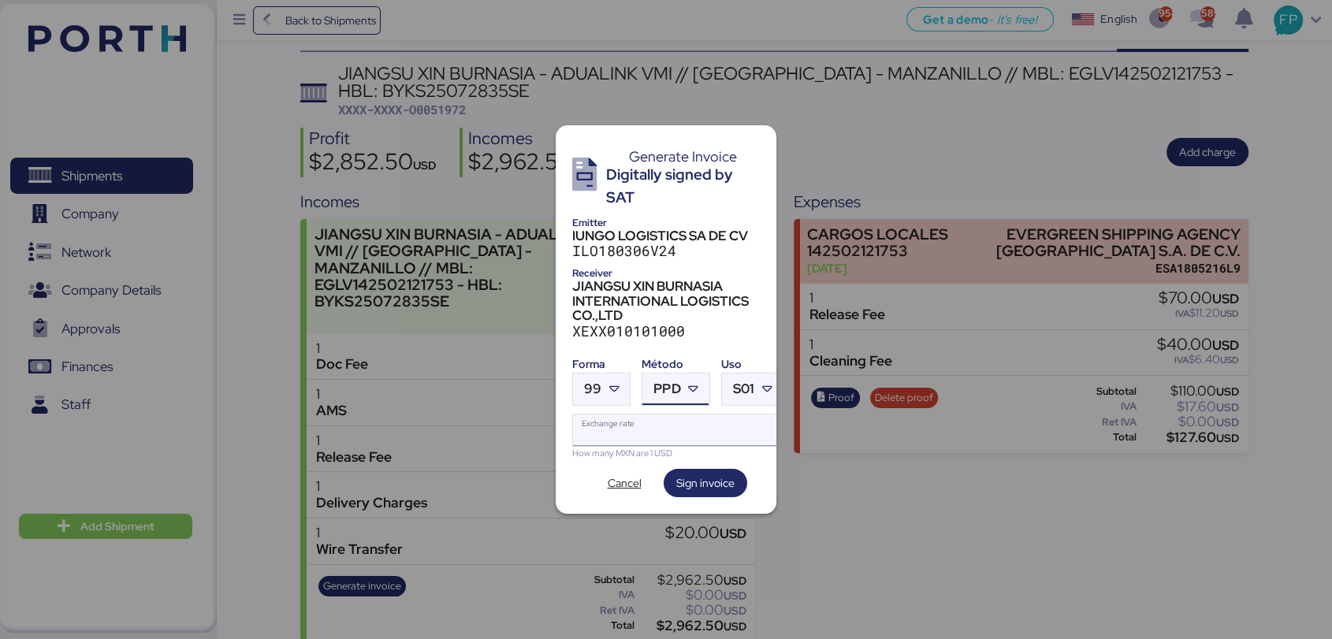
click at [631, 430] on input "Exchange rate" at bounding box center [678, 431] width 210 height 32
type input "0"
paste input "18.6014"
type input "18.6014"
click at [700, 480] on span "Sign invoice" at bounding box center [705, 483] width 58 height 19
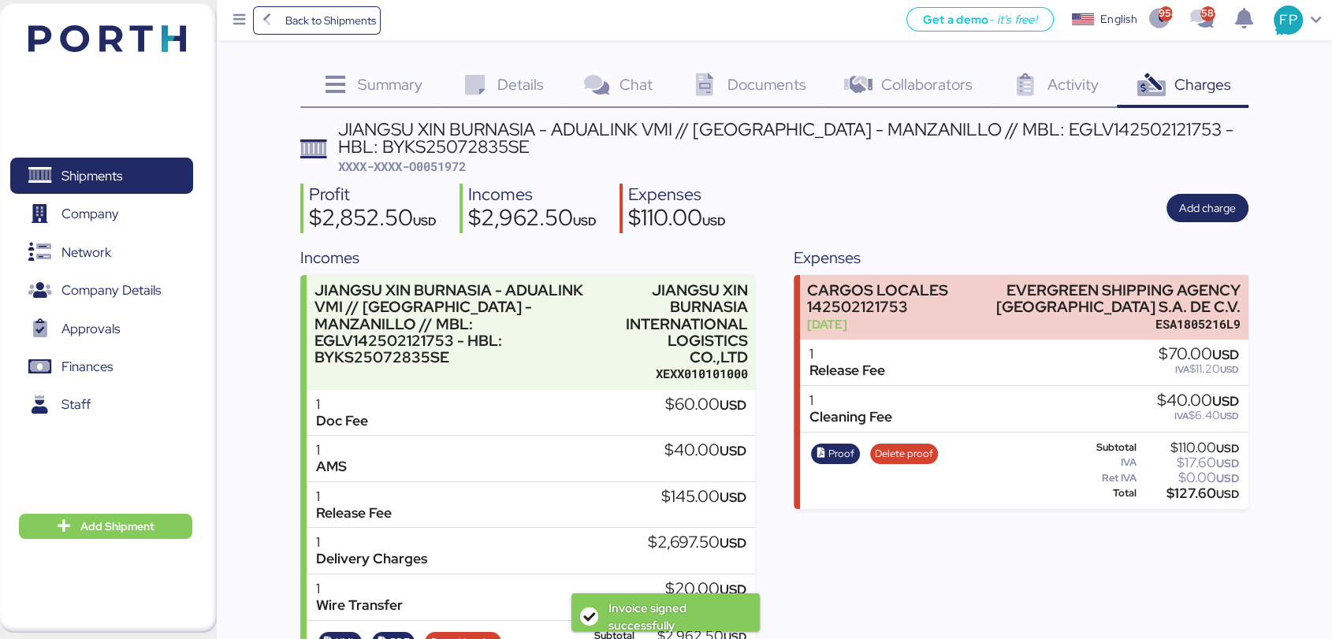
scroll to position [56, 0]
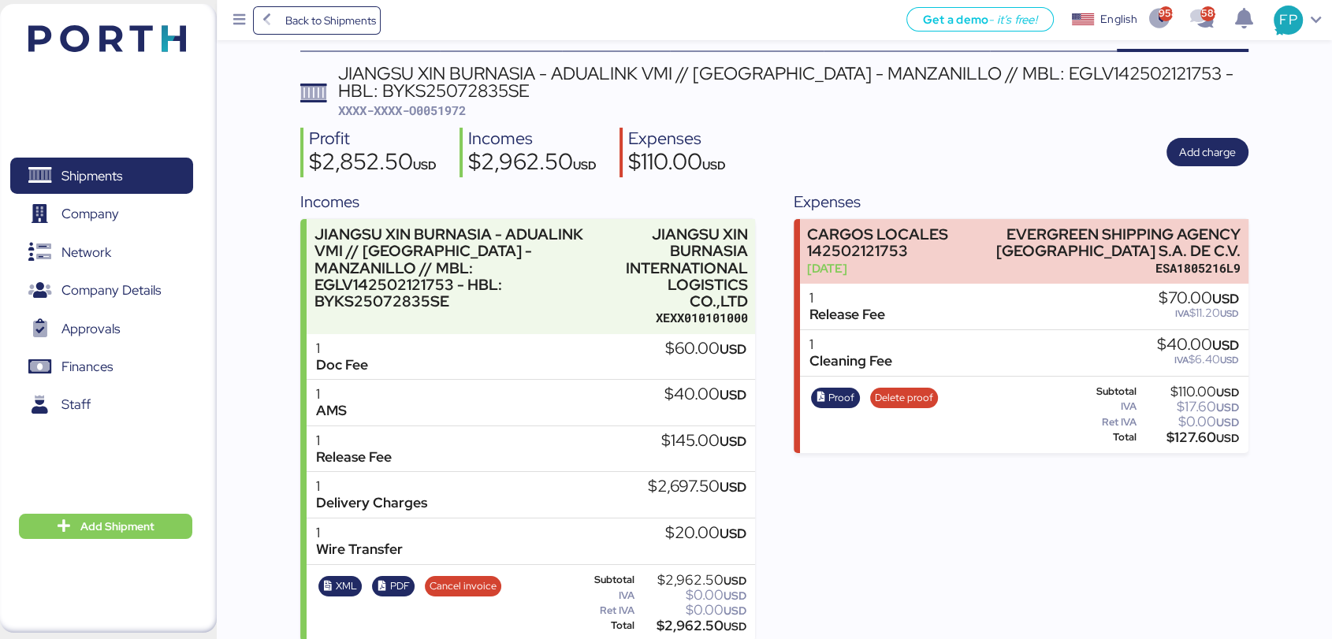
click at [456, 115] on span "XXXX-XXXX-O0051972" at bounding box center [402, 110] width 128 height 16
copy span "O0051972"
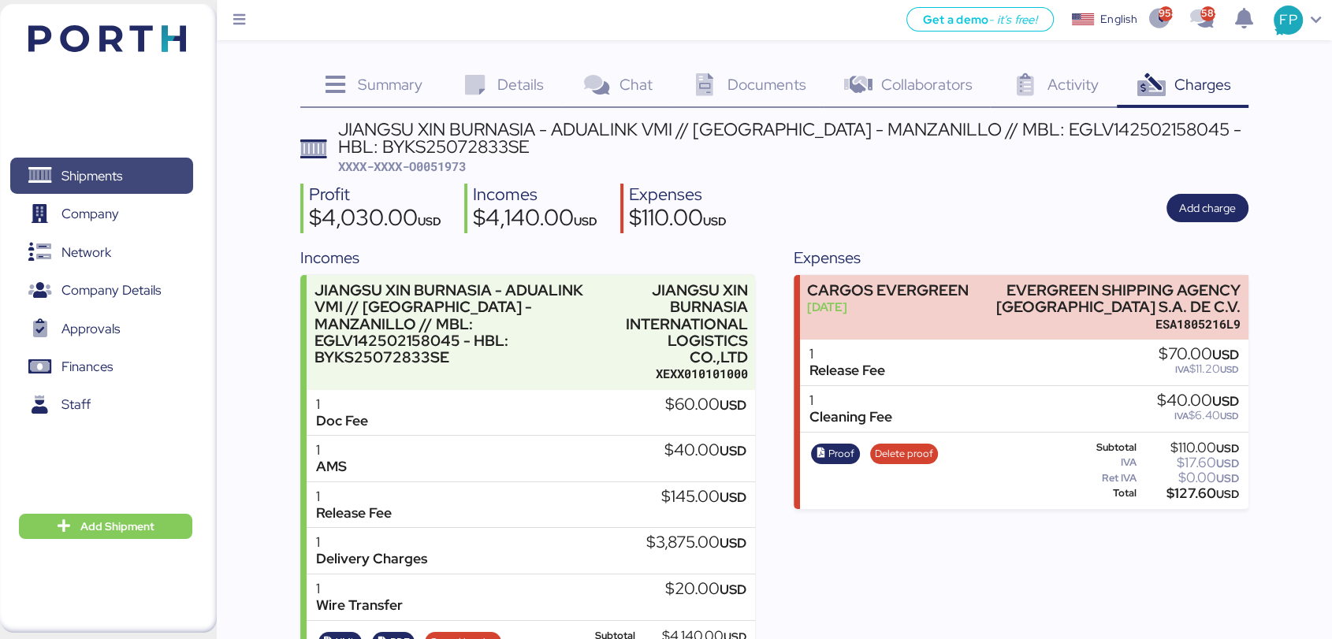
click at [134, 183] on span "Shipments" at bounding box center [101, 176] width 169 height 23
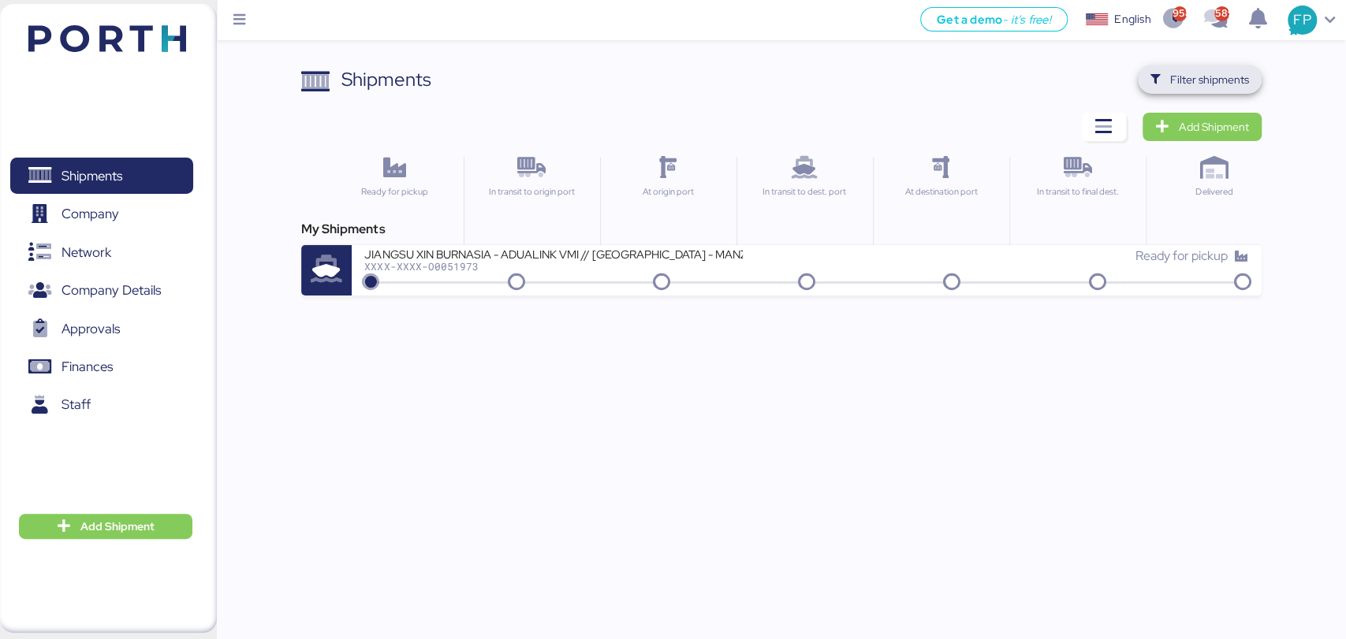
click at [1219, 71] on span "Filter shipments" at bounding box center [1209, 79] width 79 height 19
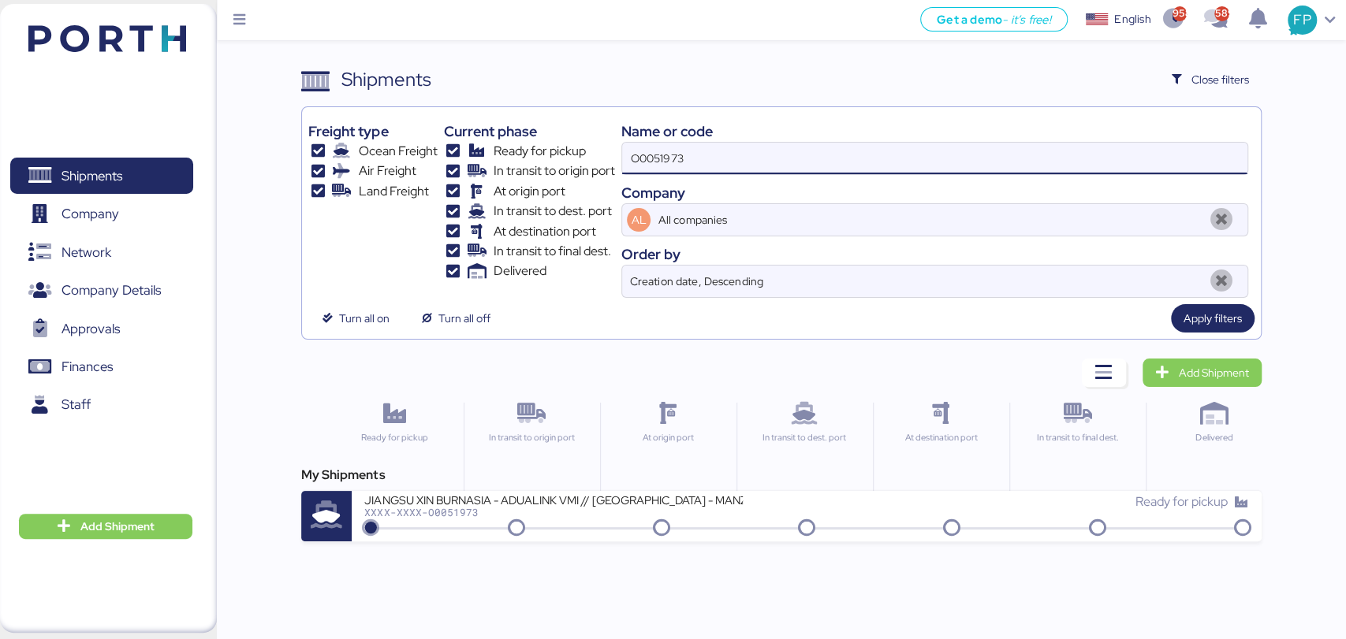
click at [660, 158] on input "O0051973" at bounding box center [934, 159] width 624 height 32
paste input "2"
type input "O0051972"
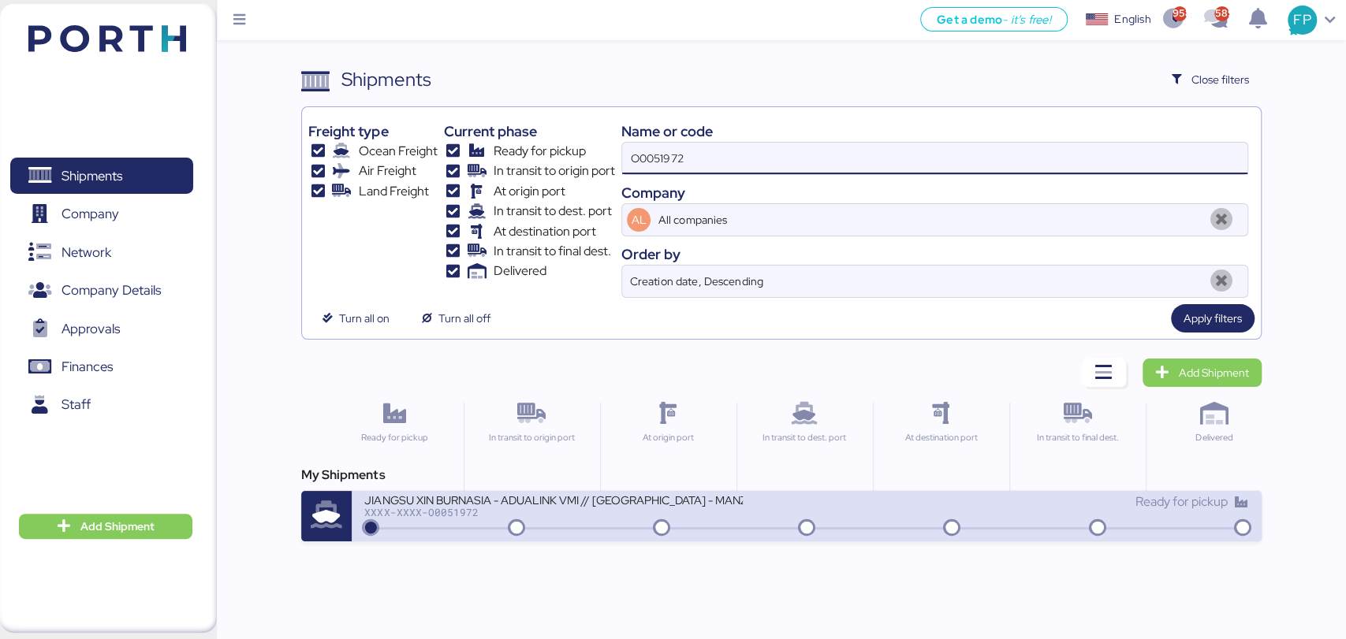
click at [582, 510] on div "XXXX-XXXX-O0051972" at bounding box center [553, 512] width 378 height 11
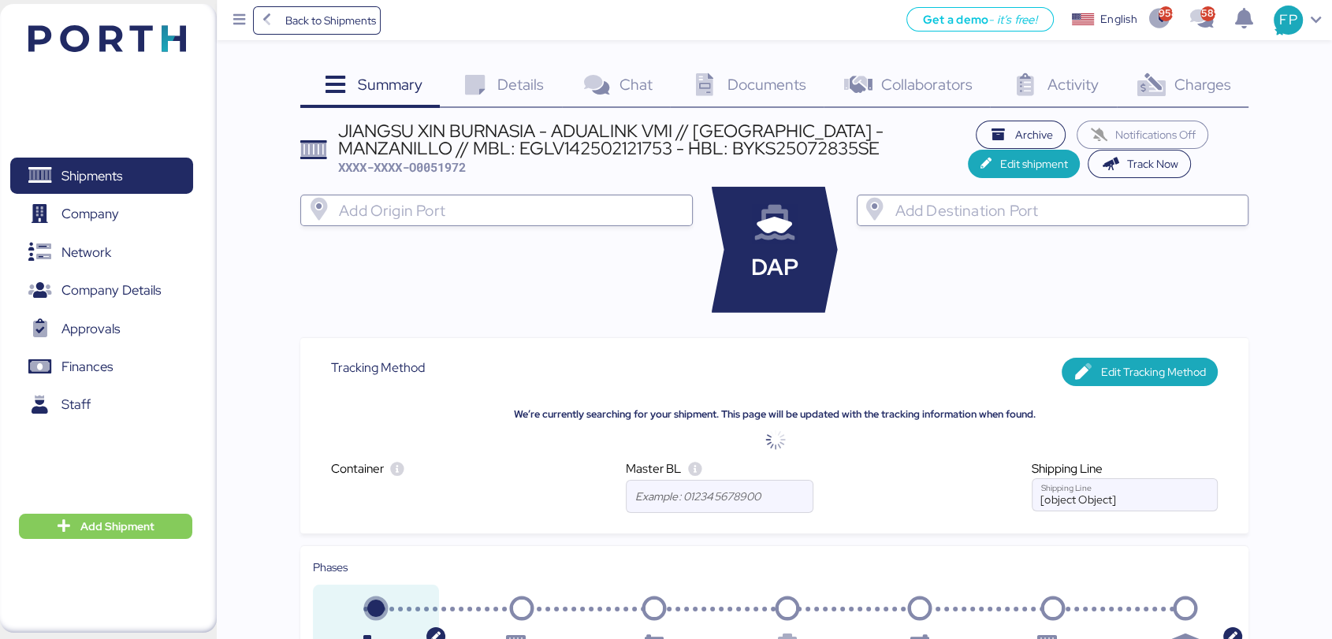
click at [1193, 79] on span "Charges" at bounding box center [1202, 84] width 57 height 20
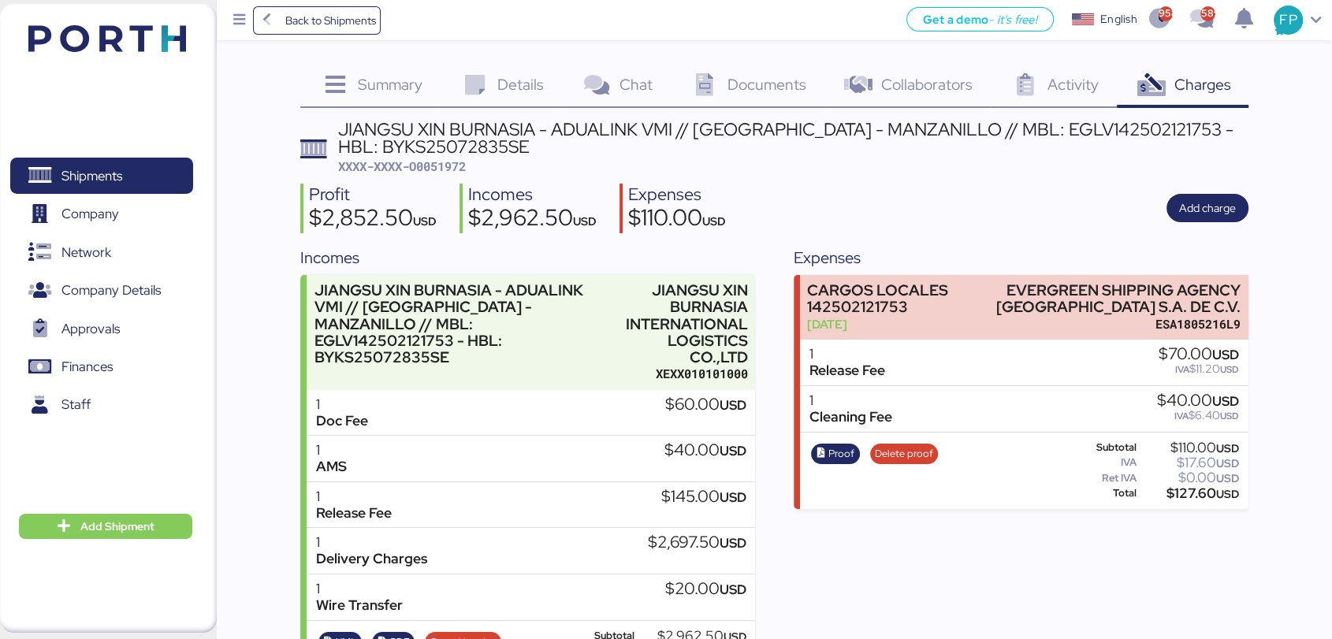
scroll to position [56, 0]
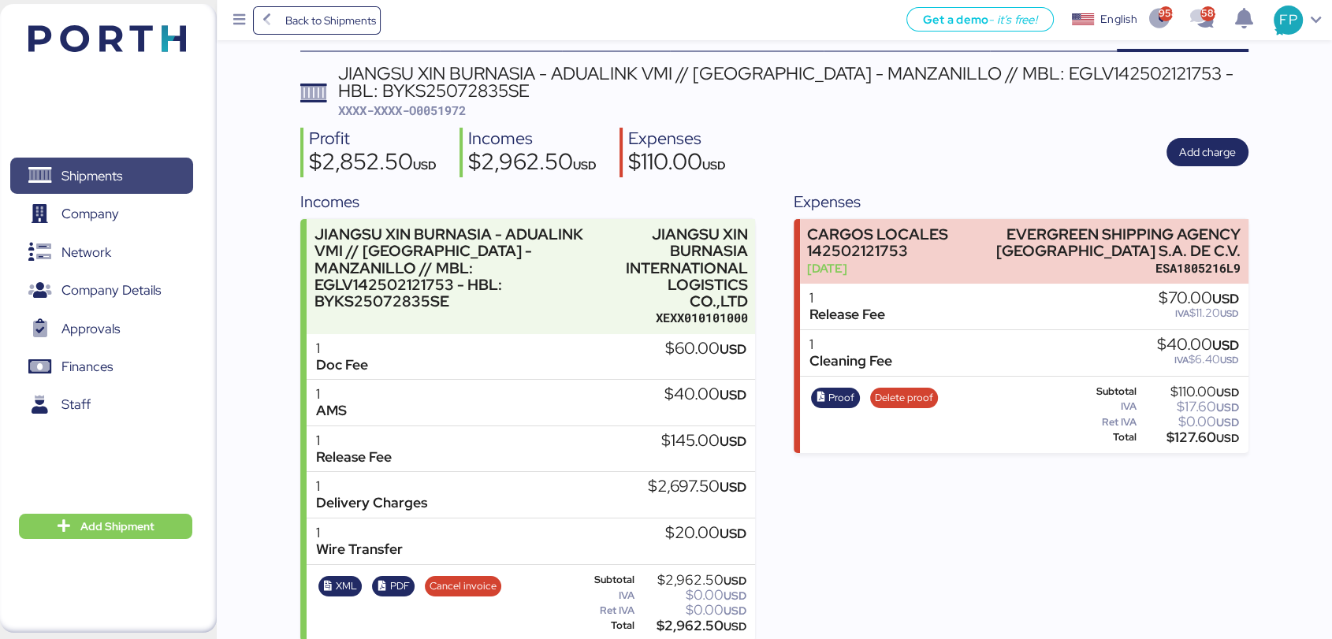
click at [122, 175] on span "Shipments" at bounding box center [91, 176] width 61 height 23
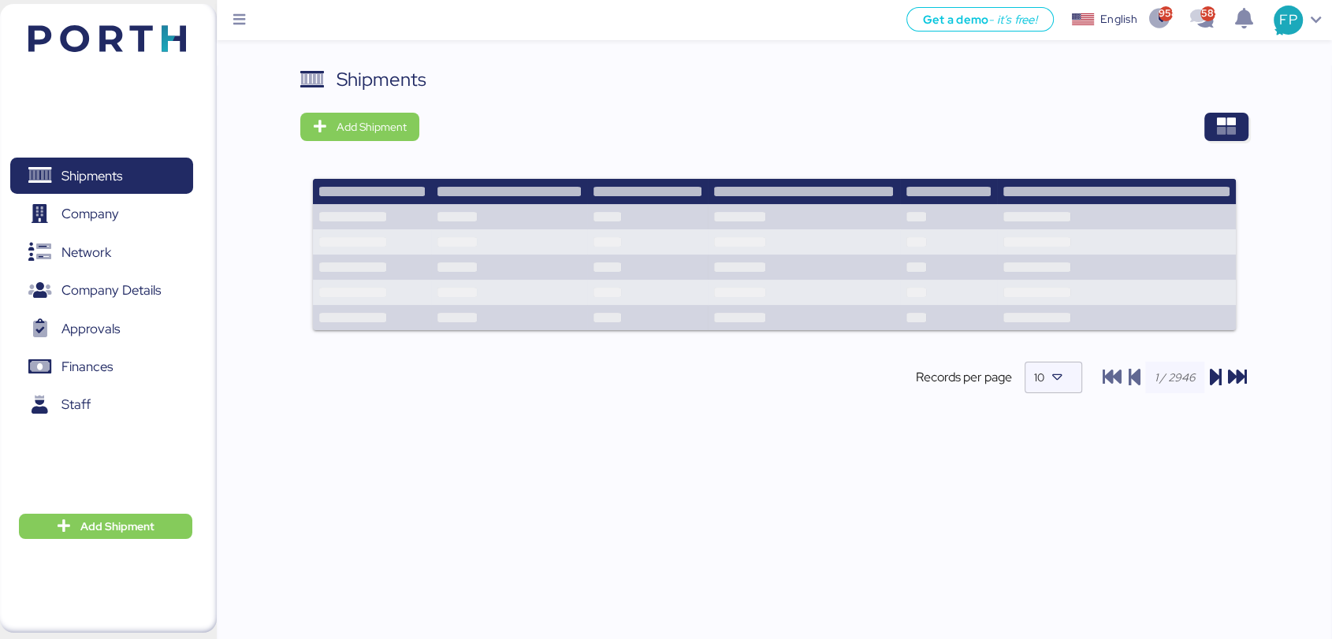
click at [1249, 135] on div "Shipments Add Shipment Shipment Name LOXSON - NP STEEL / SHANGHAI - MANZANILLO …" at bounding box center [774, 356] width 1115 height 582
click at [1236, 133] on span "button" at bounding box center [1227, 127] width 44 height 28
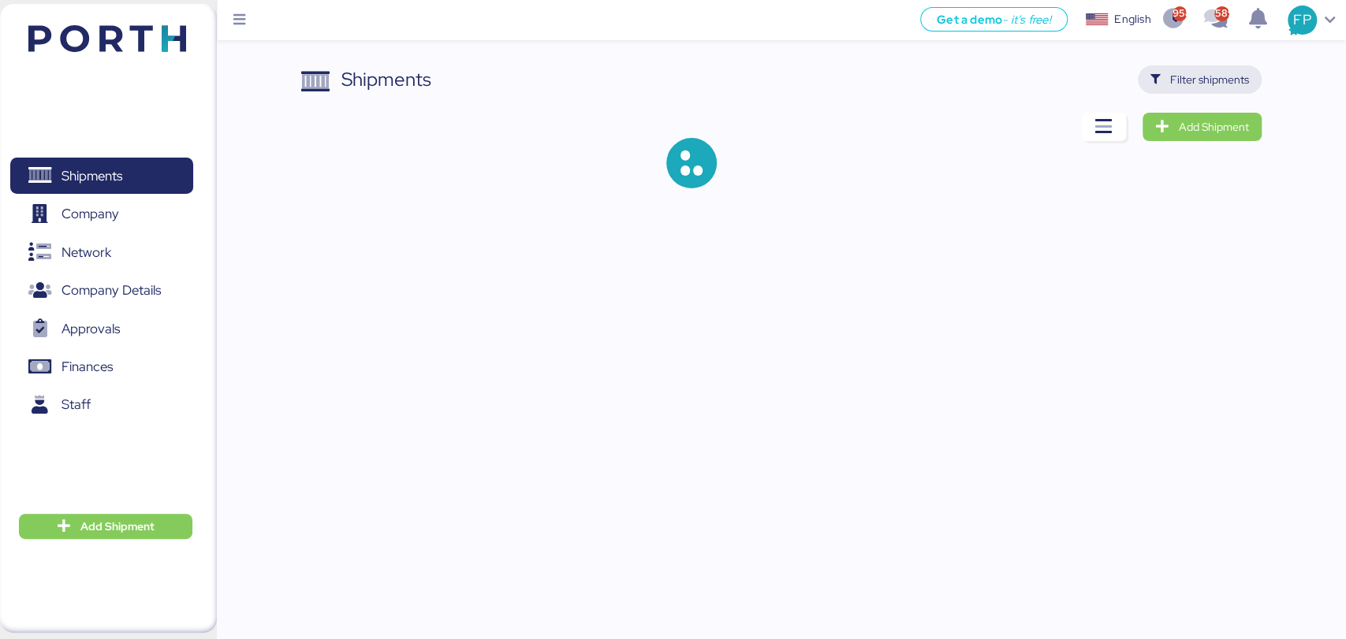
click at [1192, 70] on span "Filter shipments" at bounding box center [1209, 79] width 79 height 19
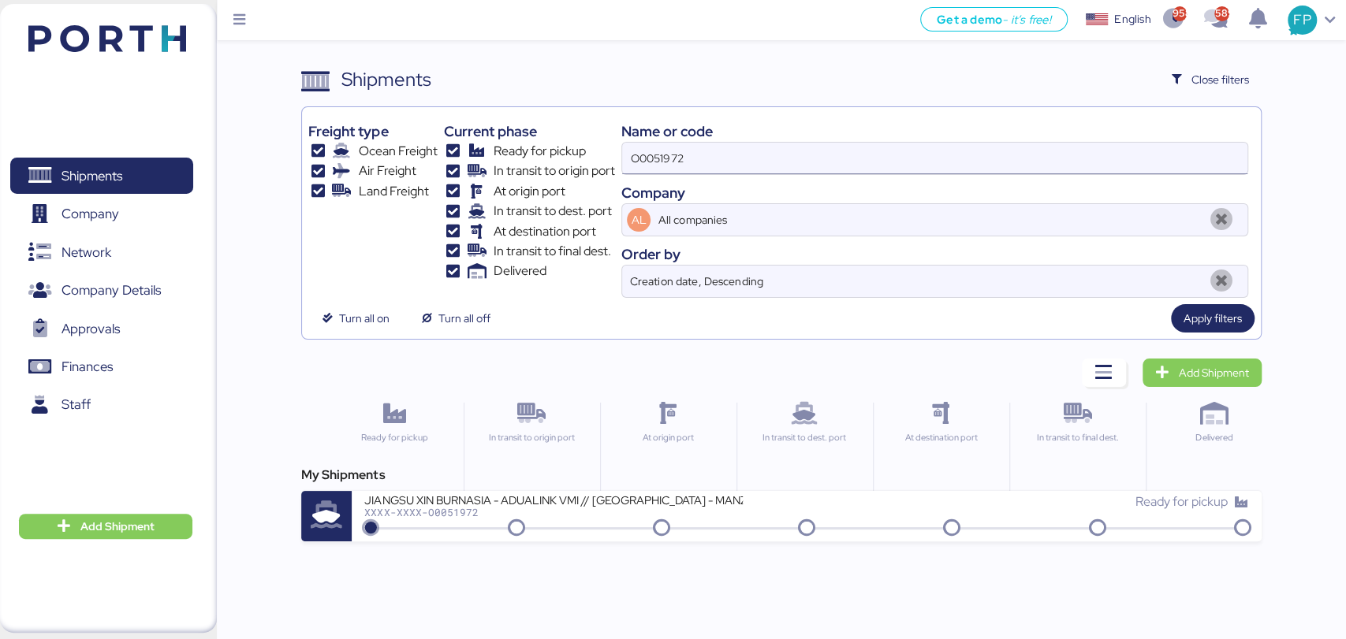
click at [662, 166] on input "O0051972" at bounding box center [934, 159] width 624 height 32
paste input "0675"
type input "O0050675"
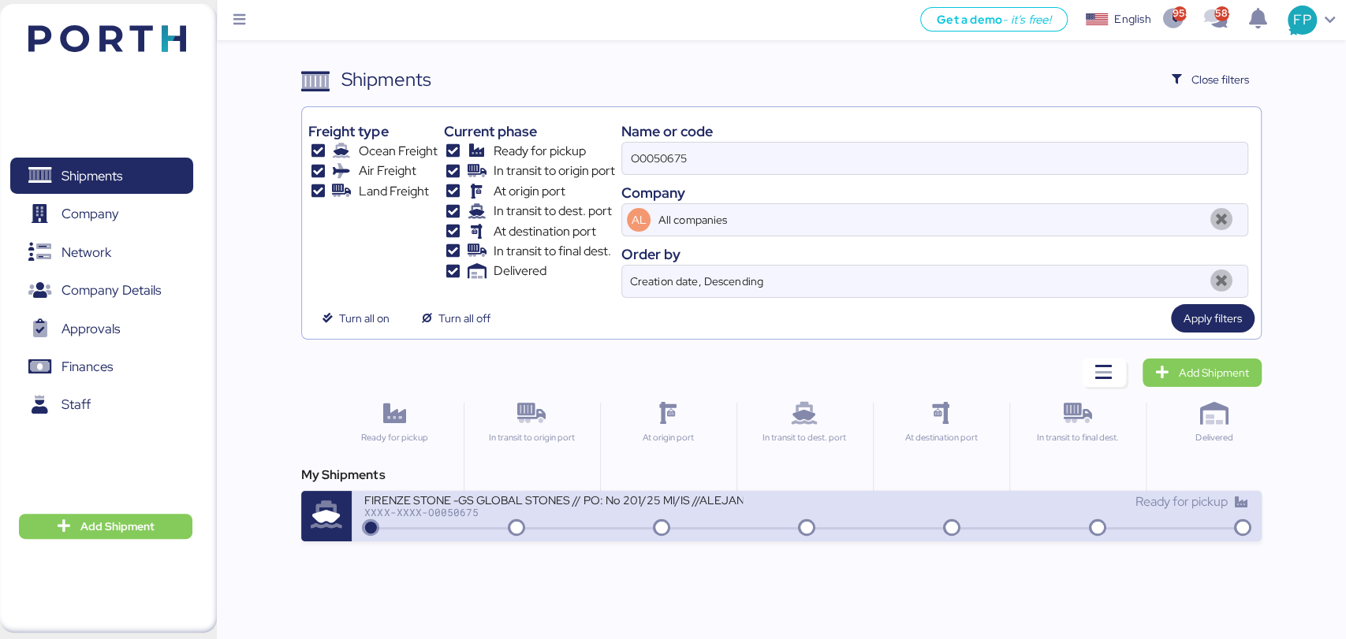
click at [626, 503] on div "FIRENZE STONE -GS GLOBAL STONES // PO: No 201/25 MI/IS //ALEJANDRIA-ALTAMIRA //…" at bounding box center [553, 499] width 378 height 13
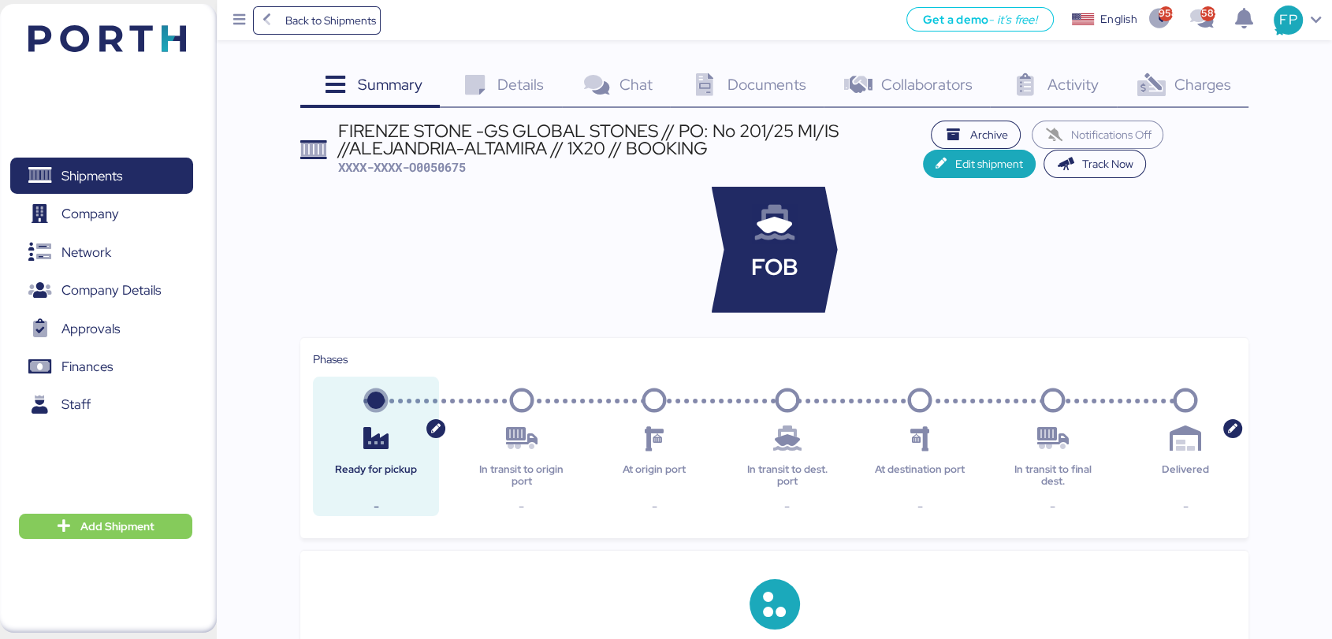
click at [1146, 78] on icon at bounding box center [1151, 85] width 34 height 23
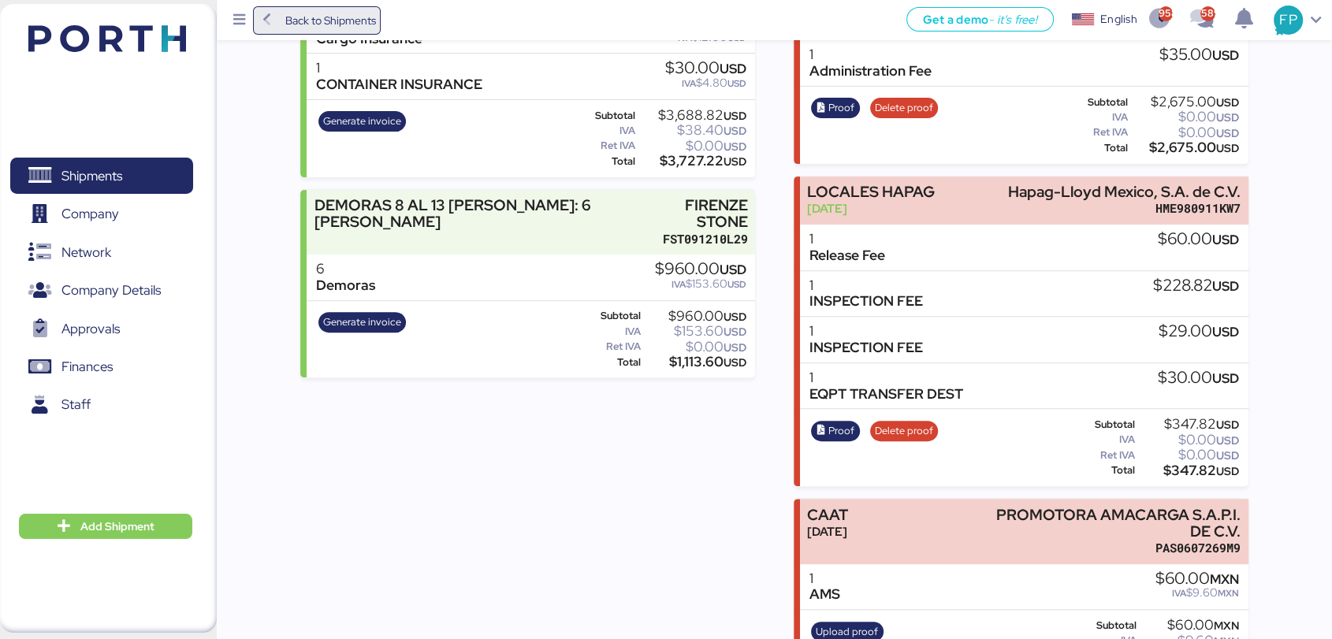
scroll to position [546, 0]
